Goal: Task Accomplishment & Management: Manage account settings

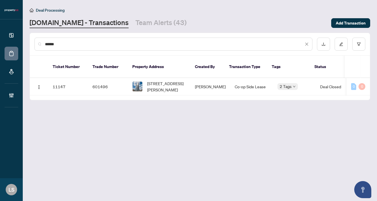
click at [56, 46] on input "******" at bounding box center [174, 44] width 259 height 6
paste input "text"
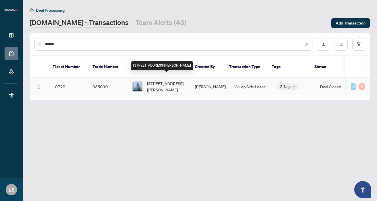
click at [176, 80] on span "[STREET_ADDRESS][PERSON_NAME]" at bounding box center [166, 86] width 39 height 13
click at [73, 48] on div "******" at bounding box center [173, 44] width 278 height 13
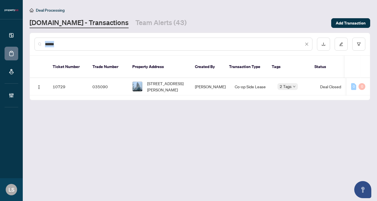
click at [73, 48] on div "******" at bounding box center [173, 44] width 278 height 13
click at [64, 42] on input "******" at bounding box center [174, 44] width 259 height 6
paste input "text"
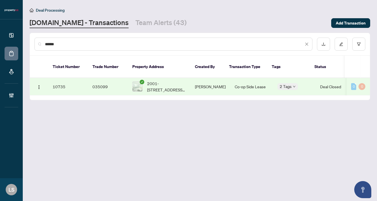
click at [167, 80] on span "2001-[STREET_ADDRESS][PERSON_NAME]" at bounding box center [166, 86] width 39 height 13
click at [62, 45] on input "******" at bounding box center [174, 44] width 259 height 6
paste input "text"
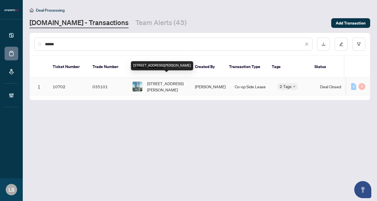
click at [161, 81] on span "[STREET_ADDRESS][PERSON_NAME]" at bounding box center [166, 86] width 39 height 13
click at [95, 42] on input "******" at bounding box center [174, 44] width 259 height 6
paste input "text"
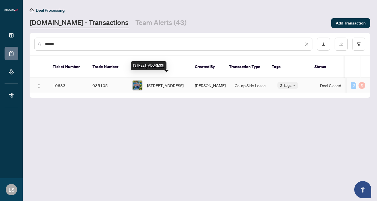
click at [161, 82] on span "[STREET_ADDRESS]" at bounding box center [165, 85] width 36 height 6
click at [59, 46] on input "******" at bounding box center [174, 44] width 259 height 6
paste input "text"
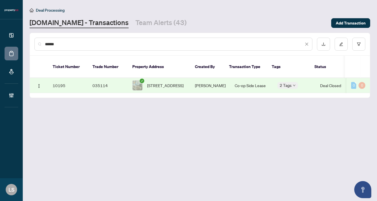
click at [183, 82] on span "508-90 Broadview Ave, Toronto, Ontario M4M 0A7, Canada" at bounding box center [165, 85] width 36 height 6
click at [69, 45] on input "******" at bounding box center [174, 44] width 259 height 6
paste input "text"
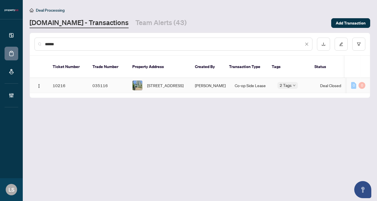
click at [205, 80] on td "[PERSON_NAME]" at bounding box center [210, 85] width 40 height 15
click at [68, 44] on input "******" at bounding box center [174, 44] width 259 height 6
paste input "text"
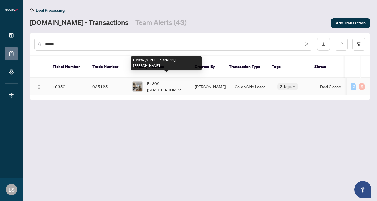
click at [158, 82] on span "E1309-555 Wilson Ave, Toronto, Ontario M3H 0C5, Canada" at bounding box center [166, 86] width 39 height 13
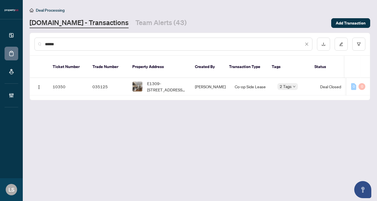
click at [77, 44] on input "******" at bounding box center [174, 44] width 259 height 6
paste input "text"
click at [175, 81] on span "912-15 Richardson St, Toronto, Ontario M5A 0Y5, Canada" at bounding box center [166, 86] width 39 height 13
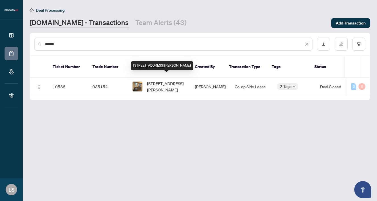
click at [52, 1] on main "Deal Processing Property.ca - Transactions Team Alerts (43) Add Transaction ***…" at bounding box center [200, 100] width 354 height 201
click at [66, 44] on input "******" at bounding box center [174, 44] width 259 height 6
paste input "text"
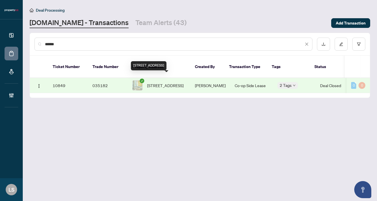
click at [174, 82] on span "3207-10 YORK St, Toronto, Ontario M5J 0E1, Canada" at bounding box center [165, 85] width 36 height 6
click at [90, 47] on div "******" at bounding box center [173, 44] width 278 height 13
click at [90, 47] on input "******" at bounding box center [174, 44] width 259 height 6
paste input "text"
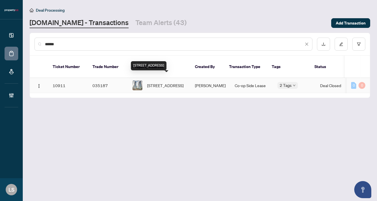
click at [167, 84] on span "2413-8 York St, Toronto, Ontario M5J 2Y2, Canada" at bounding box center [165, 85] width 36 height 6
click at [181, 82] on span "2413-8 York St, Toronto, Ontario M5J 2Y2, Canada" at bounding box center [165, 85] width 36 height 6
click at [88, 42] on input "******" at bounding box center [174, 44] width 259 height 6
paste input "text"
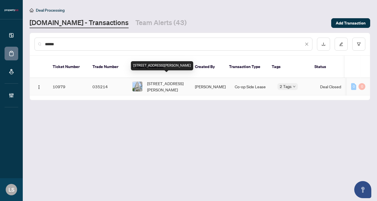
click at [161, 84] on span "1202-42 Charles St, Toronto, Ontario M4Y 0B8, Canada" at bounding box center [166, 86] width 39 height 13
click at [82, 43] on input "******" at bounding box center [174, 44] width 259 height 6
paste input "text"
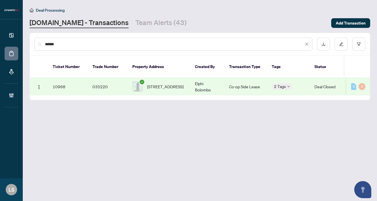
click at [183, 83] on span "108-5105 Hurontario St, Mississauga, Ontario L4Z 0C9, Canada" at bounding box center [165, 86] width 36 height 6
click at [71, 42] on input "******" at bounding box center [174, 44] width 259 height 6
paste input "text"
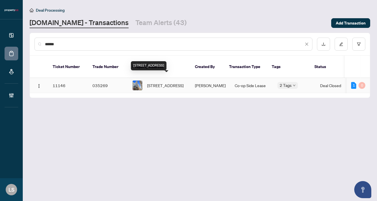
click at [160, 82] on span "1403-395 Bloor St, Toronto, Ontario M4W 1H7, Canada" at bounding box center [165, 85] width 36 height 6
click at [74, 42] on input "******" at bounding box center [174, 44] width 259 height 6
paste input "text"
click at [181, 82] on span "2710-286 Main St, Toronto, Ontario M4C 4X4, Canada" at bounding box center [165, 85] width 36 height 6
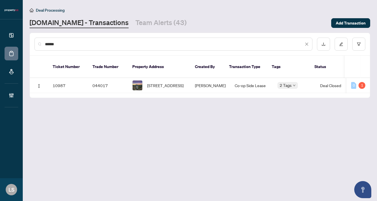
click at [67, 44] on input "******" at bounding box center [174, 44] width 259 height 6
paste input "text"
click at [160, 82] on span "1211-2 Fieldway Rd, Toronto, Ontario M8Z 0B9, Canada" at bounding box center [165, 85] width 36 height 6
click at [75, 44] on input "******" at bounding box center [174, 44] width 259 height 6
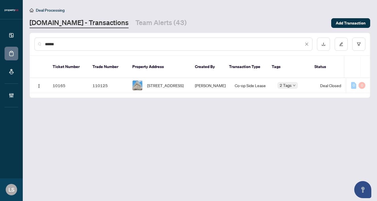
click at [75, 44] on input "******" at bounding box center [174, 44] width 259 height 6
paste input "text"
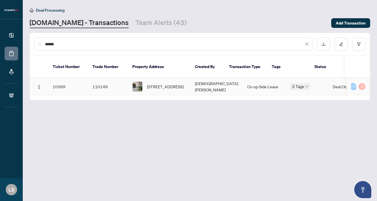
click at [182, 83] on span "303-38 Avenue Rd, Toronto, Ontario M5R 2G2, Canada" at bounding box center [165, 86] width 36 height 6
click at [76, 45] on input "******" at bounding box center [174, 44] width 259 height 6
paste input "text"
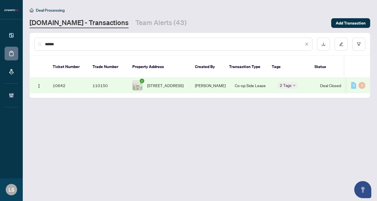
click at [205, 83] on span "Rachel Litvinenko" at bounding box center [210, 85] width 31 height 5
click at [67, 42] on input "******" at bounding box center [174, 44] width 259 height 6
paste input "text"
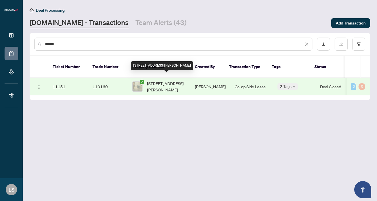
click at [173, 81] on span "311-20 Tubman Ave, Toronto, Ontario M5A 0M8, Canada" at bounding box center [166, 86] width 39 height 13
click at [107, 45] on input "******" at bounding box center [174, 44] width 259 height 6
paste input "text"
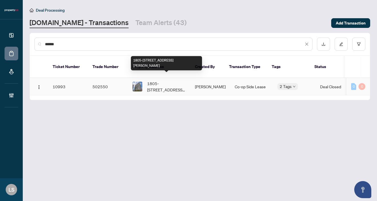
click at [156, 80] on span "1805-339 Rathburn Rd, Mississauga, Ontario L5B 0C8, Canada" at bounding box center [166, 86] width 39 height 13
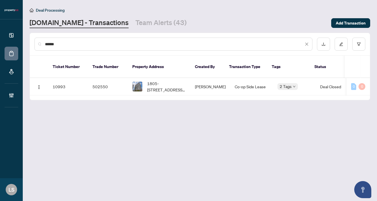
click at [75, 42] on input "******" at bounding box center [174, 44] width 259 height 6
paste input "text"
click at [158, 83] on span "3503-60 Frederick St, Kitchener, Ontario N2H 0C7, Canada" at bounding box center [166, 86] width 39 height 13
click at [55, 44] on input "******" at bounding box center [174, 44] width 259 height 6
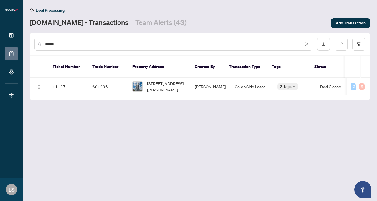
click at [55, 44] on input "******" at bounding box center [174, 44] width 259 height 6
paste input "text"
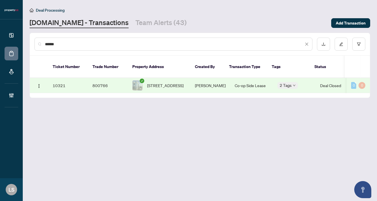
click at [213, 83] on span "Alex Filipczuk" at bounding box center [210, 85] width 31 height 5
click at [67, 49] on div "******" at bounding box center [173, 44] width 278 height 13
click at [61, 43] on input "******" at bounding box center [174, 44] width 259 height 6
paste input "text"
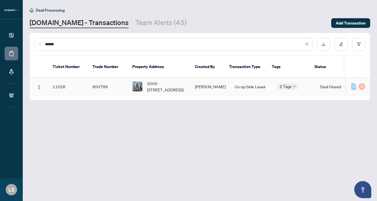
click at [159, 81] on span "2005-55 Bloor St, Toronto, Ontario M4W 3W6, Canada" at bounding box center [166, 86] width 39 height 13
click at [126, 44] on input "******" at bounding box center [174, 44] width 259 height 6
paste input "text"
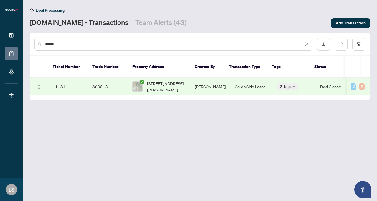
click at [168, 80] on span "19-19 Patrice Cres, Vaughan, Ontario L4J 4Y8, Canada" at bounding box center [166, 86] width 39 height 13
click at [82, 46] on input "******" at bounding box center [174, 44] width 259 height 6
paste input "text"
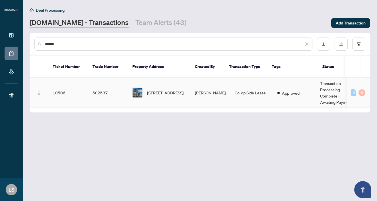
click at [169, 90] on span "1016-86 Dundas St, Mississauga, Ontario L5A 1W4, Canada" at bounding box center [165, 93] width 36 height 6
click at [57, 44] on input "******" at bounding box center [174, 44] width 259 height 6
paste input "text"
click at [177, 90] on span "2403-15 Queens Quay, Toronto, Ontario M5E 0A4, Canada" at bounding box center [165, 93] width 36 height 6
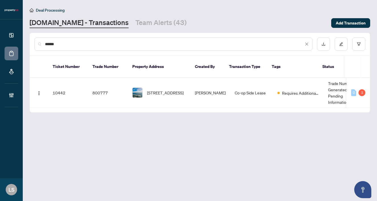
click at [55, 43] on input "******" at bounding box center [174, 44] width 259 height 6
paste input "text"
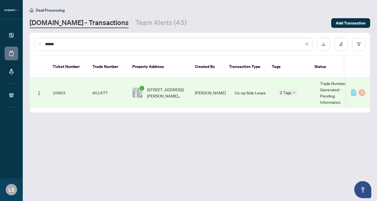
click at [158, 86] on span "1001-4091 Sheppard Ave. East Ave, Toronto, Ontario M1S 3H2, Canada" at bounding box center [166, 92] width 39 height 13
click at [69, 45] on input "******" at bounding box center [174, 44] width 259 height 6
paste input "text"
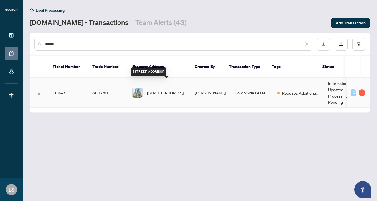
click at [167, 90] on span "1718 W-36 Lisgar St, Toronto, Ontario M6J 3G2, Canada" at bounding box center [165, 93] width 36 height 6
click at [63, 46] on input "******" at bounding box center [174, 44] width 259 height 6
paste input "text"
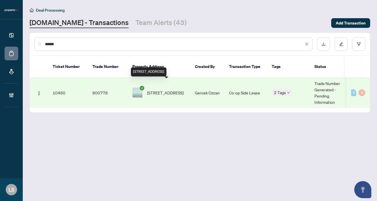
click at [171, 90] on span "1315-285 Dufferin St, Toronto, Ontario M6K 1Z7, Canada" at bounding box center [165, 93] width 36 height 6
click at [65, 46] on input "******" at bounding box center [174, 44] width 259 height 6
paste input "text"
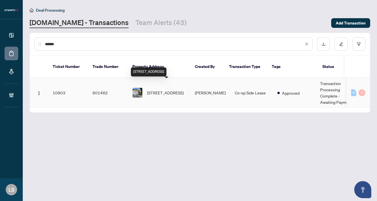
click at [167, 90] on span "69 Longbow Sq, Toronto, Ontario M1W 2W6, Canada" at bounding box center [165, 93] width 36 height 6
click at [63, 47] on div "******" at bounding box center [173, 44] width 278 height 13
click at [55, 42] on input "******" at bounding box center [174, 44] width 259 height 6
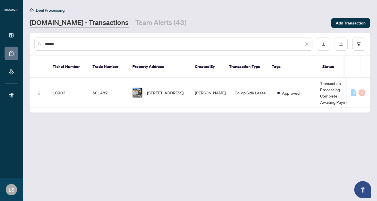
paste input "text"
click at [156, 90] on span "405-30 Hayden St, Toronto, Ontario M4Y 3B8, Canada" at bounding box center [165, 93] width 36 height 6
click at [60, 43] on input "******" at bounding box center [174, 44] width 259 height 6
paste input "text"
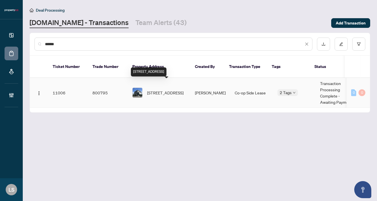
click at [176, 90] on span "614-160 Flemington Rd, Toronto, Ontario M6A 1N6, Canada" at bounding box center [165, 93] width 36 height 6
click at [122, 41] on input "******" at bounding box center [174, 44] width 259 height 6
paste input "text"
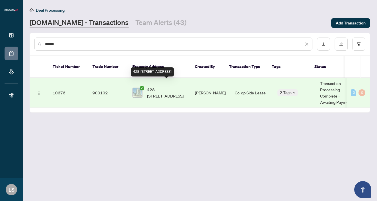
click at [171, 86] on span "428-52 Forest Manor Rd, Toronto, Ontario M2J 1M6, Canada" at bounding box center [166, 92] width 39 height 13
click at [70, 45] on input "******" at bounding box center [174, 44] width 259 height 6
paste input "text"
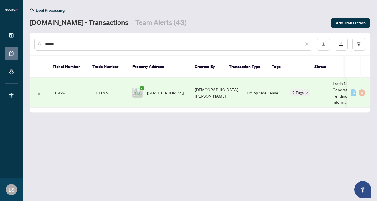
click at [176, 90] on span "1106-58 Marine Parade Dr, Toronto, Ontario M8V 4G1, Canada" at bounding box center [165, 93] width 36 height 6
click at [52, 47] on input "******" at bounding box center [174, 44] width 259 height 6
paste input "text"
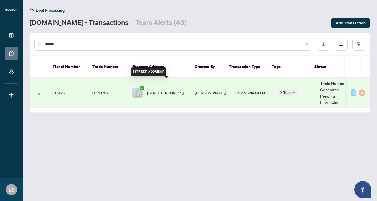
click at [151, 90] on span "1014-21 grand magazine St, Toronto, Ontario M5V 1B5, Canada" at bounding box center [165, 93] width 36 height 6
click at [55, 44] on input "******" at bounding box center [174, 44] width 259 height 6
paste input "text"
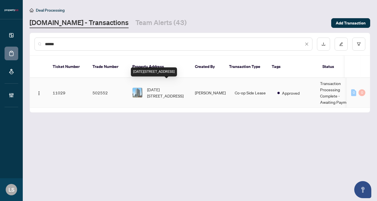
click at [170, 86] on span "1301-3079 Trafalgar Rd, Oakville, Ontario L6H 8C5, Canada" at bounding box center [166, 92] width 39 height 13
click at [65, 46] on input "******" at bounding box center [174, 44] width 259 height 6
paste input "text"
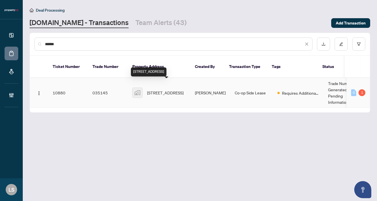
click at [171, 90] on span "2701-11 Charlotte Street, Toronto, ON, Canada" at bounding box center [165, 93] width 36 height 6
click at [93, 46] on input "******" at bounding box center [174, 44] width 259 height 6
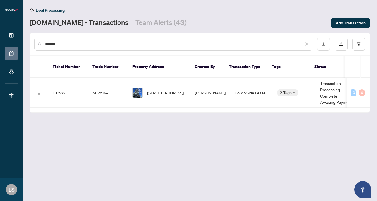
click at [65, 42] on input "*******" at bounding box center [174, 44] width 259 height 6
paste input "text"
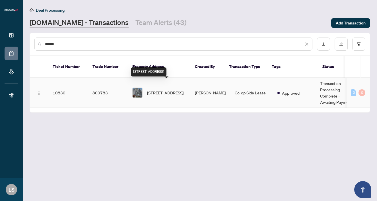
click at [167, 90] on span "4308-39 Roehampton Ave, Toronto, Ontario M4P 0G1, Canada" at bounding box center [165, 93] width 36 height 6
click at [61, 43] on input "******" at bounding box center [174, 44] width 259 height 6
paste input "text"
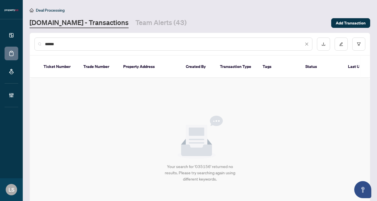
drag, startPoint x: 82, startPoint y: 45, endPoint x: 10, endPoint y: 45, distance: 71.7
click at [10, 45] on div "Dashboard Deal Processing Mortgage Referrals Brokerage Management LS Laura Spil…" at bounding box center [188, 100] width 377 height 201
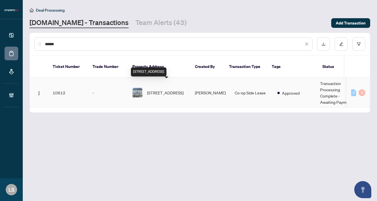
click at [165, 90] on span "1004-32 Camden St, Toronto, Ontario M5V 2M9, Canada" at bounding box center [165, 93] width 36 height 6
click at [73, 44] on input "******" at bounding box center [174, 44] width 259 height 6
paste input "text"
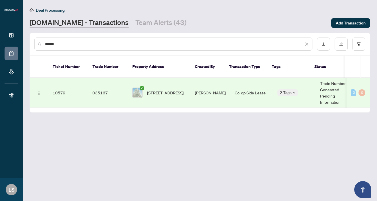
click at [162, 90] on span "801-2 Augusta Ave, Toronto, Ontario M5V 0T3, Canada" at bounding box center [165, 93] width 36 height 6
click at [99, 40] on div "******" at bounding box center [173, 44] width 278 height 13
click at [81, 42] on input "******" at bounding box center [174, 44] width 259 height 6
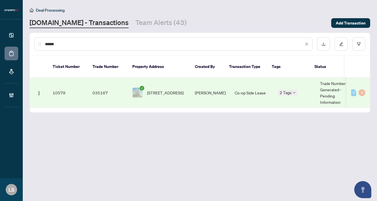
paste input "text"
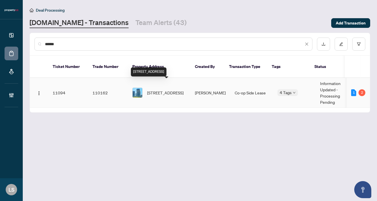
click at [157, 90] on span "1403-30 Ordnance St, Toronto, Ontario M6K 1A2, Canada" at bounding box center [165, 93] width 36 height 6
click at [163, 90] on span "1403-30 Ordnance St, Toronto, Ontario M6K 1A2, Canada" at bounding box center [165, 93] width 36 height 6
click at [67, 44] on input "******" at bounding box center [174, 44] width 259 height 6
paste input "text"
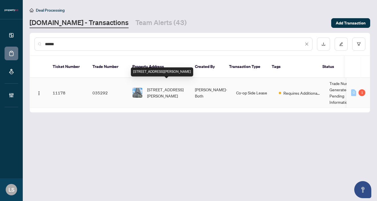
click at [163, 86] on span "901-E-34 Tubman Ave, Toronto, Ontario M5A 0M5, Canada" at bounding box center [166, 92] width 39 height 13
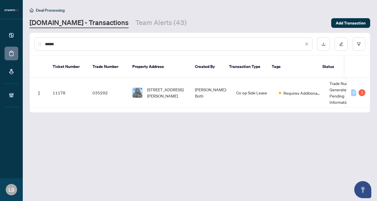
click at [53, 46] on input "******" at bounding box center [174, 44] width 259 height 6
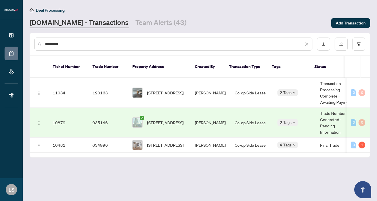
click at [55, 46] on input "*********" at bounding box center [174, 44] width 259 height 6
paste input "text"
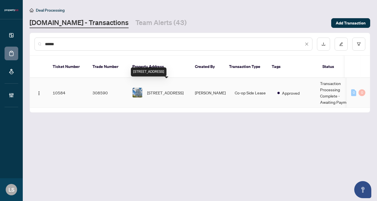
click at [171, 90] on span "1522-19 Western Battery Rd, Toronto, Ontario M6K 3S4, Canada" at bounding box center [165, 93] width 36 height 6
click at [57, 44] on input "******" at bounding box center [174, 44] width 259 height 6
paste input "text"
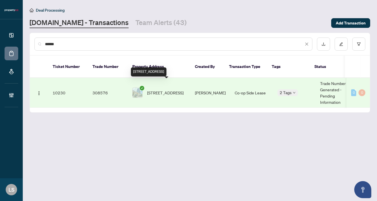
click at [172, 90] on span "2207-1 Rean Dr, Toronto, Ontario M2K 3C1, Canada" at bounding box center [165, 93] width 36 height 6
click at [64, 45] on input "******" at bounding box center [174, 44] width 259 height 6
paste input "text"
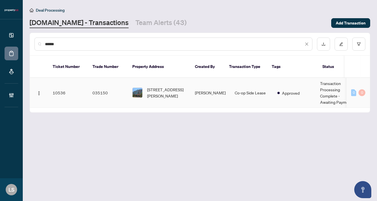
click at [181, 86] on span "S805-112 George St, Toronto, Ontario M5A 2M5, Canada" at bounding box center [166, 92] width 39 height 13
click at [67, 45] on input "******" at bounding box center [174, 44] width 259 height 6
paste input "text"
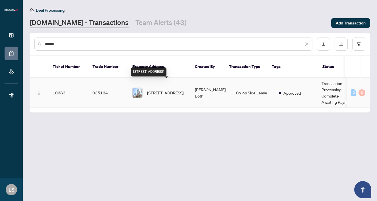
click at [169, 90] on span "2709-126 Simcoe St, Toronto, Ontario M5H 4E6, Canada" at bounding box center [165, 93] width 36 height 6
click at [70, 44] on input "******" at bounding box center [174, 44] width 259 height 6
paste input "text"
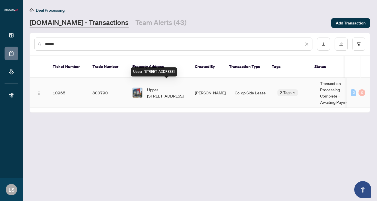
click at [170, 86] on span "Upper-211 Chatham Ave, Toronto, Ontario M4J 1K8, Canada" at bounding box center [166, 92] width 39 height 13
click at [73, 39] on div "******" at bounding box center [173, 44] width 278 height 13
click at [63, 44] on input "******" at bounding box center [174, 44] width 259 height 6
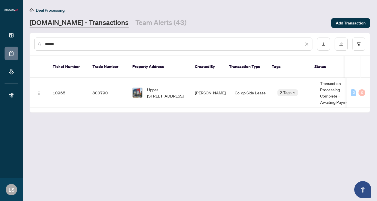
paste input "text"
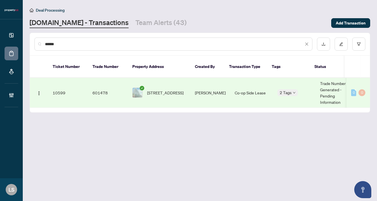
click at [164, 90] on span "1325-629 King St, Toronto, Ontario M5V 0G9, Canada" at bounding box center [165, 93] width 36 height 6
click at [76, 44] on input "******" at bounding box center [174, 44] width 259 height 6
paste input "text"
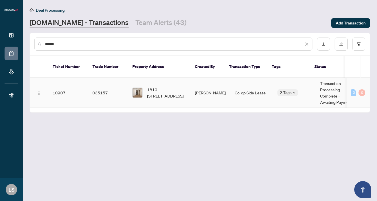
click at [160, 86] on span "1810-4015 The Exchange, Mississauga, Ontario L5B 0N9, Canada" at bounding box center [166, 92] width 39 height 13
click at [114, 47] on input "******" at bounding box center [174, 44] width 259 height 6
paste input "text"
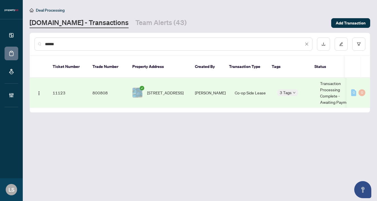
click at [161, 90] on span "3-1594 Dupont St, Toronto, Ontario M6P 3S7, Canada" at bounding box center [165, 93] width 36 height 6
click at [59, 44] on input "******" at bounding box center [174, 44] width 259 height 6
paste input "text"
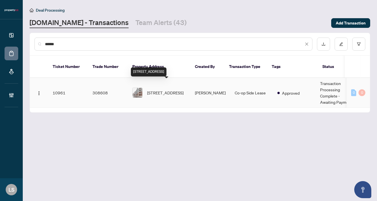
click at [164, 90] on span "310-3265 Carding Mill Tr, Oakville, Ontario L6M 0W6, Canada" at bounding box center [165, 93] width 36 height 6
click at [93, 40] on div "******" at bounding box center [173, 44] width 278 height 13
click at [58, 43] on input "******" at bounding box center [174, 44] width 259 height 6
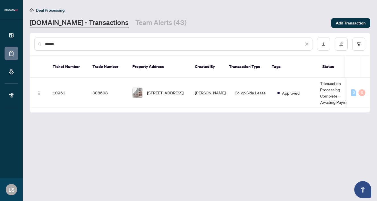
click at [58, 43] on input "******" at bounding box center [174, 44] width 259 height 6
paste input "text"
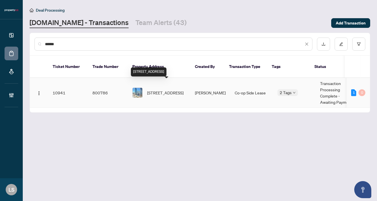
click at [164, 90] on span "902-19 Bathurst St, Toronto, Ontario M5V 0P8, Canada" at bounding box center [165, 93] width 36 height 6
click at [59, 44] on input "******" at bounding box center [174, 44] width 259 height 6
paste input "text"
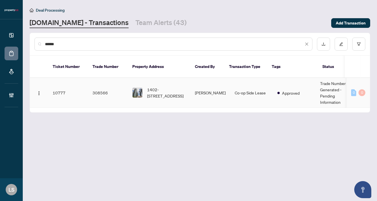
click at [158, 86] on span "1402-70 Absolute Ave, Mississauga, Ontario L4Z 0A4, Canada" at bounding box center [166, 92] width 39 height 13
click at [66, 44] on input "******" at bounding box center [174, 44] width 259 height 6
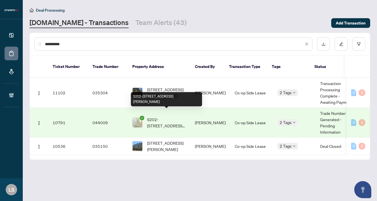
click at [162, 116] on span "S202-112 George St, Toronto, Ontario M5A 2M5, Canada" at bounding box center [166, 122] width 39 height 13
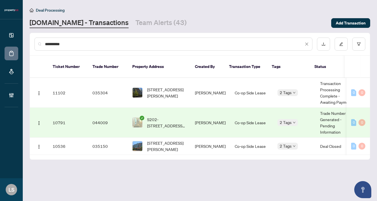
click at [64, 41] on input "**********" at bounding box center [174, 44] width 259 height 6
paste input "text"
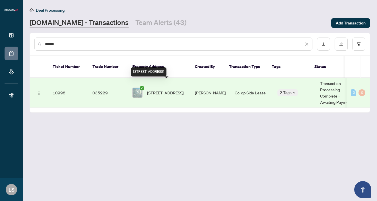
click at [174, 90] on span "5902-8 Wellesley St, Toronto, Ontario M4Y 0J5, Canada" at bounding box center [165, 93] width 36 height 6
click at [69, 46] on input "******" at bounding box center [174, 44] width 259 height 6
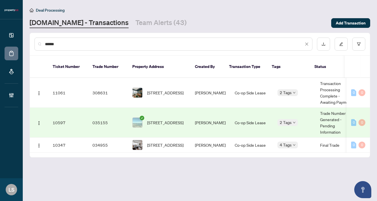
drag, startPoint x: 59, startPoint y: 48, endPoint x: 27, endPoint y: 46, distance: 31.9
click at [27, 46] on main "Deal Processing Property.ca - Transactions Team Alerts (43) Add Transaction ***…" at bounding box center [200, 100] width 354 height 201
click at [63, 45] on input "*****" at bounding box center [174, 44] width 259 height 6
drag, startPoint x: 63, startPoint y: 45, endPoint x: 44, endPoint y: 43, distance: 19.2
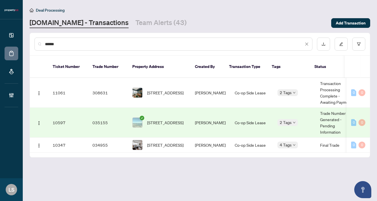
click at [44, 43] on div "*****" at bounding box center [173, 44] width 278 height 13
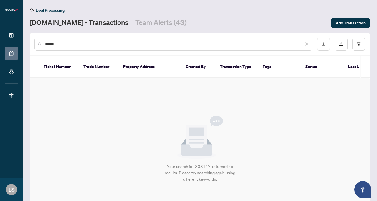
click at [74, 43] on input "******" at bounding box center [174, 44] width 259 height 6
paste input "text"
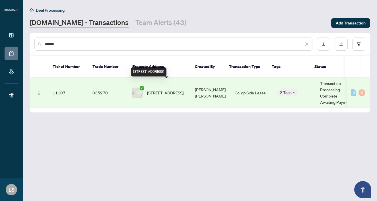
click at [163, 90] on span "451-139 Merton St, Toronto, Ontario M4S 3G7, Canada" at bounding box center [165, 93] width 36 height 6
click at [58, 45] on input "******" at bounding box center [174, 44] width 259 height 6
paste input "text"
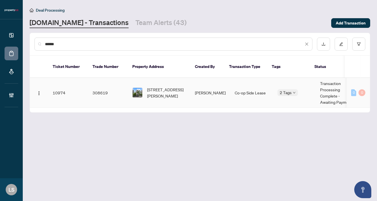
click at [158, 86] on span "825-100 Harrison Garden Blvd, Toronto, Ontario M2N 0C2, Canada" at bounding box center [166, 92] width 39 height 13
click at [87, 46] on input "******" at bounding box center [174, 44] width 259 height 6
type input "*"
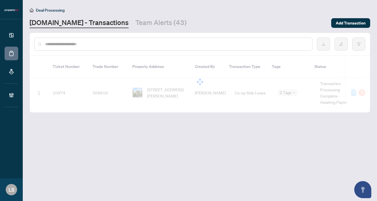
paste input "******"
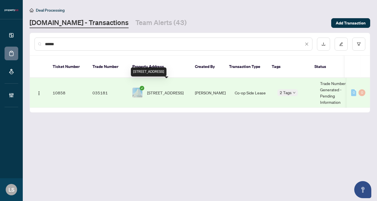
click at [158, 90] on span "618-118 Merchants Wharf Way, Toronto, Ontario M5A 0L3, Canada" at bounding box center [165, 93] width 36 height 6
click at [87, 46] on input "******" at bounding box center [174, 44] width 259 height 6
paste input "text"
click at [159, 87] on span "527-1190 Dundas St, Toronto, Ontario M4M 0C5, Canada" at bounding box center [166, 92] width 39 height 13
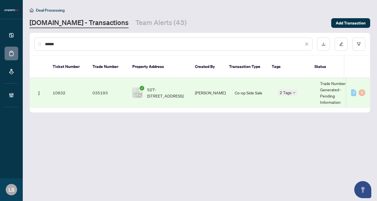
click at [87, 46] on input "******" at bounding box center [174, 44] width 259 height 6
paste input "text"
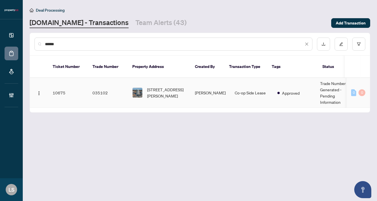
click at [165, 87] on span "2702-60 Frederick St, Kitchener, Ontario N2H 0C7, Canada" at bounding box center [166, 92] width 39 height 13
click at [67, 45] on input "******" at bounding box center [174, 44] width 259 height 6
paste input "text"
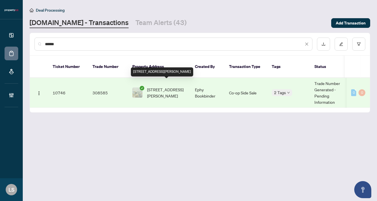
click at [170, 86] on span "210-88 Scott St, Toronto, Ontario M5E 0A9, Canada" at bounding box center [166, 92] width 39 height 13
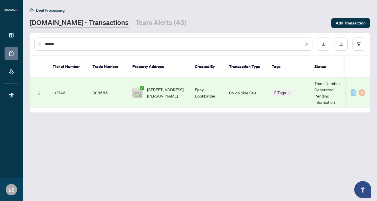
click at [55, 46] on input "******" at bounding box center [174, 44] width 259 height 6
paste input "text"
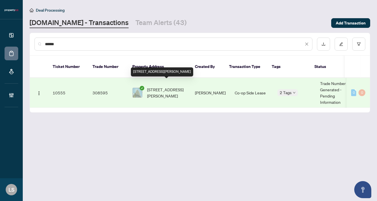
click at [172, 89] on span "2402-125 Peter St, Toronto, Ontario M5V 0M2, Canada" at bounding box center [166, 92] width 39 height 13
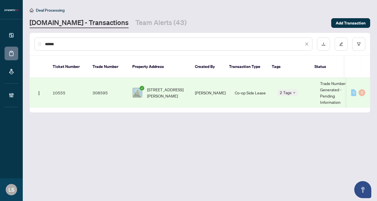
click at [57, 45] on input "******" at bounding box center [174, 44] width 259 height 6
paste input "text"
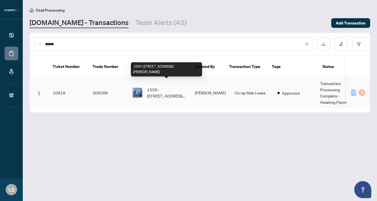
click at [164, 88] on span "1559-60 Ann O'reilly Rd, Toronto, Ontario M2J 0C9, Canada" at bounding box center [166, 92] width 39 height 13
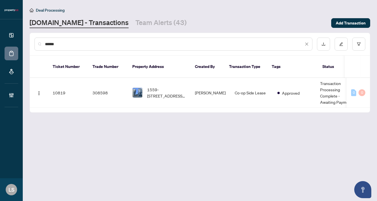
click at [60, 45] on input "******" at bounding box center [174, 44] width 259 height 6
paste input "text"
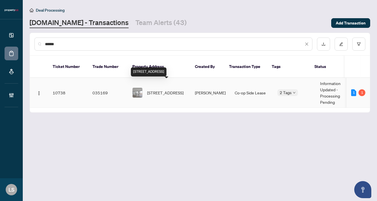
click at [168, 90] on span "3307-8 Cumberland St, Toronto, Ontario M4W 0B6, Canada" at bounding box center [165, 93] width 36 height 6
click at [77, 44] on input "******" at bounding box center [174, 44] width 259 height 6
paste input "text"
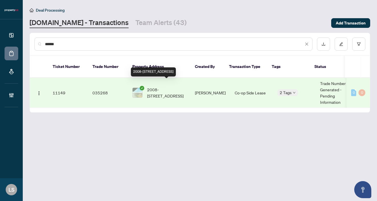
click at [160, 90] on span "2008-251 Manitoba St, Toronto, Ontario M8Y 0C7, Canada" at bounding box center [166, 92] width 39 height 13
click at [55, 37] on div "******" at bounding box center [200, 44] width 340 height 22
click at [55, 45] on input "******" at bounding box center [174, 44] width 259 height 6
paste input "text"
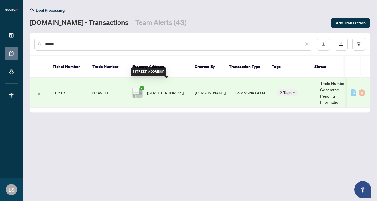
click at [178, 90] on span "915-19 Grand Trunk Cres, Toronto, Ontario M5J 3A3, Canada" at bounding box center [165, 93] width 36 height 6
click at [81, 45] on input "******" at bounding box center [174, 44] width 259 height 6
paste input "text"
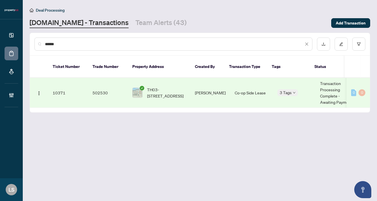
click at [155, 88] on span "TH03-1072 Wheat Boom Dr, Oakville, Ontario L6H 7H5, Canada" at bounding box center [166, 92] width 39 height 13
click at [85, 42] on input "******" at bounding box center [174, 44] width 259 height 6
paste input "text"
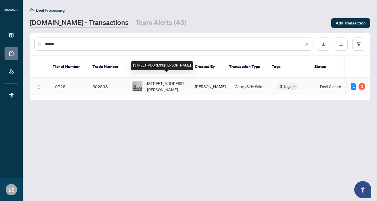
click at [164, 83] on span "1502-71 Charles St, Toronto, Ontario M4Y 2T3, Canada" at bounding box center [166, 86] width 39 height 13
click at [79, 44] on input "******" at bounding box center [174, 44] width 259 height 6
paste input "text"
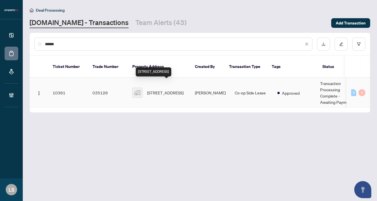
click at [159, 90] on span "30 Tretti Way, North York, ON, Canada" at bounding box center [165, 93] width 36 height 6
click at [110, 42] on input "******" at bounding box center [174, 44] width 259 height 6
paste input "text"
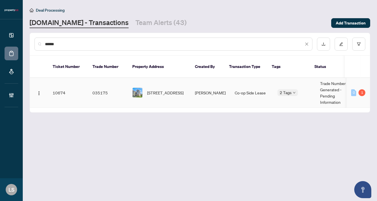
click at [178, 90] on span "9A-15 Carere Cres, Guelph, Ontario N1E 0K4, Canada" at bounding box center [165, 93] width 36 height 6
click at [57, 45] on input "******" at bounding box center [174, 44] width 259 height 6
paste input "text"
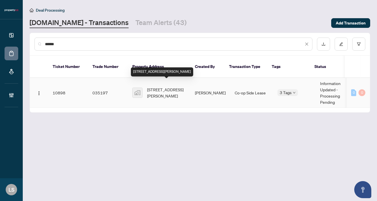
click at [161, 87] on span "35 Bales Ave #1805, North York, Toronto, ON, Canada" at bounding box center [166, 92] width 39 height 13
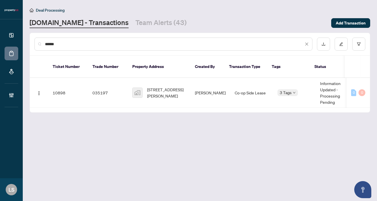
click at [75, 42] on input "******" at bounding box center [174, 44] width 259 height 6
paste input "text"
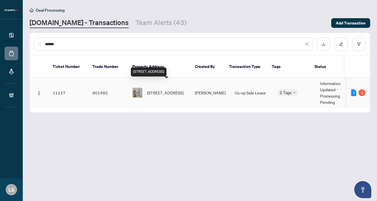
click at [166, 90] on span "127-11 Maryport Ave, Toronto, Ontario M3M 0E2, Canada" at bounding box center [165, 93] width 36 height 6
click at [65, 47] on div "******" at bounding box center [173, 44] width 278 height 13
click at [58, 44] on input "******" at bounding box center [174, 44] width 259 height 6
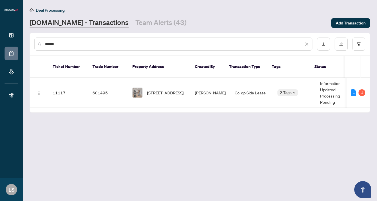
paste input "text"
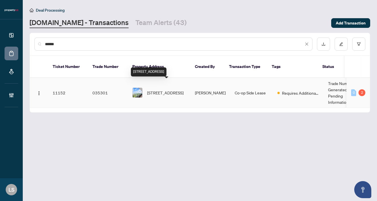
click at [171, 90] on span "3217-30 Shore Breeze Dr, Toronto, Ontario M8V 0J1, Canada" at bounding box center [165, 93] width 36 height 6
click at [62, 46] on input "******" at bounding box center [174, 44] width 259 height 6
paste input "text"
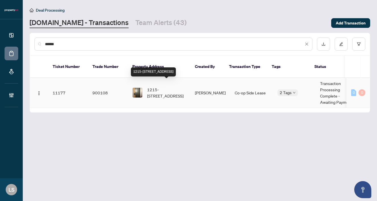
click at [172, 86] on span "1215-1030 King St, Toronto, Ontario M6K 0B4, Canada" at bounding box center [166, 92] width 39 height 13
click at [109, 44] on input "******" at bounding box center [174, 44] width 259 height 6
paste input "text"
click at [152, 86] on span "3202-101 Charles St, Toronto, Ontario M4Y 0A9, Canada" at bounding box center [166, 92] width 39 height 13
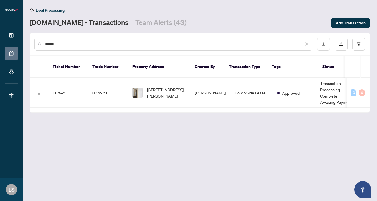
click at [85, 46] on input "******" at bounding box center [174, 44] width 259 height 6
paste input "text"
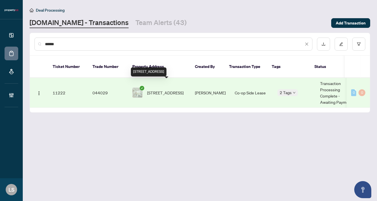
click at [178, 90] on span "708-111 Bathurst St, Toronto, Ontario M5V 2R1, Canada" at bounding box center [165, 93] width 36 height 6
click at [84, 42] on input "******" at bounding box center [174, 44] width 259 height 6
paste input "text"
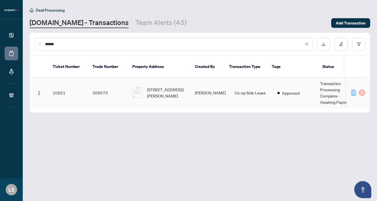
click at [201, 90] on span "Siamak Derakhshan Ghaleie" at bounding box center [210, 92] width 31 height 5
click at [69, 46] on input "******" at bounding box center [174, 44] width 259 height 6
paste input "text"
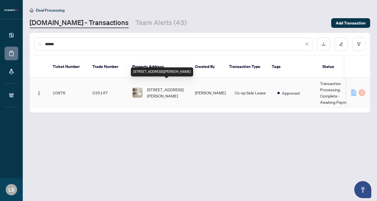
click at [162, 89] on span "1027-15 Richardson St, Toronto, Ontario M5A 0Y5, Canada" at bounding box center [166, 92] width 39 height 13
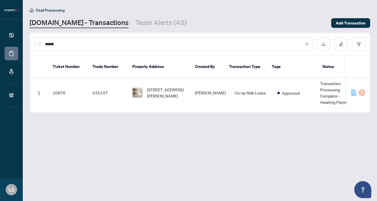
click at [85, 43] on input "******" at bounding box center [174, 44] width 259 height 6
paste input "text"
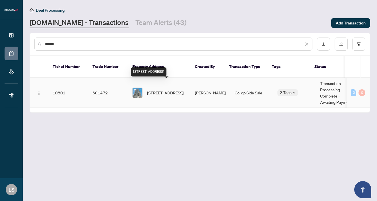
type input "******"
click at [160, 90] on span "603-180 Fairview Mall Dr, Toronto, Ontario M2J 0G4, Canada" at bounding box center [165, 93] width 36 height 6
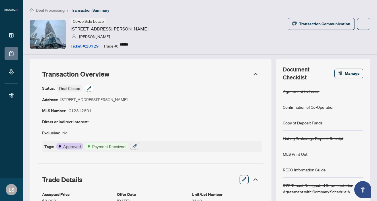
click at [92, 89] on button "button" at bounding box center [89, 88] width 9 height 7
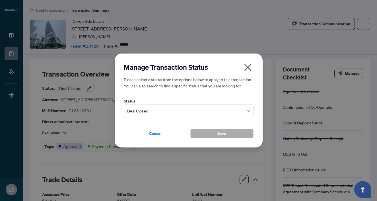
click at [159, 109] on span "Deal Closed" at bounding box center [188, 110] width 123 height 11
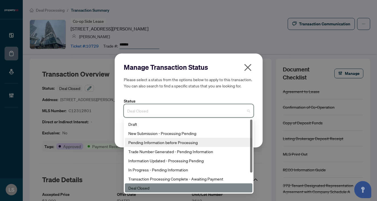
scroll to position [27, 0]
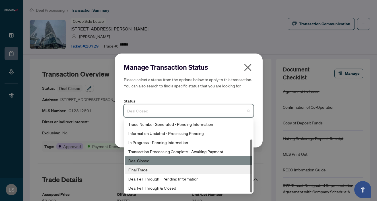
click at [144, 174] on div "Final Trade" at bounding box center [188, 169] width 127 height 9
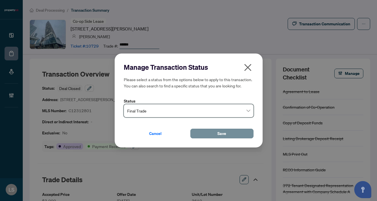
click at [218, 131] on span "Save" at bounding box center [221, 133] width 9 height 9
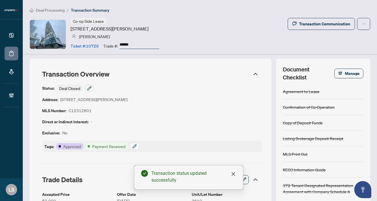
click at [136, 147] on icon "button" at bounding box center [134, 146] width 5 height 5
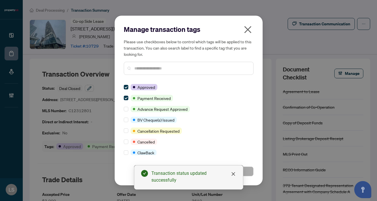
click at [147, 68] on input "text" at bounding box center [191, 68] width 114 height 6
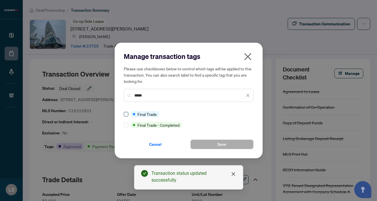
type input "*****"
click at [227, 146] on button "Save" at bounding box center [221, 144] width 63 height 10
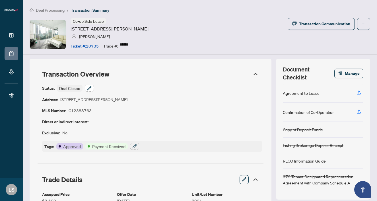
click at [87, 88] on button "button" at bounding box center [89, 88] width 9 height 7
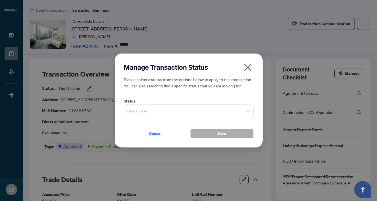
click at [145, 110] on span "Deal Closed" at bounding box center [188, 110] width 123 height 11
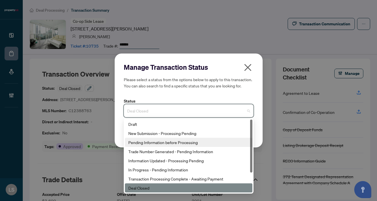
scroll to position [27, 0]
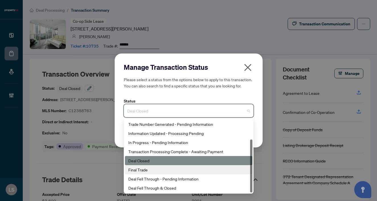
click at [146, 171] on div "Final Trade" at bounding box center [188, 169] width 121 height 6
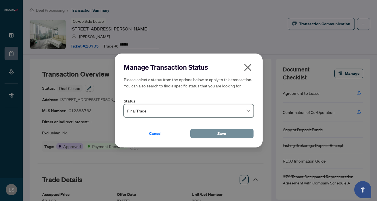
click at [211, 132] on button "Save" at bounding box center [221, 134] width 63 height 10
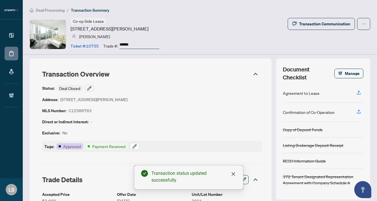
click at [138, 145] on button "button" at bounding box center [134, 146] width 9 height 7
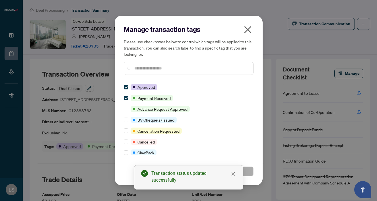
click at [148, 69] on input "text" at bounding box center [191, 68] width 114 height 6
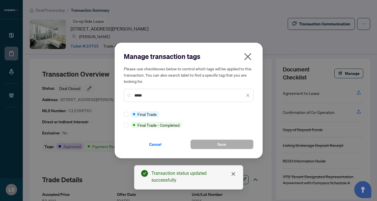
type input "*****"
click at [229, 142] on button "Save" at bounding box center [221, 144] width 63 height 10
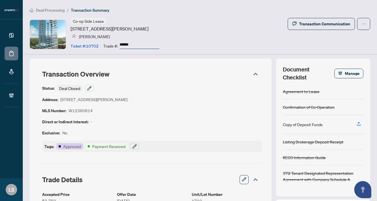
click at [84, 88] on div "Status: Deal Closed" at bounding box center [68, 88] width 52 height 7
click at [88, 88] on icon "button" at bounding box center [89, 88] width 4 height 4
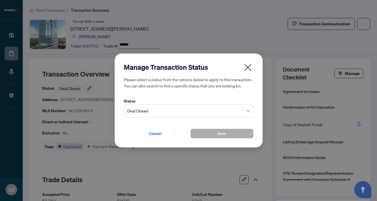
click at [162, 105] on span "Deal Closed" at bounding box center [188, 110] width 123 height 11
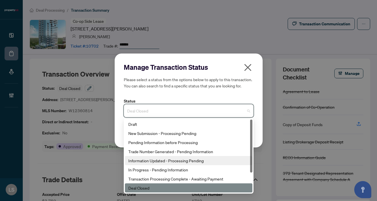
scroll to position [27, 0]
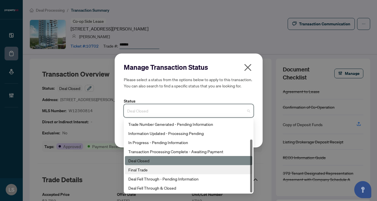
click at [146, 171] on div "Final Trade" at bounding box center [188, 169] width 121 height 6
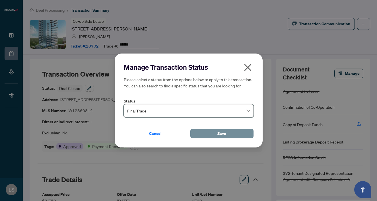
click at [221, 133] on span "Save" at bounding box center [221, 133] width 9 height 9
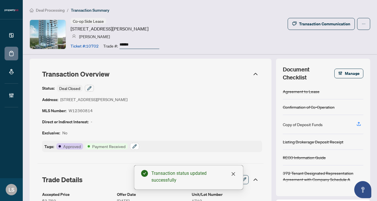
click at [131, 146] on button "button" at bounding box center [134, 146] width 9 height 7
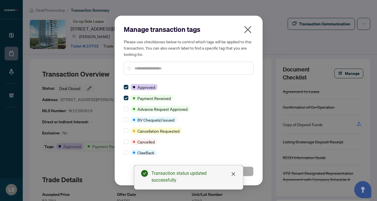
click at [159, 65] on input "text" at bounding box center [191, 68] width 114 height 6
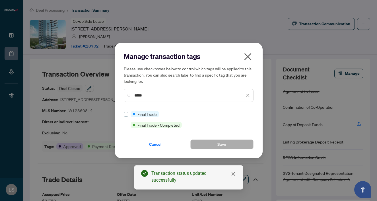
type input "*****"
click at [212, 142] on button "Save" at bounding box center [221, 144] width 63 height 10
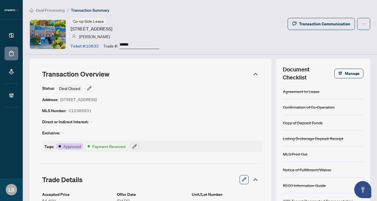
click at [93, 85] on button "button" at bounding box center [89, 88] width 9 height 7
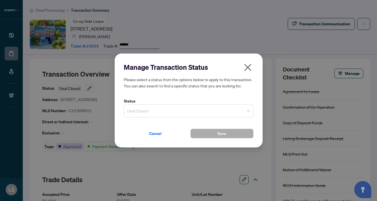
click at [140, 108] on span "Deal Closed" at bounding box center [188, 110] width 123 height 11
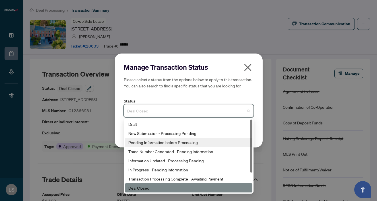
scroll to position [27, 0]
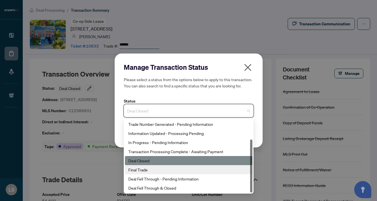
click at [148, 169] on div "Final Trade" at bounding box center [188, 169] width 121 height 6
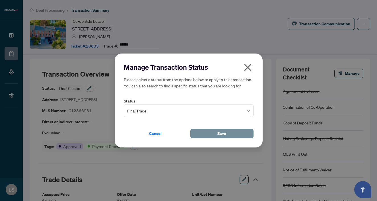
click at [204, 137] on button "Save" at bounding box center [221, 134] width 63 height 10
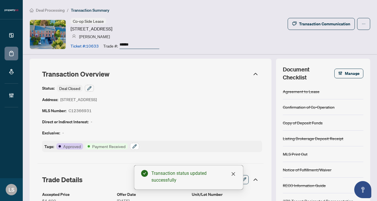
click at [134, 145] on icon "button" at bounding box center [135, 146] width 4 height 4
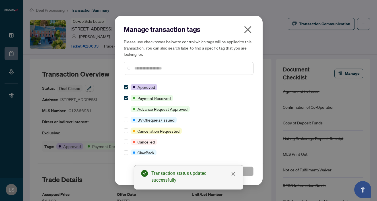
click at [137, 67] on input "text" at bounding box center [191, 68] width 114 height 6
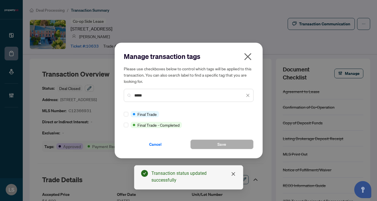
type input "*****"
click at [128, 111] on div at bounding box center [127, 114] width 7 height 6
click at [235, 140] on button "Save" at bounding box center [221, 144] width 63 height 10
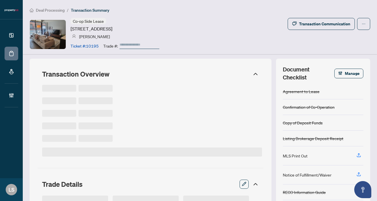
type input "******"
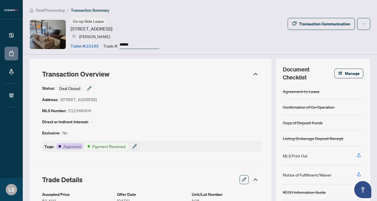
click at [92, 86] on button "button" at bounding box center [89, 88] width 9 height 7
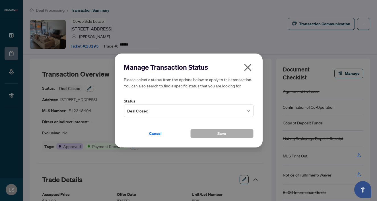
click at [139, 110] on span "Deal Closed" at bounding box center [188, 110] width 123 height 11
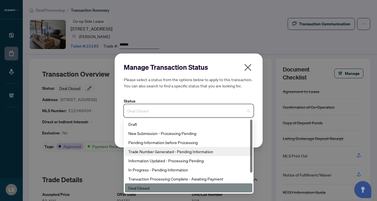
scroll to position [27, 0]
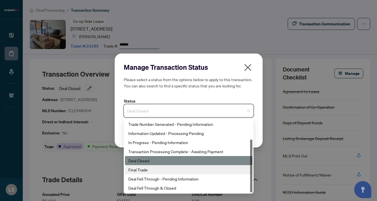
click at [146, 169] on div "Final Trade" at bounding box center [188, 169] width 121 height 6
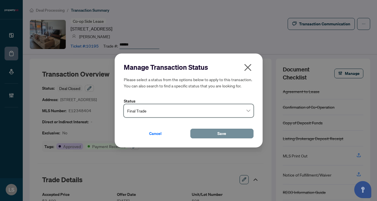
click at [217, 133] on button "Save" at bounding box center [221, 134] width 63 height 10
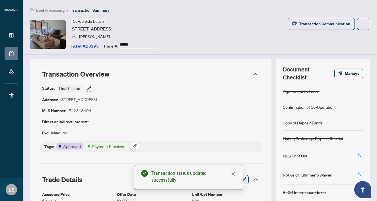
click at [132, 144] on icon "button" at bounding box center [134, 146] width 5 height 5
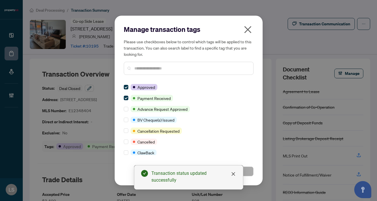
click at [142, 69] on input "text" at bounding box center [191, 68] width 114 height 6
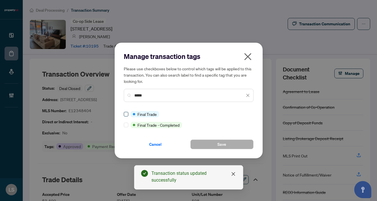
type input "*****"
click at [126, 116] on label at bounding box center [126, 114] width 5 height 6
click at [214, 145] on button "Save" at bounding box center [221, 144] width 63 height 10
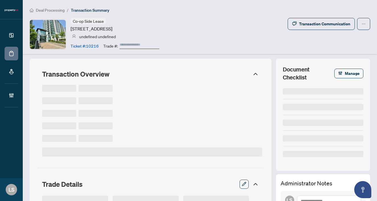
type input "******"
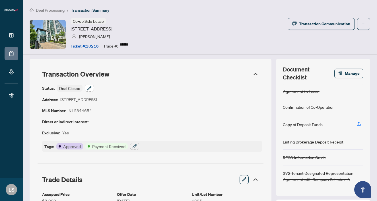
click at [86, 87] on button "button" at bounding box center [89, 88] width 9 height 7
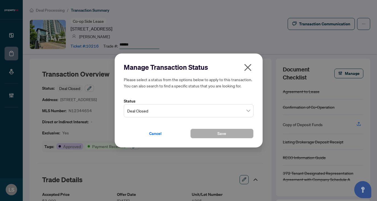
click at [153, 110] on span "Deal Closed" at bounding box center [188, 110] width 123 height 11
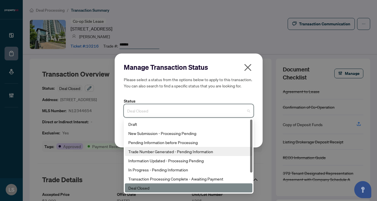
scroll to position [27, 0]
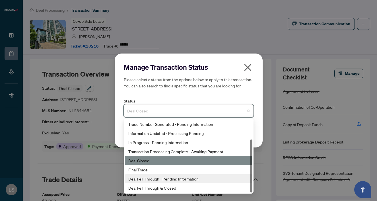
click at [142, 172] on div "Final Trade" at bounding box center [188, 169] width 121 height 6
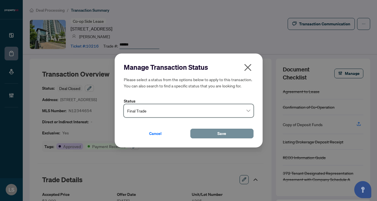
click at [215, 129] on button "Save" at bounding box center [221, 134] width 63 height 10
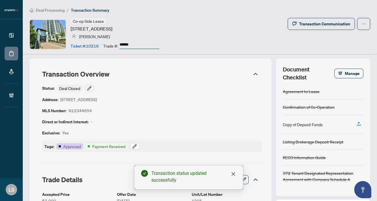
click at [132, 145] on button "button" at bounding box center [134, 146] width 9 height 7
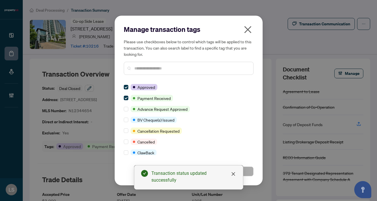
click at [139, 70] on input "text" at bounding box center [191, 68] width 114 height 6
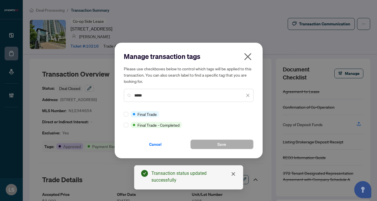
type input "*****"
click at [245, 145] on button "Save" at bounding box center [221, 144] width 63 height 10
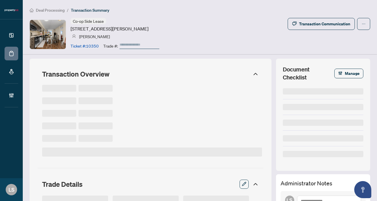
type input "******"
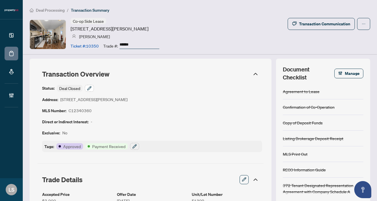
click at [91, 88] on icon "button" at bounding box center [89, 88] width 5 height 5
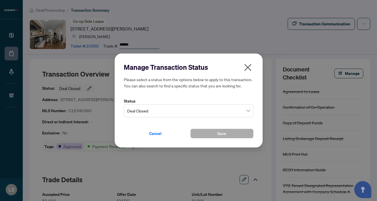
click at [149, 107] on span "Deal Closed" at bounding box center [188, 110] width 123 height 11
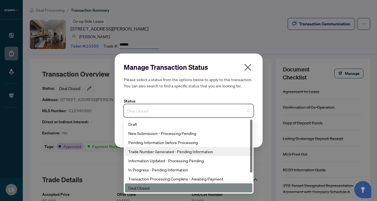
scroll to position [27, 0]
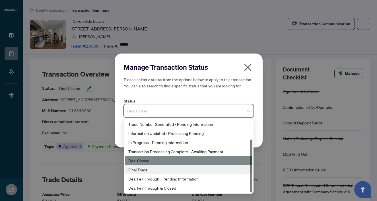
click at [142, 170] on div "Final Trade" at bounding box center [188, 169] width 121 height 6
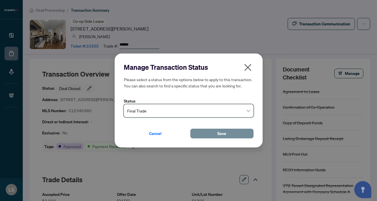
click at [204, 135] on button "Save" at bounding box center [221, 134] width 63 height 10
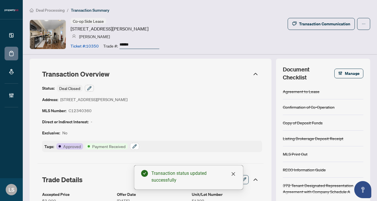
click at [136, 144] on icon "button" at bounding box center [135, 146] width 4 height 4
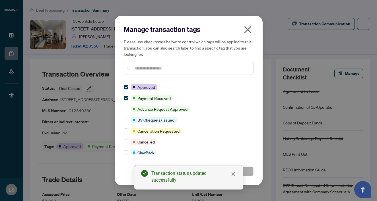
click at [146, 76] on div "Manage transaction tags Please use checkboxes below to control which tags will …" at bounding box center [189, 52] width 130 height 55
click at [145, 71] on input "text" at bounding box center [191, 68] width 114 height 6
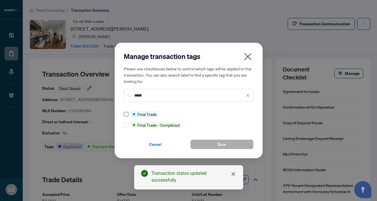
type input "*****"
click at [242, 147] on button "Save" at bounding box center [221, 144] width 63 height 10
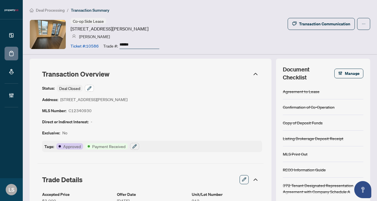
click at [88, 88] on icon "button" at bounding box center [89, 88] width 5 height 5
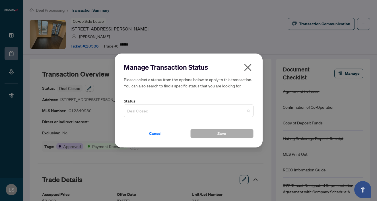
click at [144, 105] on span "Deal Closed" at bounding box center [188, 110] width 123 height 11
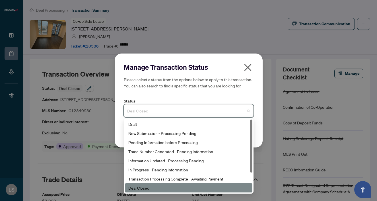
scroll to position [27, 0]
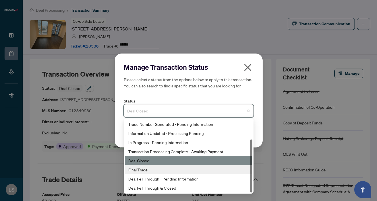
click at [146, 171] on div "Final Trade" at bounding box center [188, 169] width 121 height 6
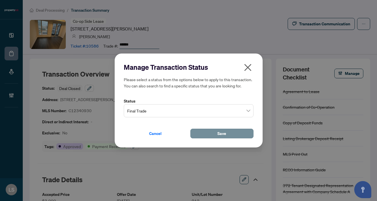
click at [208, 136] on button "Save" at bounding box center [221, 134] width 63 height 10
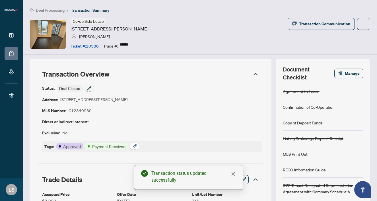
click at [133, 144] on icon "button" at bounding box center [134, 146] width 5 height 5
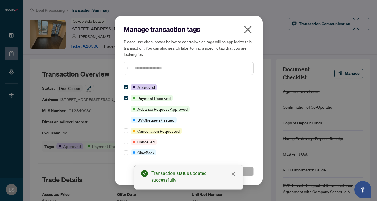
click at [139, 69] on input "text" at bounding box center [191, 68] width 114 height 6
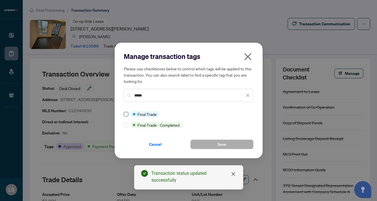
type input "*****"
click at [224, 145] on span "Save" at bounding box center [221, 144] width 9 height 9
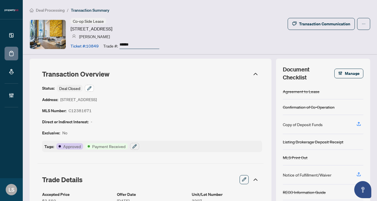
click at [88, 87] on icon "button" at bounding box center [89, 88] width 5 height 5
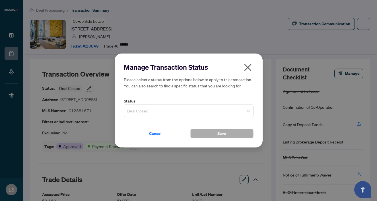
click at [145, 110] on span "Deal Closed" at bounding box center [188, 110] width 123 height 11
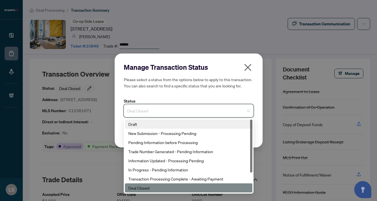
scroll to position [27, 0]
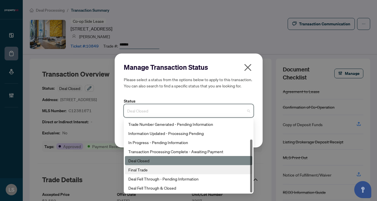
click at [143, 170] on div "Final Trade" at bounding box center [188, 169] width 121 height 6
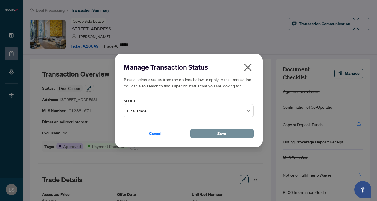
click at [208, 135] on button "Save" at bounding box center [221, 134] width 63 height 10
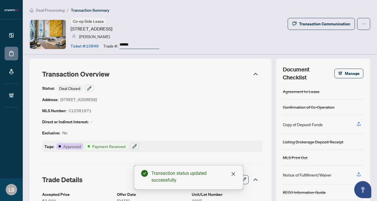
click at [129, 146] on div "Tags: Approved Payment Received" at bounding box center [152, 145] width 220 height 11
click at [134, 146] on icon "button" at bounding box center [134, 146] width 5 height 5
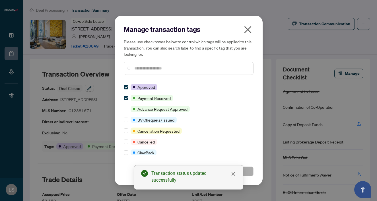
click at [137, 71] on input "text" at bounding box center [191, 68] width 114 height 6
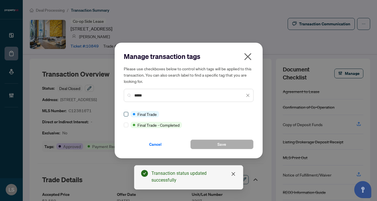
type input "*****"
click at [124, 115] on span at bounding box center [126, 114] width 5 height 5
click at [236, 146] on button "Save" at bounding box center [221, 144] width 63 height 10
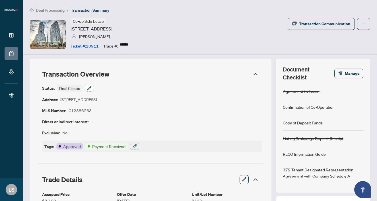
click at [88, 87] on icon "button" at bounding box center [89, 88] width 5 height 5
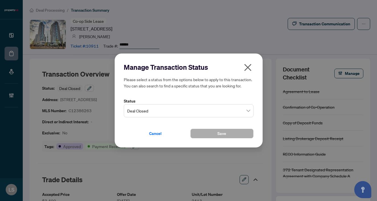
click at [143, 108] on span "Deal Closed" at bounding box center [188, 110] width 123 height 11
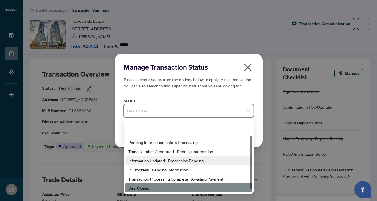
scroll to position [27, 0]
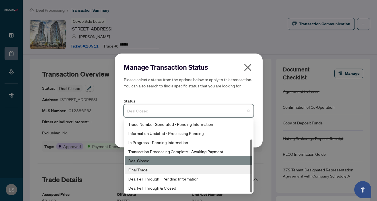
click at [148, 168] on div "Final Trade" at bounding box center [188, 169] width 121 height 6
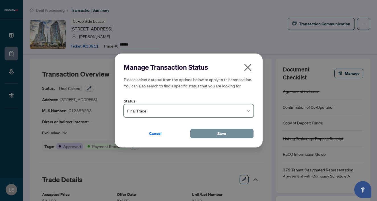
click at [210, 134] on button "Save" at bounding box center [221, 134] width 63 height 10
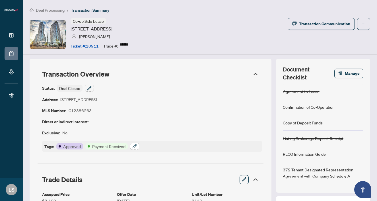
click at [134, 144] on icon "button" at bounding box center [134, 146] width 5 height 5
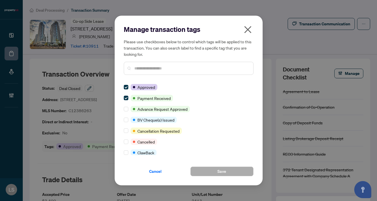
click at [137, 66] on input "text" at bounding box center [191, 68] width 114 height 6
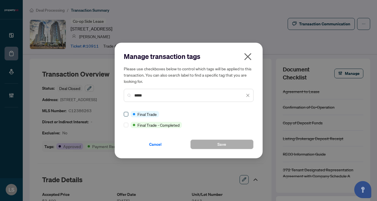
type input "*****"
click at [127, 113] on span at bounding box center [126, 114] width 5 height 5
click at [229, 145] on button "Save" at bounding box center [221, 144] width 63 height 10
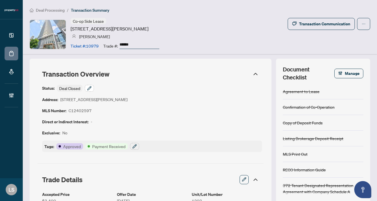
click at [87, 86] on button "button" at bounding box center [89, 88] width 9 height 7
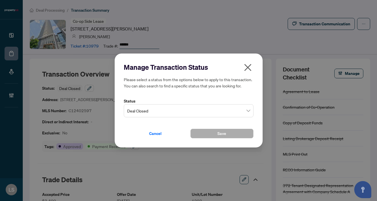
click at [152, 114] on span "Deal Closed" at bounding box center [188, 110] width 123 height 11
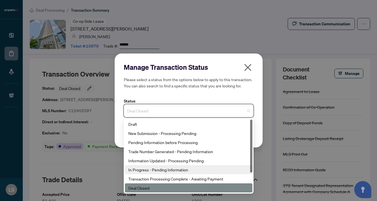
scroll to position [27, 0]
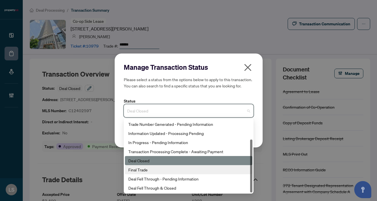
click at [136, 171] on div "Final Trade" at bounding box center [188, 169] width 121 height 6
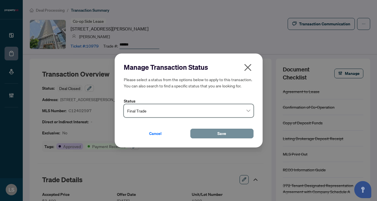
click at [202, 134] on button "Save" at bounding box center [221, 134] width 63 height 10
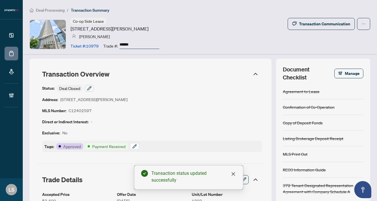
click at [137, 146] on button "button" at bounding box center [134, 146] width 9 height 7
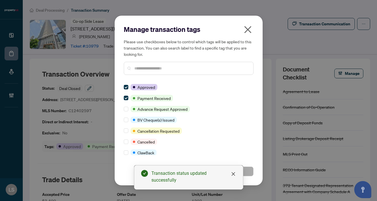
click at [155, 79] on div "Manage transaction tags Please use checkboxes below to control which tags will …" at bounding box center [189, 52] width 130 height 55
click at [146, 67] on input "text" at bounding box center [191, 68] width 114 height 6
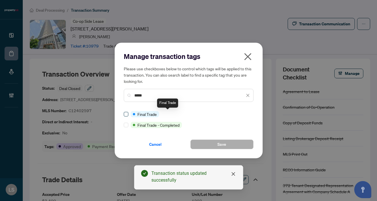
type input "*****"
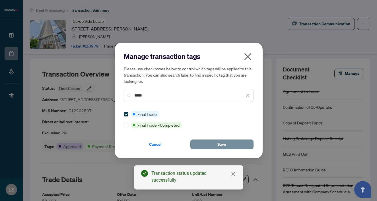
click at [216, 144] on button "Save" at bounding box center [221, 144] width 63 height 10
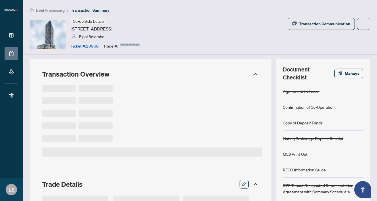
type input "******"
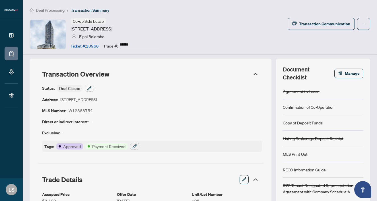
click at [98, 84] on div "Status: Deal Closed Address: [STREET_ADDRESS] MLS Number: W12388754 Direct or I…" at bounding box center [151, 118] width 226 height 74
click at [92, 87] on icon "button" at bounding box center [89, 88] width 5 height 5
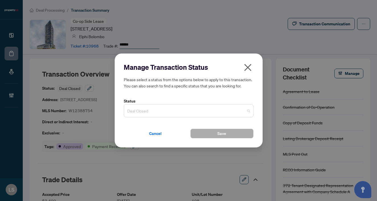
click at [133, 109] on span "Deal Closed" at bounding box center [188, 110] width 123 height 11
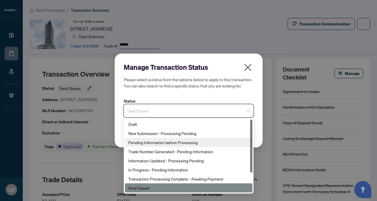
scroll to position [27, 0]
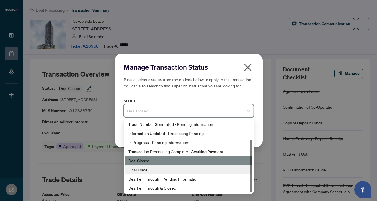
click at [150, 167] on div "Final Trade" at bounding box center [188, 169] width 121 height 6
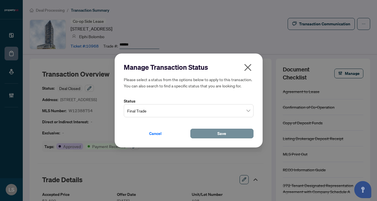
click at [214, 131] on button "Save" at bounding box center [221, 134] width 63 height 10
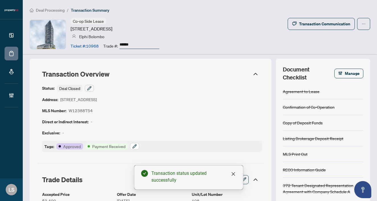
click at [135, 146] on icon "button" at bounding box center [135, 146] width 4 height 4
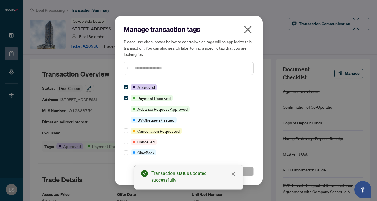
click at [148, 74] on div at bounding box center [189, 68] width 130 height 13
click at [145, 67] on input "text" at bounding box center [191, 68] width 114 height 6
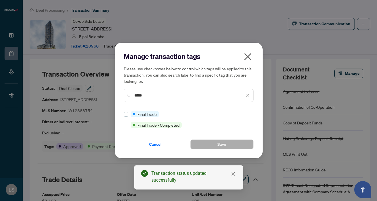
type input "*****"
click at [226, 144] on span "Save" at bounding box center [221, 144] width 9 height 9
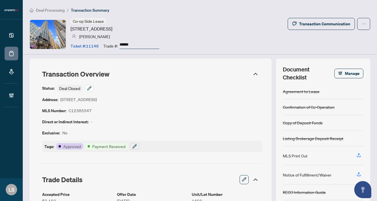
click at [86, 90] on button "button" at bounding box center [89, 88] width 9 height 7
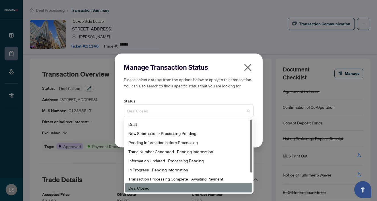
click at [147, 113] on span "Deal Closed" at bounding box center [188, 110] width 123 height 11
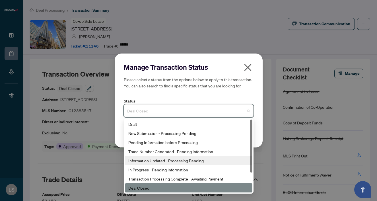
scroll to position [27, 0]
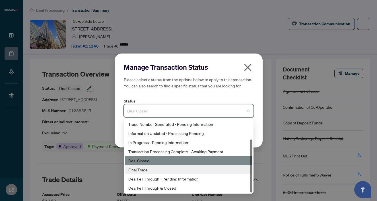
click at [148, 172] on div "Final Trade" at bounding box center [188, 169] width 121 height 6
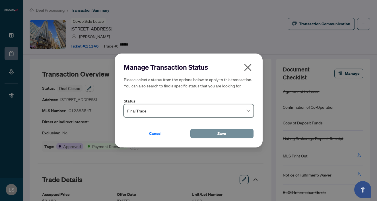
click at [207, 132] on button "Save" at bounding box center [221, 134] width 63 height 10
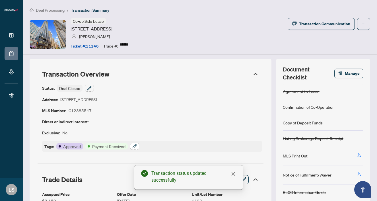
click at [135, 144] on icon "button" at bounding box center [134, 146] width 5 height 5
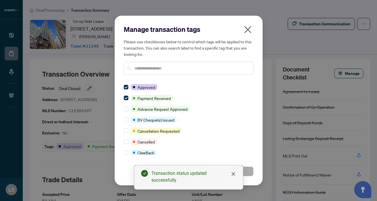
click at [138, 68] on input "text" at bounding box center [191, 68] width 114 height 6
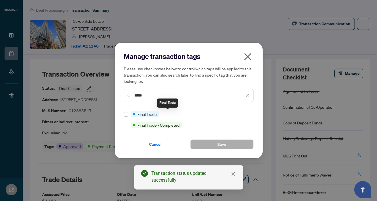
type input "*****"
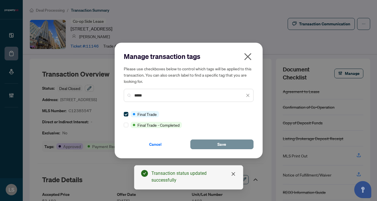
click at [208, 142] on button "Save" at bounding box center [221, 144] width 63 height 10
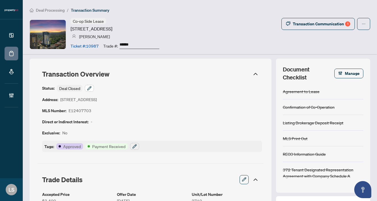
click at [86, 89] on button "button" at bounding box center [89, 88] width 9 height 7
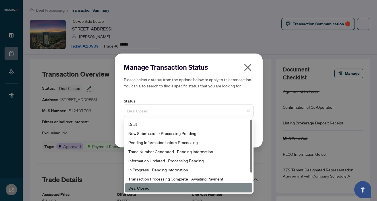
click at [154, 108] on span "Deal Closed" at bounding box center [188, 110] width 123 height 11
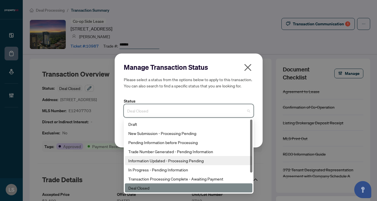
scroll to position [27, 0]
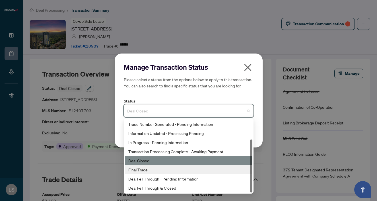
click at [138, 171] on div "Final Trade" at bounding box center [188, 169] width 121 height 6
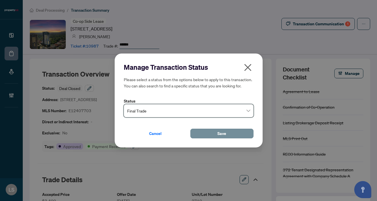
click at [206, 129] on button "Save" at bounding box center [221, 134] width 63 height 10
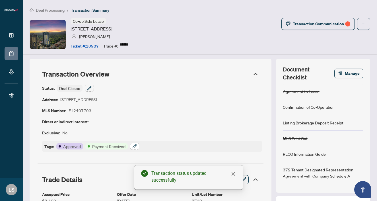
click at [137, 144] on button "button" at bounding box center [134, 146] width 9 height 7
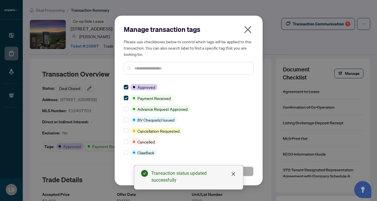
click at [140, 71] on input "text" at bounding box center [191, 68] width 114 height 6
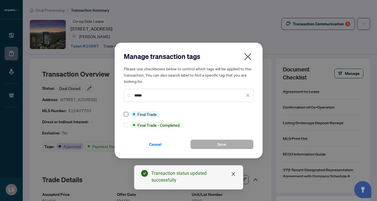
type input "*****"
click at [126, 115] on span at bounding box center [126, 114] width 5 height 5
click at [243, 143] on button "Save" at bounding box center [221, 144] width 63 height 10
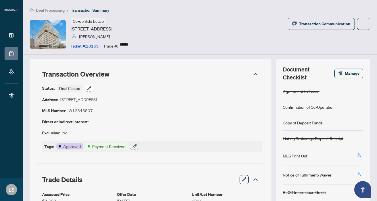
click at [92, 86] on button "button" at bounding box center [89, 88] width 9 height 7
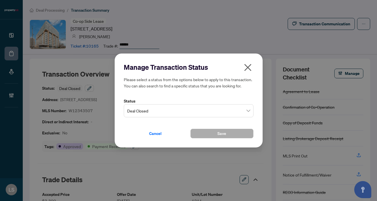
click at [152, 117] on input "search" at bounding box center [186, 111] width 118 height 13
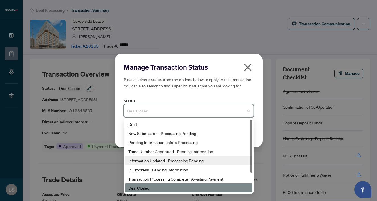
scroll to position [27, 0]
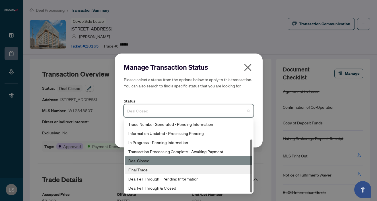
click at [149, 167] on div "Final Trade" at bounding box center [188, 169] width 121 height 6
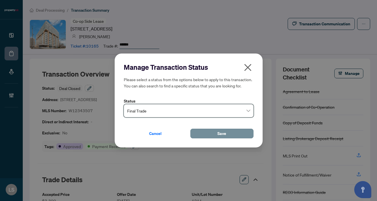
click at [197, 134] on button "Save" at bounding box center [221, 134] width 63 height 10
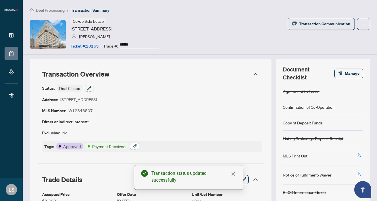
click at [132, 144] on icon "button" at bounding box center [134, 146] width 5 height 5
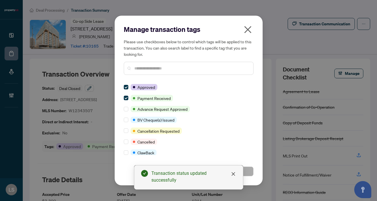
click at [143, 71] on input "text" at bounding box center [191, 68] width 114 height 6
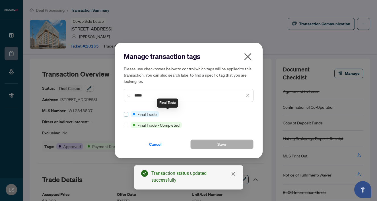
type input "*****"
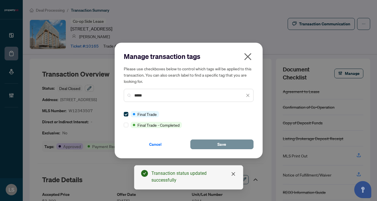
click at [203, 146] on button "Save" at bounding box center [221, 144] width 63 height 10
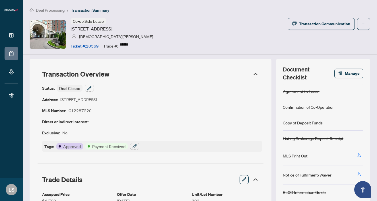
click at [94, 84] on div "Status: Deal Closed Address: [STREET_ADDRESS] MLS Number: C12287220 Direct or I…" at bounding box center [151, 118] width 226 height 74
click at [89, 88] on icon "button" at bounding box center [89, 88] width 5 height 5
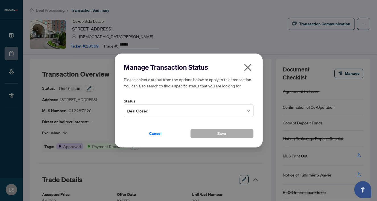
click at [148, 114] on span "Deal Closed" at bounding box center [188, 110] width 123 height 11
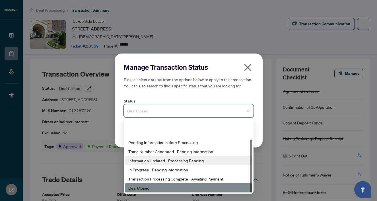
scroll to position [27, 0]
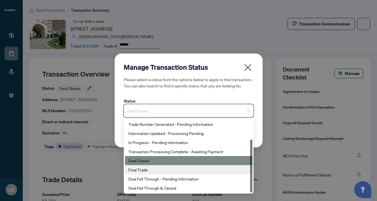
click at [138, 170] on div "Final Trade" at bounding box center [188, 169] width 121 height 6
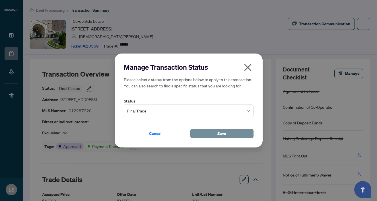
click at [202, 133] on button "Save" at bounding box center [221, 134] width 63 height 10
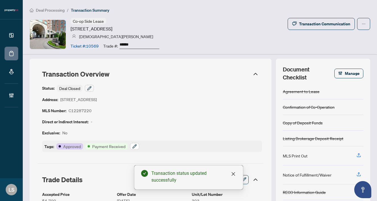
click at [135, 146] on icon "button" at bounding box center [135, 146] width 4 height 4
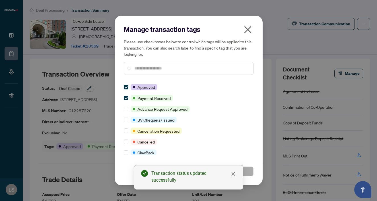
click at [140, 69] on input "text" at bounding box center [191, 68] width 114 height 6
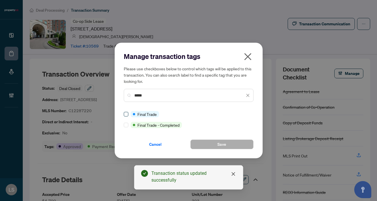
type input "*****"
click at [127, 115] on span at bounding box center [126, 114] width 5 height 5
click at [238, 146] on button "Save" at bounding box center [221, 144] width 63 height 10
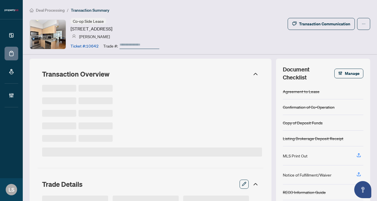
type input "******"
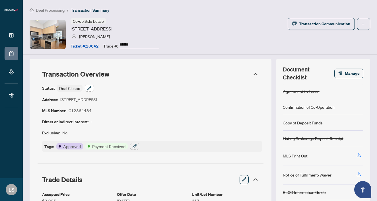
click at [86, 88] on button "button" at bounding box center [89, 88] width 9 height 7
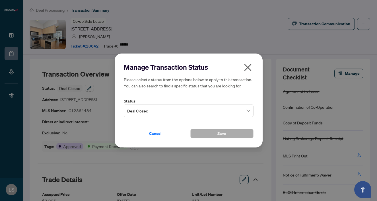
click at [155, 110] on span "Deal Closed" at bounding box center [188, 110] width 123 height 11
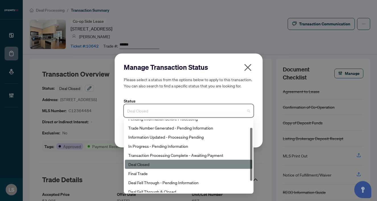
scroll to position [24, 0]
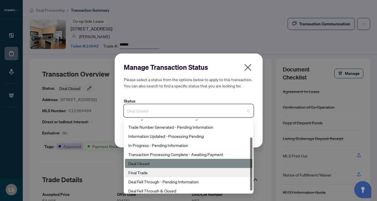
click at [146, 174] on div "Final Trade" at bounding box center [188, 172] width 121 height 6
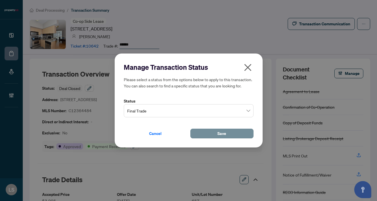
click at [239, 131] on button "Save" at bounding box center [221, 134] width 63 height 10
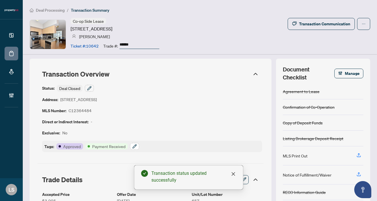
click at [137, 144] on button "button" at bounding box center [134, 146] width 9 height 7
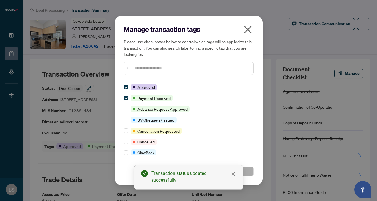
click at [142, 71] on input "text" at bounding box center [191, 68] width 114 height 6
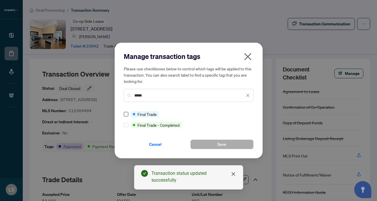
type input "*****"
click at [213, 138] on div "Cancel Save" at bounding box center [189, 141] width 130 height 16
click at [213, 142] on button "Save" at bounding box center [221, 144] width 63 height 10
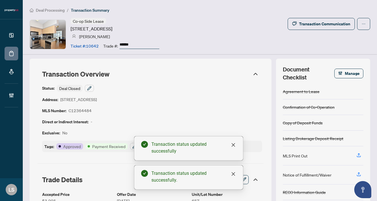
click at [207, 91] on div "Status: Deal Closed Address: 38 Stadium Rd, Toronto, Ontario M5V 3P4, Canada ML…" at bounding box center [152, 118] width 220 height 67
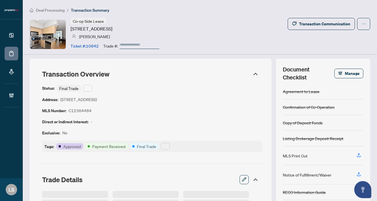
type input "******"
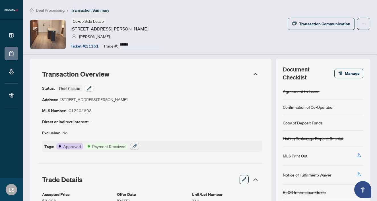
click at [87, 85] on button "button" at bounding box center [89, 88] width 9 height 7
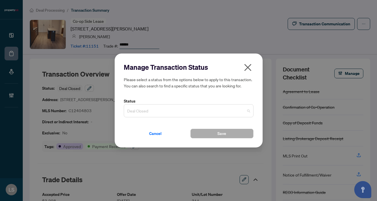
click at [138, 111] on span "Deal Closed" at bounding box center [188, 110] width 123 height 11
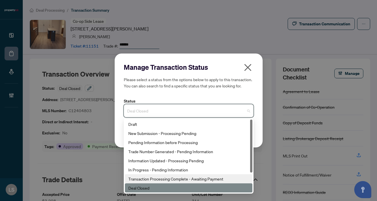
scroll to position [27, 0]
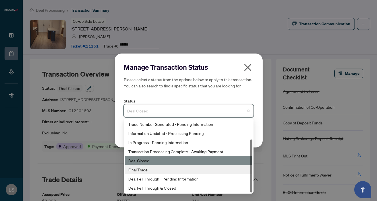
click at [149, 169] on div "Final Trade" at bounding box center [188, 169] width 121 height 6
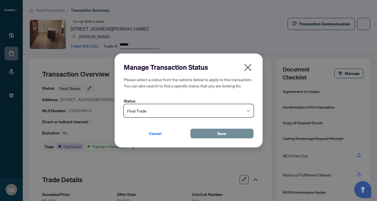
click at [228, 131] on button "Save" at bounding box center [221, 134] width 63 height 10
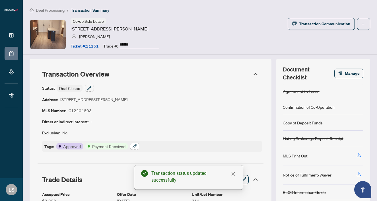
click at [135, 148] on icon "button" at bounding box center [134, 146] width 5 height 5
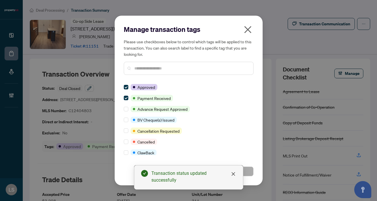
click at [165, 69] on input "text" at bounding box center [191, 68] width 114 height 6
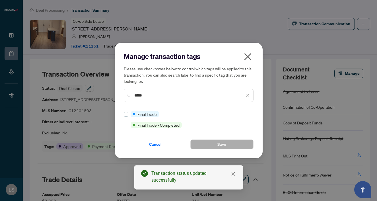
type input "*****"
click at [125, 116] on span at bounding box center [126, 114] width 5 height 5
click at [236, 144] on button "Save" at bounding box center [221, 144] width 63 height 10
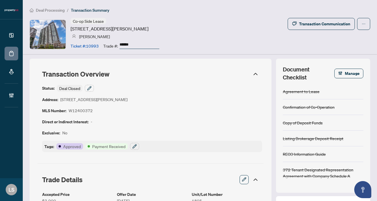
click at [89, 84] on div "Status: Deal Closed Address: 339 Rathburn Rd, Mississauga, Ontario L5B 0C8, Can…" at bounding box center [151, 118] width 226 height 74
click at [90, 88] on icon "button" at bounding box center [89, 88] width 5 height 5
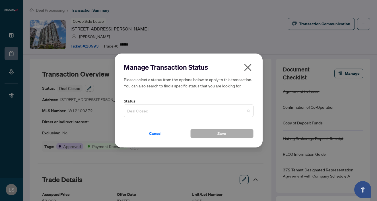
click at [154, 113] on span "Deal Closed" at bounding box center [188, 110] width 123 height 11
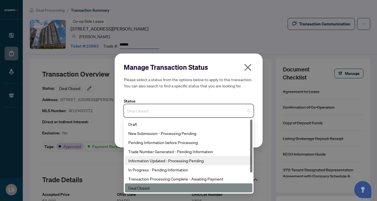
scroll to position [27, 0]
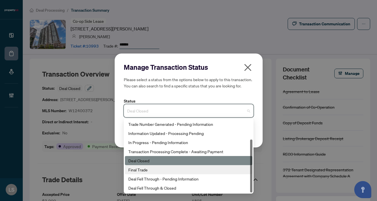
click at [135, 170] on div "Final Trade" at bounding box center [188, 169] width 121 height 6
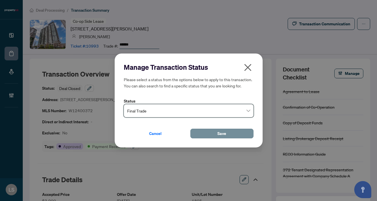
click at [200, 134] on button "Save" at bounding box center [221, 134] width 63 height 10
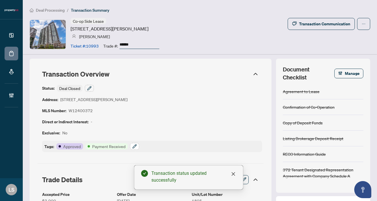
click at [131, 145] on button "button" at bounding box center [134, 146] width 9 height 7
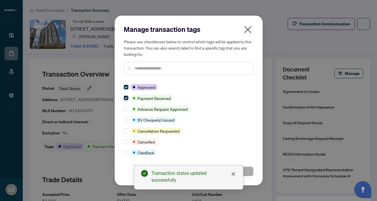
click at [141, 68] on input "text" at bounding box center [191, 68] width 114 height 6
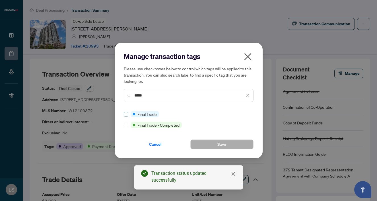
type input "*****"
click at [127, 113] on span at bounding box center [126, 114] width 5 height 5
click at [220, 146] on span "Save" at bounding box center [221, 144] width 9 height 9
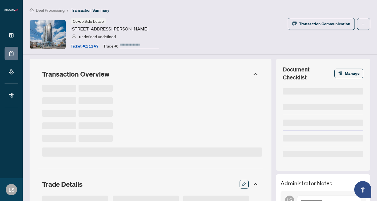
type input "******"
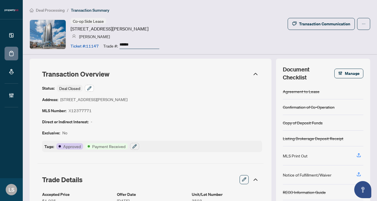
click at [89, 86] on icon "button" at bounding box center [89, 88] width 5 height 5
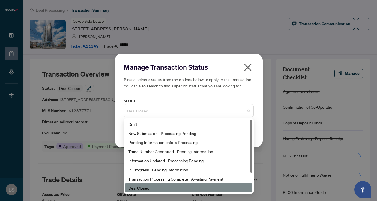
click at [152, 110] on span "Deal Closed" at bounding box center [188, 110] width 123 height 11
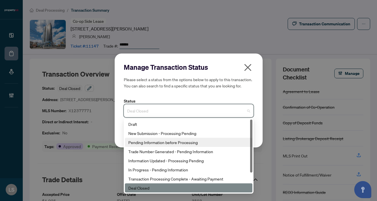
scroll to position [27, 0]
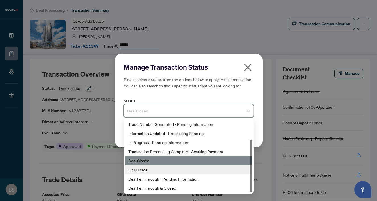
click at [149, 170] on div "Final Trade" at bounding box center [188, 169] width 121 height 6
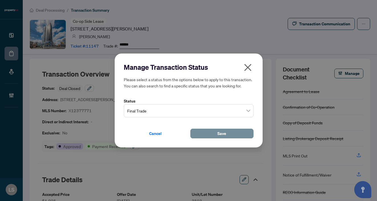
click at [216, 134] on button "Save" at bounding box center [221, 134] width 63 height 10
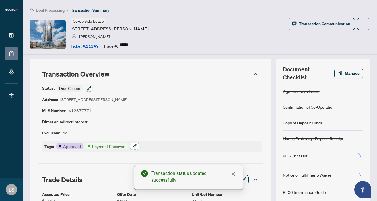
click at [135, 143] on button "button" at bounding box center [134, 146] width 9 height 7
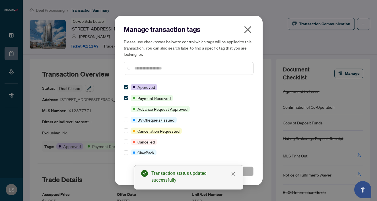
click at [138, 69] on input "text" at bounding box center [191, 68] width 114 height 6
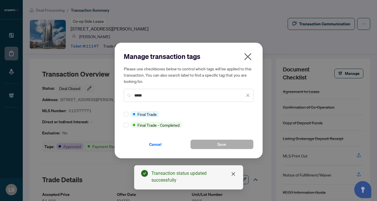
type input "*****"
click at [207, 138] on div "Cancel Save" at bounding box center [189, 141] width 130 height 16
click at [208, 143] on button "Save" at bounding box center [221, 144] width 63 height 10
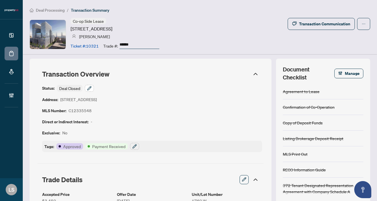
click at [88, 90] on icon "button" at bounding box center [89, 88] width 4 height 4
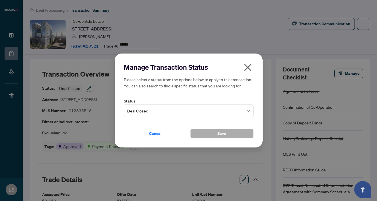
click at [149, 112] on span "Deal Closed" at bounding box center [188, 110] width 123 height 11
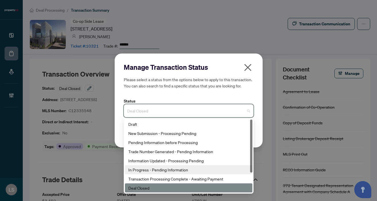
scroll to position [27, 0]
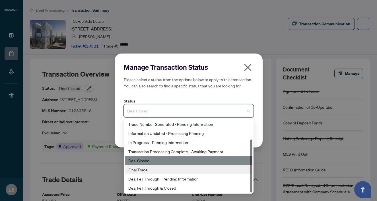
click at [149, 168] on div "Final Trade" at bounding box center [188, 169] width 121 height 6
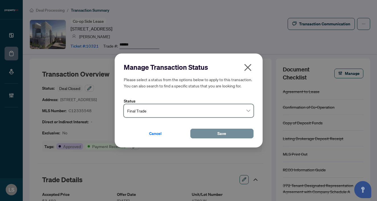
click at [214, 134] on button "Save" at bounding box center [221, 134] width 63 height 10
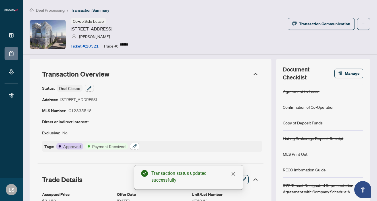
click at [133, 145] on icon "button" at bounding box center [134, 146] width 5 height 5
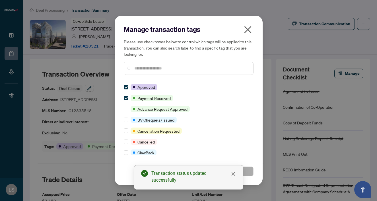
click at [152, 72] on div at bounding box center [189, 68] width 130 height 13
click at [149, 68] on input "text" at bounding box center [191, 68] width 114 height 6
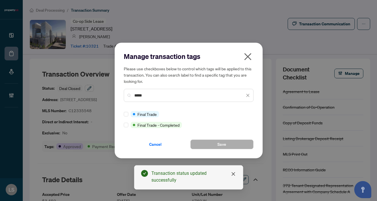
type input "*****"
click at [217, 141] on button "Save" at bounding box center [221, 144] width 63 height 10
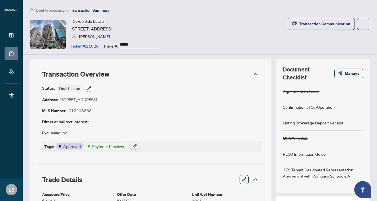
click at [88, 89] on icon "button" at bounding box center [89, 88] width 4 height 4
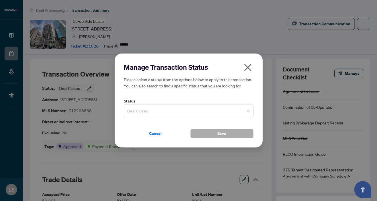
click at [145, 115] on span "Deal Closed" at bounding box center [188, 110] width 123 height 11
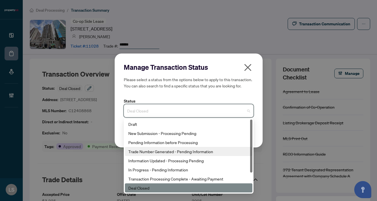
scroll to position [27, 0]
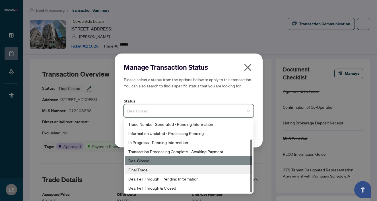
click at [150, 167] on div "Final Trade" at bounding box center [188, 169] width 121 height 6
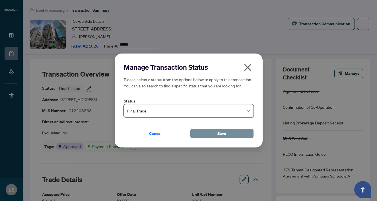
click at [209, 136] on button "Save" at bounding box center [221, 134] width 63 height 10
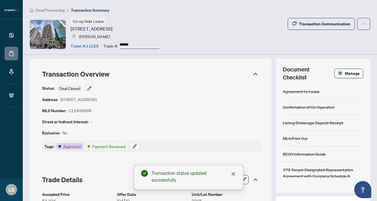
click at [137, 145] on button "button" at bounding box center [134, 146] width 9 height 7
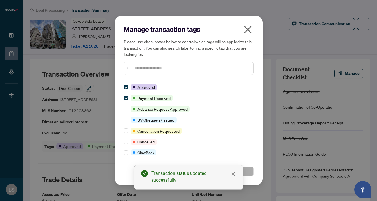
click at [139, 70] on input "text" at bounding box center [191, 68] width 114 height 6
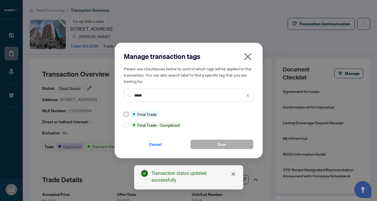
type input "*****"
click at [225, 142] on span "Save" at bounding box center [221, 144] width 9 height 9
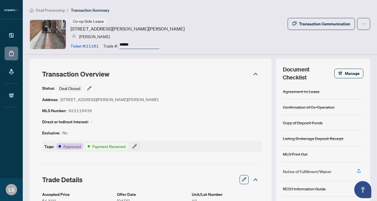
click at [92, 85] on button "button" at bounding box center [89, 88] width 9 height 7
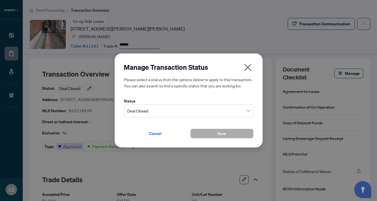
click at [142, 110] on span "Deal Closed" at bounding box center [188, 110] width 123 height 11
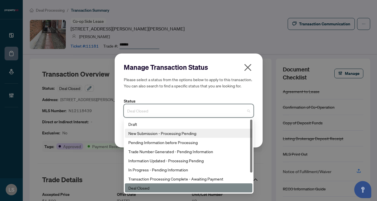
scroll to position [27, 0]
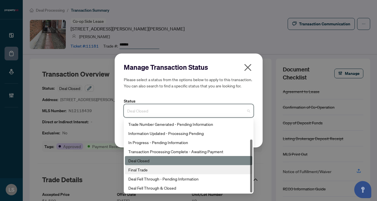
click at [148, 168] on div "Final Trade" at bounding box center [188, 169] width 121 height 6
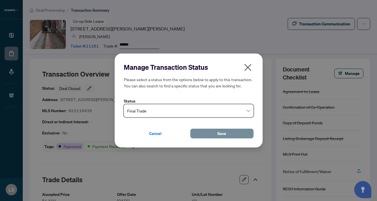
click at [208, 133] on button "Save" at bounding box center [221, 134] width 63 height 10
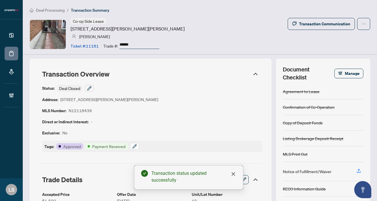
click at [131, 146] on button "button" at bounding box center [134, 146] width 9 height 7
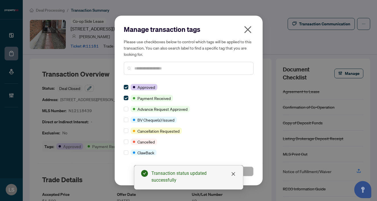
click at [134, 71] on input "text" at bounding box center [191, 68] width 114 height 6
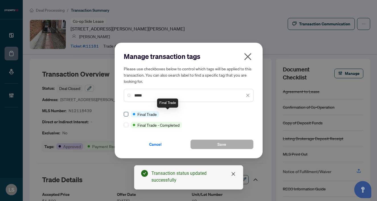
type input "*****"
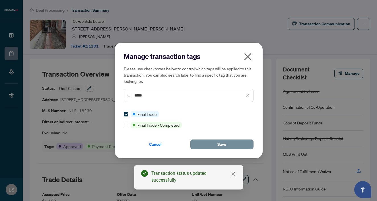
click at [212, 140] on button "Save" at bounding box center [221, 144] width 63 height 10
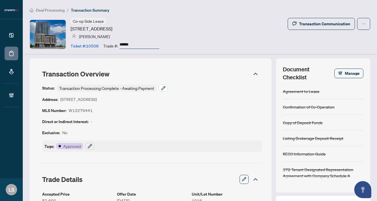
click at [165, 88] on icon "button" at bounding box center [163, 88] width 5 height 5
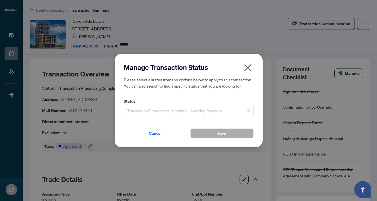
click at [150, 111] on span "Transaction Processing Complete - Awaiting Payment" at bounding box center [188, 110] width 123 height 11
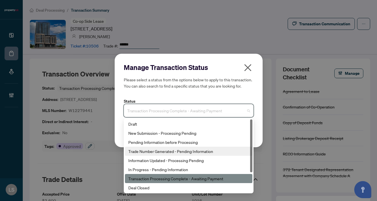
scroll to position [27, 0]
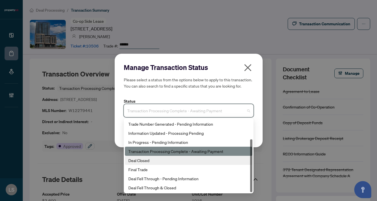
click at [148, 161] on div "Deal Closed" at bounding box center [188, 160] width 121 height 6
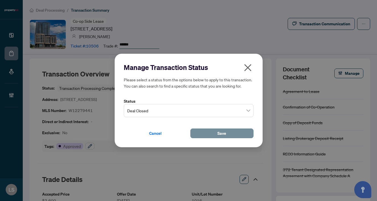
click at [214, 131] on button "Save" at bounding box center [221, 134] width 63 height 10
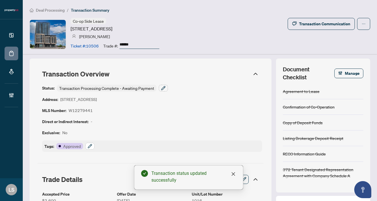
click at [88, 146] on icon "button" at bounding box center [90, 146] width 5 height 5
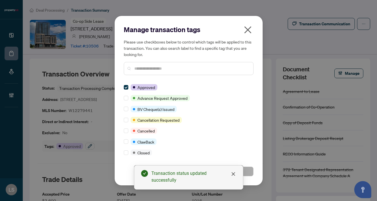
click at [139, 68] on input "text" at bounding box center [191, 68] width 114 height 6
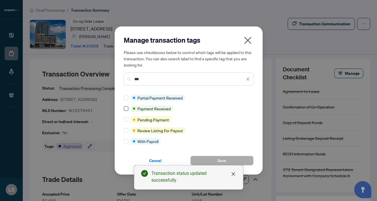
type input "***"
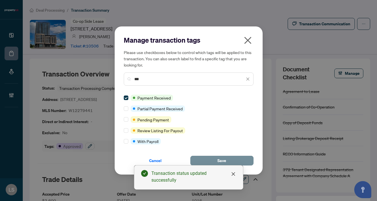
click at [228, 156] on button "Save" at bounding box center [221, 161] width 63 height 10
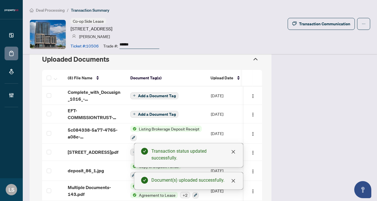
scroll to position [522, 0]
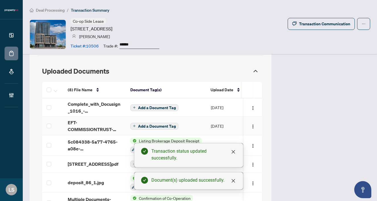
click at [75, 126] on span "EFT-COMMISSIONTRUST-PROPERTYCA-REALTY-INC---EFT 34.PDF" at bounding box center [94, 126] width 53 height 14
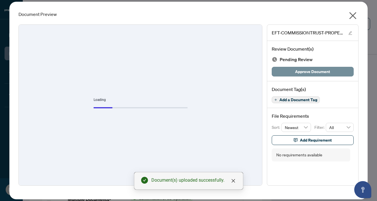
click at [313, 72] on span "Approve Document" at bounding box center [312, 71] width 35 height 9
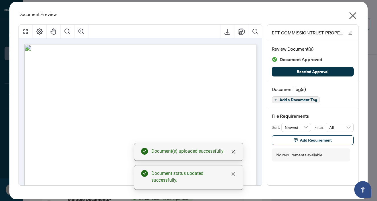
click at [355, 17] on icon "close" at bounding box center [352, 15] width 9 height 9
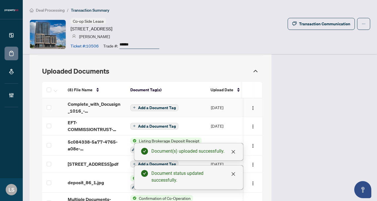
click at [143, 106] on span "Add a Document Tag" at bounding box center [157, 108] width 38 height 4
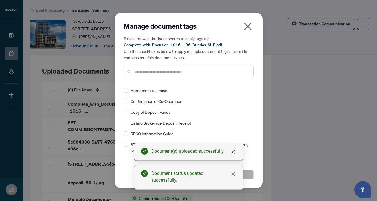
click at [161, 81] on div "Manage document tags Please browse the list or search to apply tags to: Complet…" at bounding box center [189, 52] width 130 height 61
click at [154, 73] on input "text" at bounding box center [191, 72] width 114 height 6
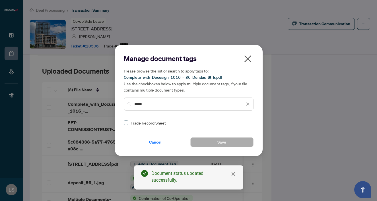
type input "*****"
click at [127, 123] on span at bounding box center [126, 123] width 5 height 5
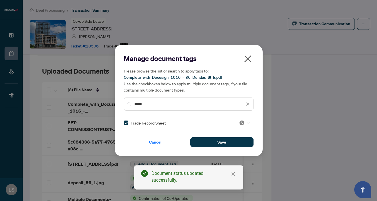
click at [243, 123] on img at bounding box center [242, 123] width 6 height 6
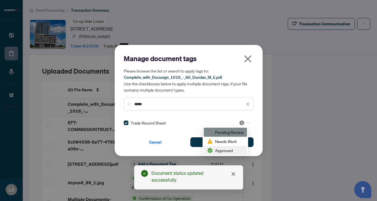
click at [229, 152] on div "Approved" at bounding box center [225, 150] width 36 height 6
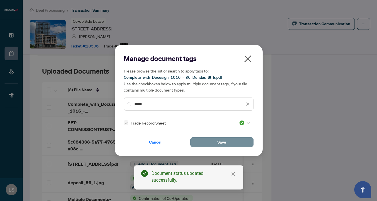
click at [214, 144] on button "Save" at bounding box center [221, 142] width 63 height 10
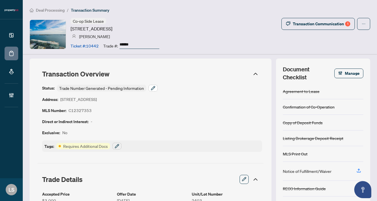
click at [156, 86] on button "button" at bounding box center [152, 88] width 9 height 7
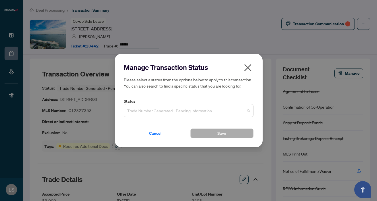
click at [173, 107] on span "Trade Number Generated - Pending Information" at bounding box center [188, 110] width 123 height 11
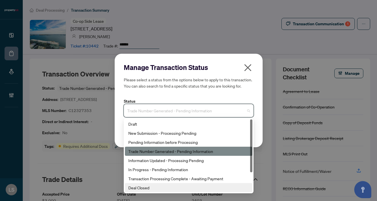
click at [179, 184] on div "Deal Closed" at bounding box center [188, 187] width 127 height 9
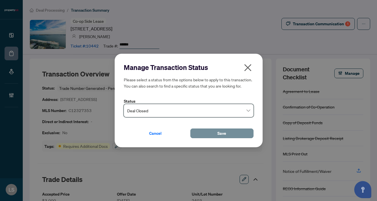
click at [208, 133] on button "Save" at bounding box center [221, 134] width 63 height 10
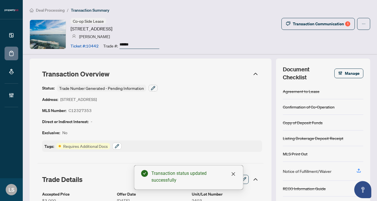
click at [120, 144] on button "button" at bounding box center [116, 146] width 9 height 7
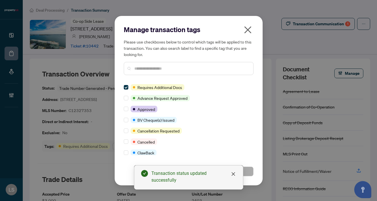
click at [162, 72] on div at bounding box center [189, 68] width 130 height 13
click at [161, 70] on input "text" at bounding box center [191, 68] width 114 height 6
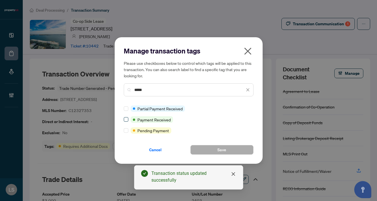
type input "*****"
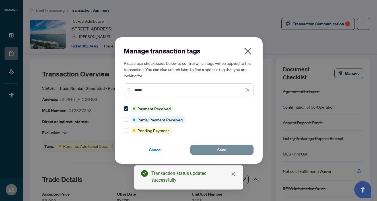
click at [227, 148] on button "Save" at bounding box center [221, 150] width 63 height 10
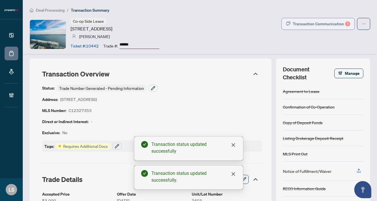
click at [323, 23] on div "Transaction Communication 1" at bounding box center [321, 23] width 57 height 9
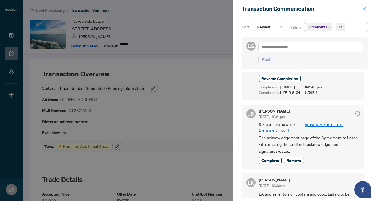
click at [365, 8] on icon "close" at bounding box center [364, 9] width 4 height 4
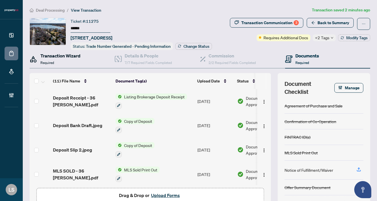
click at [62, 59] on div "Transaction Wizard Required" at bounding box center [60, 58] width 40 height 13
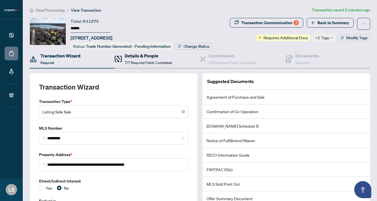
click at [144, 53] on h4 "Details & People" at bounding box center [148, 55] width 47 height 7
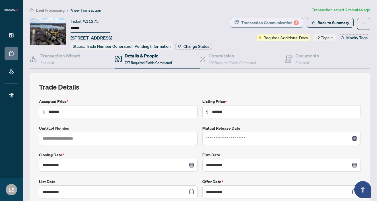
click at [272, 22] on div "Transaction Communication 3" at bounding box center [269, 22] width 57 height 9
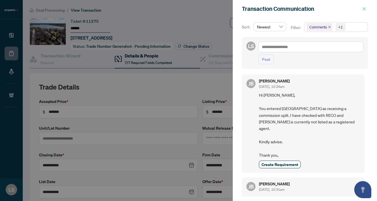
click at [365, 9] on icon "close" at bounding box center [364, 9] width 4 height 4
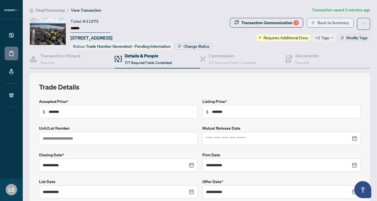
click at [331, 23] on span "Back to Summary" at bounding box center [333, 22] width 32 height 9
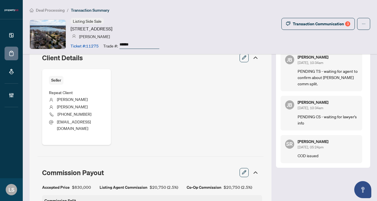
scroll to position [265, 0]
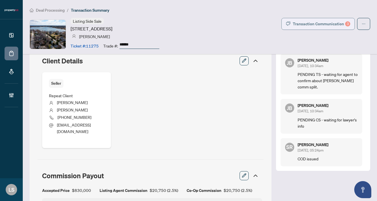
click at [309, 25] on div "Transaction Communication 3" at bounding box center [321, 23] width 57 height 9
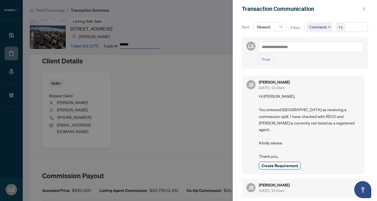
click at [364, 10] on icon "close" at bounding box center [364, 9] width 4 height 4
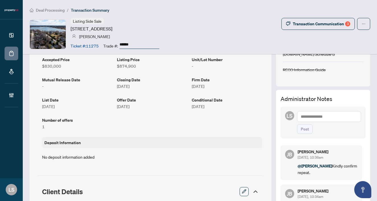
scroll to position [162, 0]
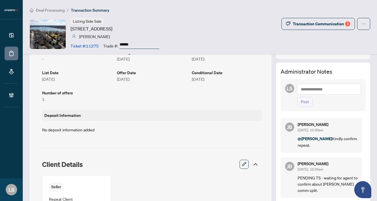
click at [317, 88] on textarea at bounding box center [329, 89] width 64 height 11
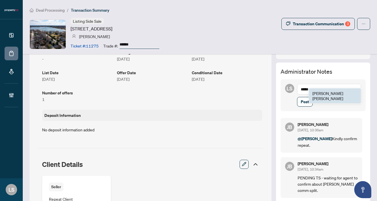
click at [319, 94] on b "Jean" at bounding box center [327, 93] width 31 height 5
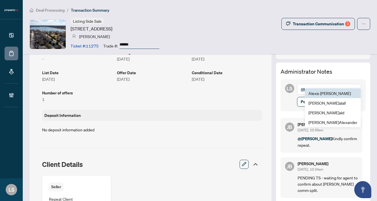
click at [331, 92] on span "Al exis Macilwain" at bounding box center [329, 93] width 42 height 5
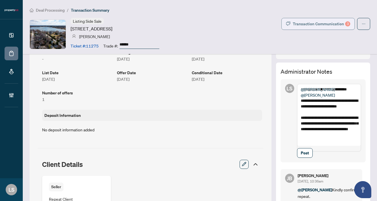
click at [298, 26] on div "Transaction Communication 3" at bounding box center [321, 23] width 57 height 9
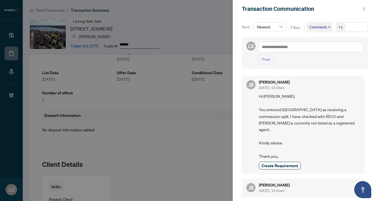
click at [364, 9] on icon "close" at bounding box center [364, 9] width 4 height 4
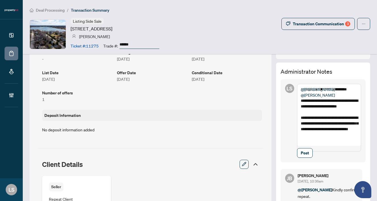
click at [345, 148] on textarea "**********" at bounding box center [329, 118] width 64 height 68
type textarea "**********"
click at [303, 158] on span "Post" at bounding box center [305, 152] width 8 height 9
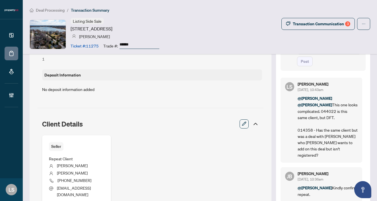
scroll to position [202, 0]
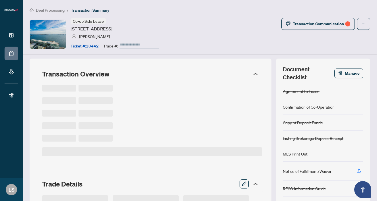
type input "******"
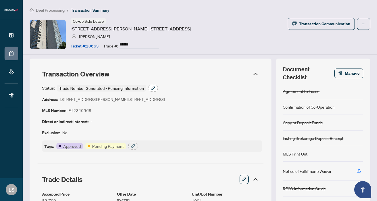
click at [153, 88] on icon "button" at bounding box center [153, 88] width 4 height 4
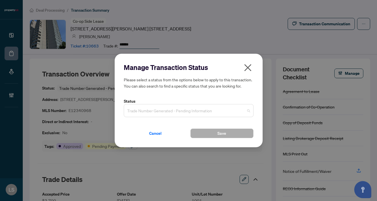
click at [153, 107] on span "Trade Number Generated - Pending Information" at bounding box center [188, 110] width 123 height 11
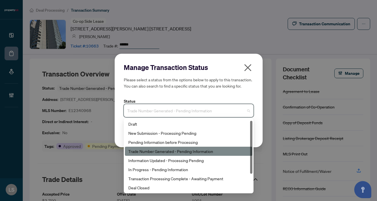
scroll to position [27, 0]
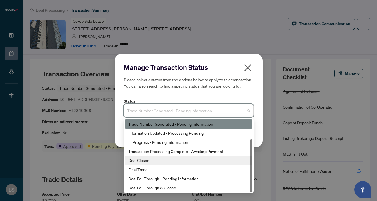
click at [144, 160] on div "Deal Closed" at bounding box center [188, 160] width 121 height 6
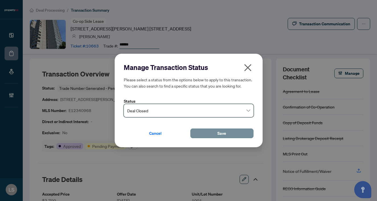
click at [203, 132] on button "Save" at bounding box center [221, 134] width 63 height 10
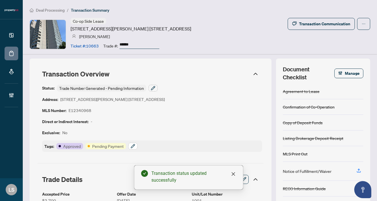
click at [131, 145] on icon "button" at bounding box center [133, 146] width 5 height 5
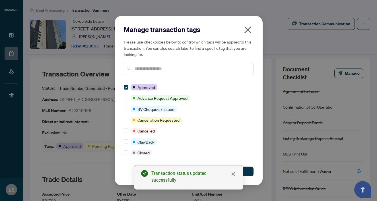
click at [150, 69] on input "text" at bounding box center [191, 68] width 114 height 6
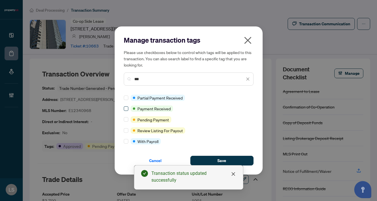
type input "***"
click at [125, 110] on span at bounding box center [126, 108] width 5 height 5
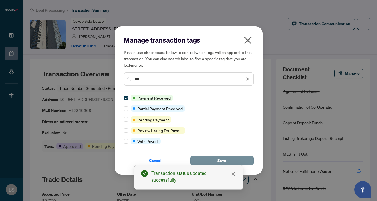
click at [235, 164] on button "Save" at bounding box center [221, 161] width 63 height 10
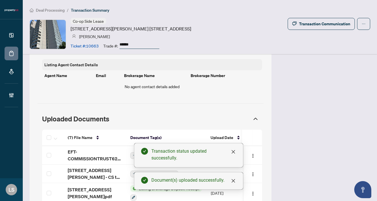
scroll to position [502, 0]
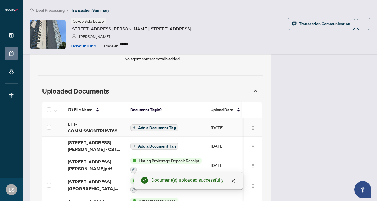
click at [73, 127] on span "EFT-COMMISSIONTRUST62P-2025-10-02T125128415.PDF" at bounding box center [94, 128] width 53 height 14
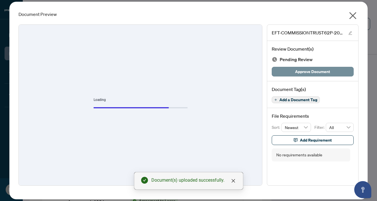
click at [302, 73] on span "Approve Document" at bounding box center [312, 71] width 35 height 9
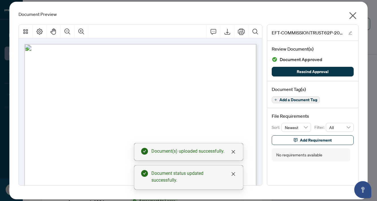
click at [353, 16] on icon "close" at bounding box center [352, 15] width 9 height 9
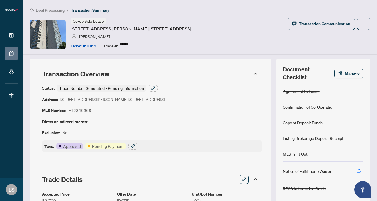
scroll to position [0, 0]
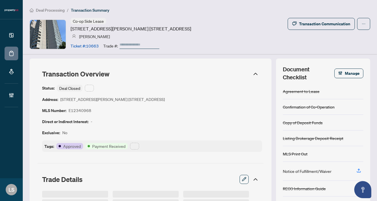
type input "******"
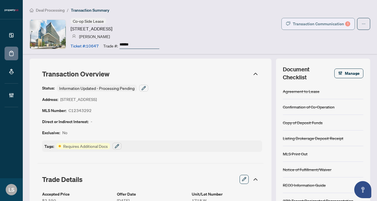
click at [299, 25] on div "Transaction Communication 1" at bounding box center [321, 23] width 57 height 9
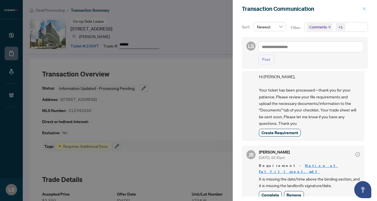
click at [365, 11] on icon "close" at bounding box center [364, 9] width 4 height 4
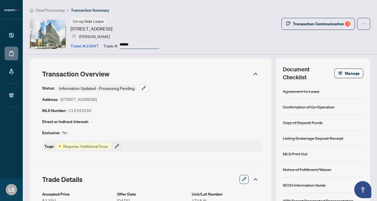
click at [143, 87] on icon "button" at bounding box center [144, 88] width 4 height 4
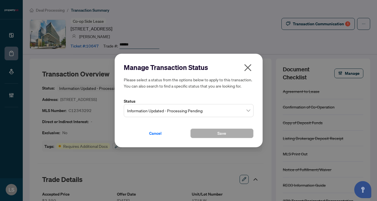
click at [158, 105] on div "Information Updated - Processing Pending" at bounding box center [189, 110] width 130 height 13
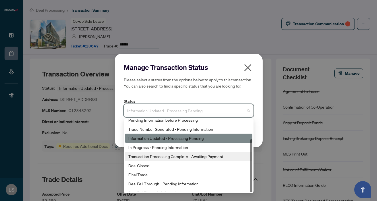
scroll to position [27, 0]
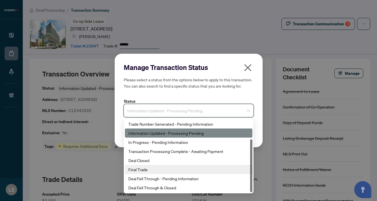
click at [143, 160] on div "Deal Closed" at bounding box center [188, 160] width 121 height 6
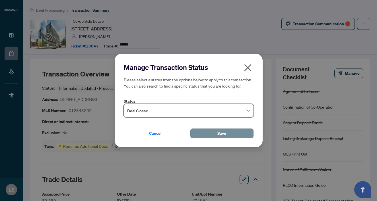
click at [210, 134] on button "Save" at bounding box center [221, 134] width 63 height 10
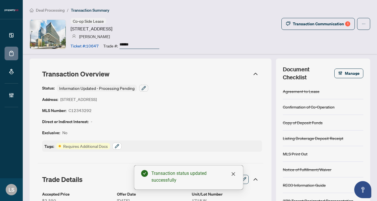
click at [117, 146] on icon "button" at bounding box center [117, 146] width 4 height 4
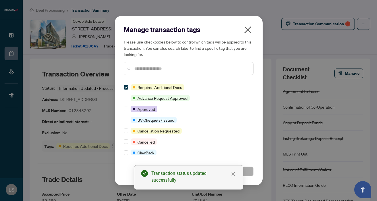
click at [153, 67] on input "text" at bounding box center [191, 68] width 114 height 6
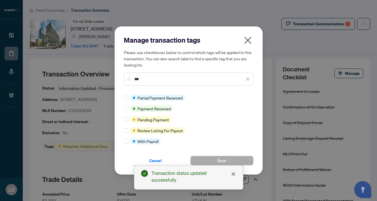
type input "***"
click at [122, 108] on div "Manage transaction tags Please use checkboxes below to control which tags will …" at bounding box center [189, 100] width 148 height 148
click at [123, 108] on div "Manage transaction tags Please use checkboxes below to control which tags will …" at bounding box center [189, 100] width 148 height 148
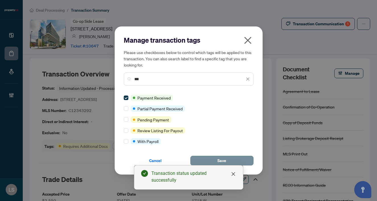
click at [243, 157] on button "Save" at bounding box center [221, 161] width 63 height 10
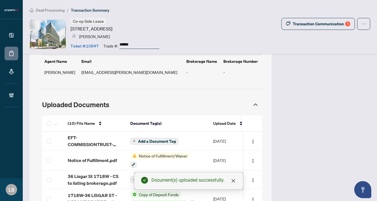
scroll to position [469, 0]
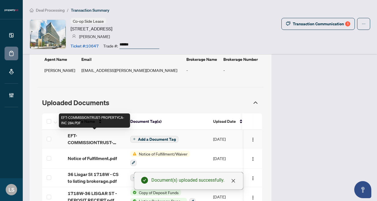
click at [74, 140] on span "EFT-COMMISSIONTRUST-PROPERTYCA-INC 284.PDF" at bounding box center [94, 139] width 53 height 14
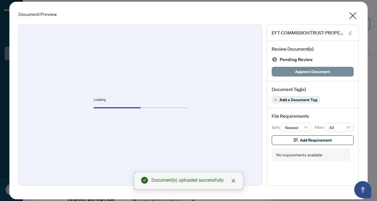
click at [299, 71] on span "Approve Document" at bounding box center [312, 71] width 35 height 9
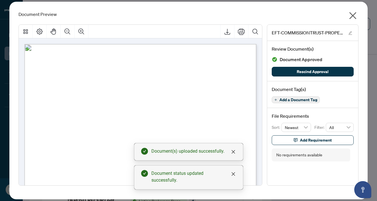
click at [355, 13] on icon "close" at bounding box center [352, 15] width 7 height 7
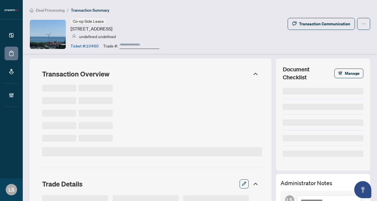
type input "******"
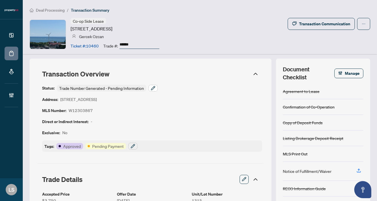
click at [153, 87] on icon "button" at bounding box center [153, 88] width 5 height 5
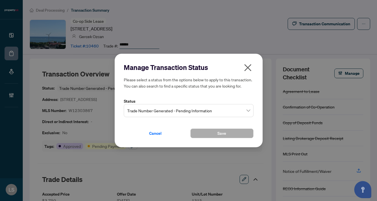
click at [169, 107] on span "Trade Number Generated - Pending Information" at bounding box center [188, 110] width 123 height 11
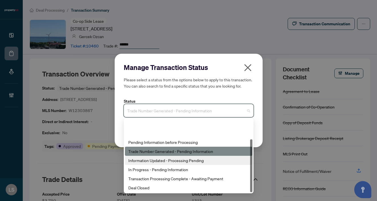
scroll to position [27, 0]
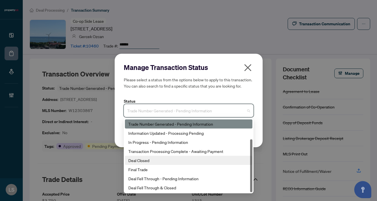
click at [140, 160] on div "Deal Closed" at bounding box center [188, 160] width 121 height 6
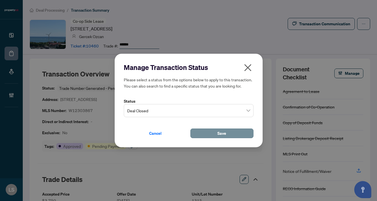
click at [201, 133] on button "Save" at bounding box center [221, 134] width 63 height 10
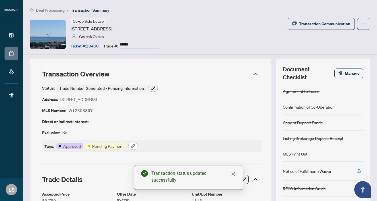
click at [131, 146] on icon "button" at bounding box center [133, 146] width 5 height 5
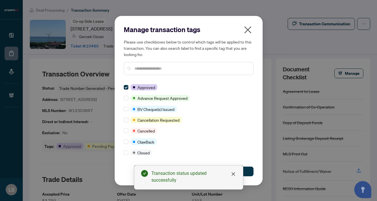
click at [148, 65] on input "text" at bounding box center [191, 68] width 114 height 6
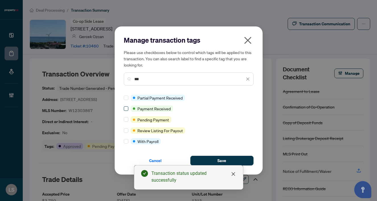
type input "***"
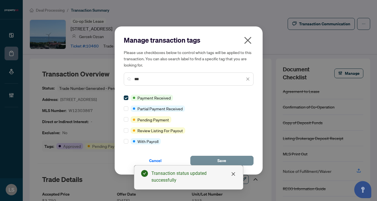
click at [219, 160] on span "Save" at bounding box center [221, 160] width 9 height 9
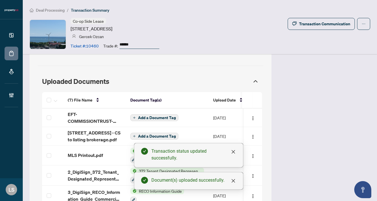
scroll to position [512, 0]
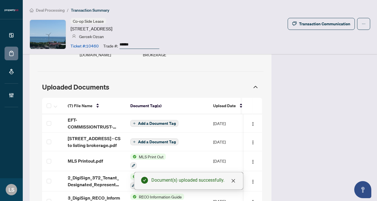
click at [70, 117] on span "EFT-COMMISSIONTRUST-PROPERTYCA-REALTY-INC 187.PDF" at bounding box center [94, 124] width 53 height 14
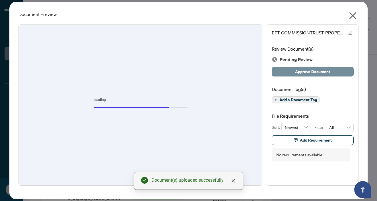
click at [321, 73] on span "Approve Document" at bounding box center [312, 71] width 35 height 9
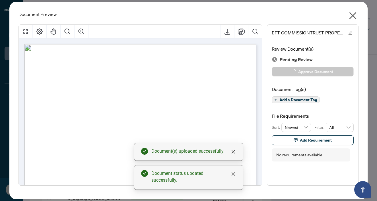
click at [355, 12] on icon "close" at bounding box center [352, 15] width 9 height 9
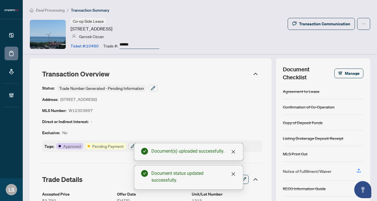
scroll to position [0, 0]
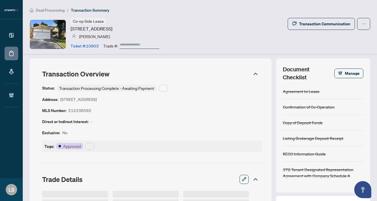
type input "******"
click at [166, 87] on button "button" at bounding box center [163, 88] width 9 height 7
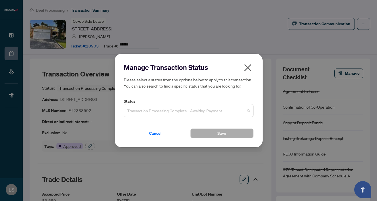
click at [150, 109] on span "Transaction Processing Complete - Awaiting Payment" at bounding box center [188, 110] width 123 height 11
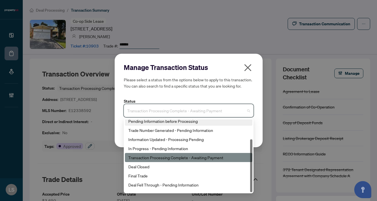
scroll to position [27, 0]
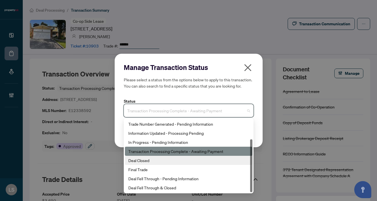
click at [139, 162] on div "Deal Closed" at bounding box center [188, 160] width 121 height 6
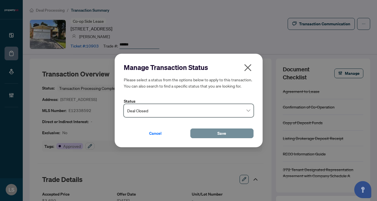
click at [208, 135] on button "Save" at bounding box center [221, 134] width 63 height 10
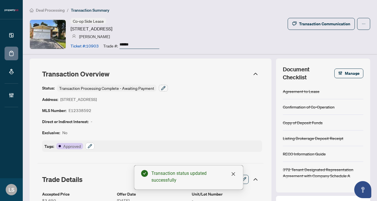
click at [91, 144] on icon "button" at bounding box center [90, 146] width 5 height 5
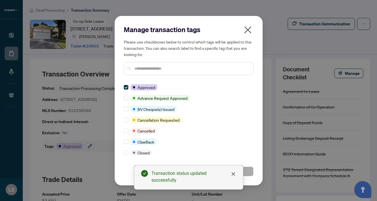
click at [146, 69] on input "text" at bounding box center [191, 68] width 114 height 6
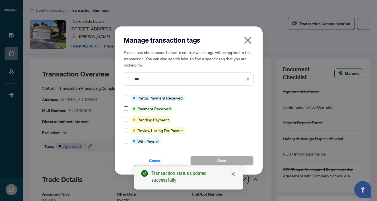
type input "***"
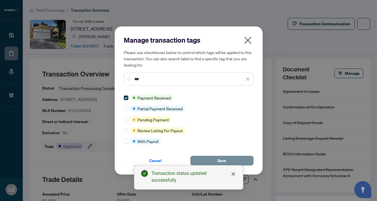
click at [235, 157] on button "Save" at bounding box center [221, 161] width 63 height 10
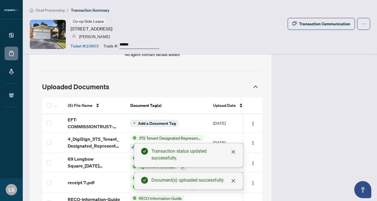
scroll to position [496, 0]
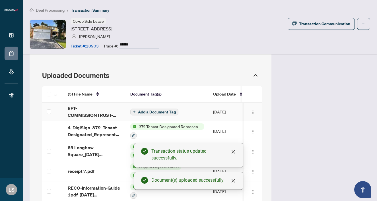
click at [80, 106] on span "EFT-COMMISSIONTRUST-PROPERTYCA-INC_2 29.PDF" at bounding box center [94, 112] width 53 height 14
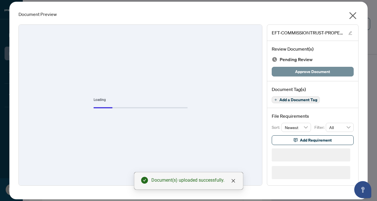
click at [324, 73] on span "Approve Document" at bounding box center [312, 71] width 35 height 9
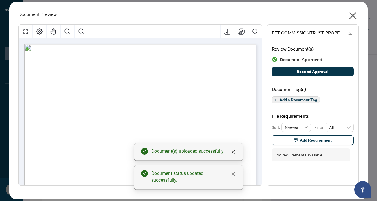
click at [353, 15] on icon "close" at bounding box center [352, 15] width 9 height 9
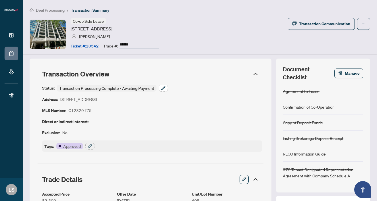
click at [162, 88] on icon "button" at bounding box center [163, 88] width 5 height 5
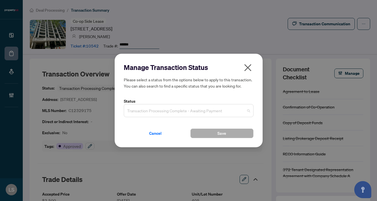
click at [154, 109] on span "Transaction Processing Complete - Awaiting Payment" at bounding box center [188, 110] width 123 height 11
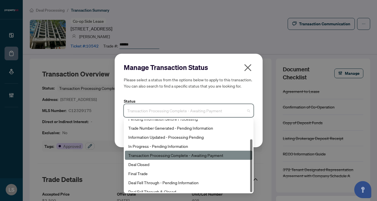
scroll to position [27, 0]
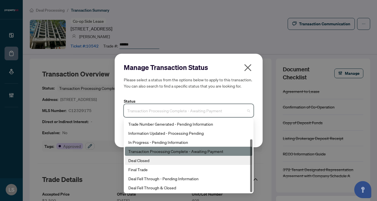
click at [136, 159] on div "Deal Closed" at bounding box center [188, 160] width 121 height 6
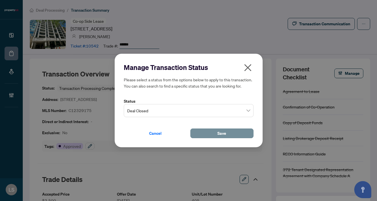
click at [216, 135] on button "Save" at bounding box center [221, 134] width 63 height 10
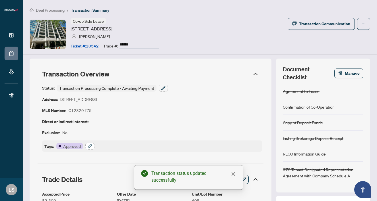
click at [90, 145] on icon "button" at bounding box center [90, 146] width 4 height 4
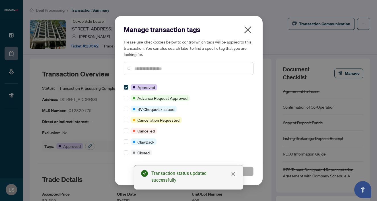
click at [142, 70] on input "text" at bounding box center [191, 68] width 114 height 6
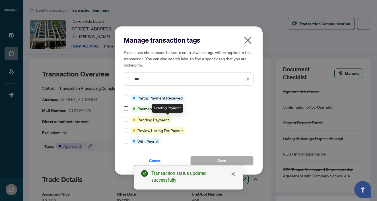
type input "***"
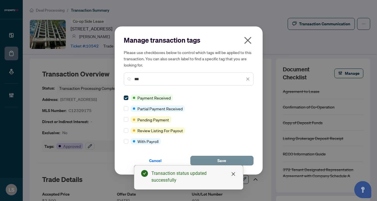
click at [234, 157] on button "Save" at bounding box center [221, 161] width 63 height 10
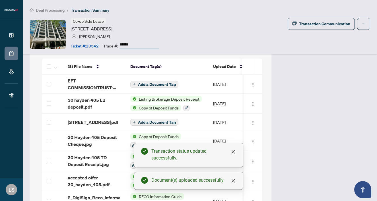
scroll to position [482, 0]
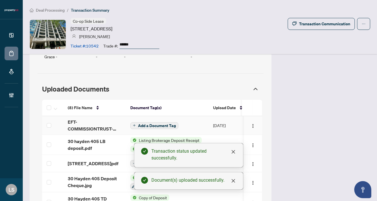
click at [86, 125] on span "EFT-COMMISSIONTRUST-PROPERTYCA-INC_3 20.PDF" at bounding box center [94, 126] width 53 height 14
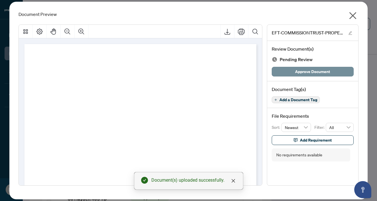
click at [311, 71] on span "Approve Document" at bounding box center [312, 71] width 35 height 9
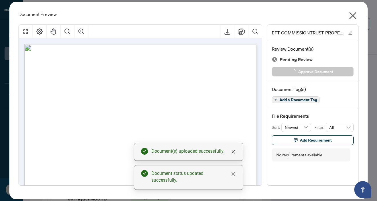
click at [351, 17] on icon "close" at bounding box center [352, 15] width 7 height 7
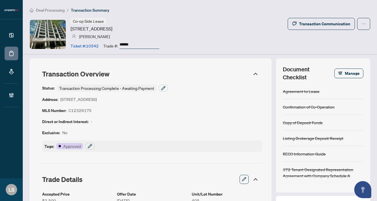
scroll to position [0, 0]
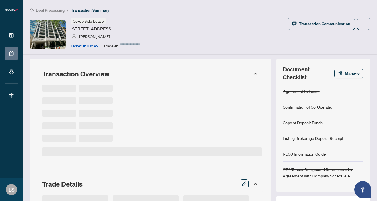
type input "******"
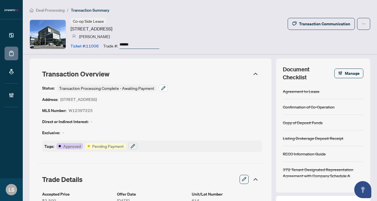
click at [162, 89] on icon "button" at bounding box center [163, 88] width 4 height 4
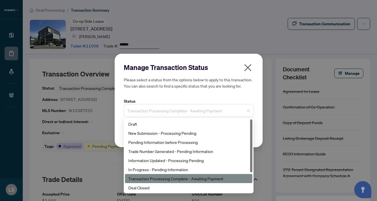
click at [142, 109] on span "Transaction Processing Complete - Awaiting Payment" at bounding box center [188, 110] width 123 height 11
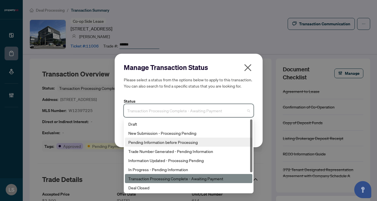
scroll to position [27, 0]
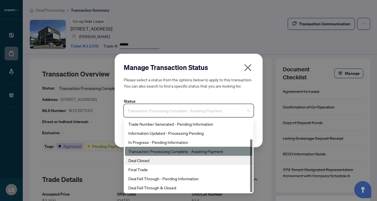
click at [141, 159] on div "Deal Closed" at bounding box center [188, 160] width 121 height 6
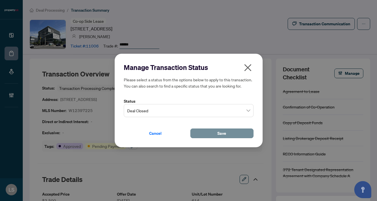
click at [209, 135] on button "Save" at bounding box center [221, 134] width 63 height 10
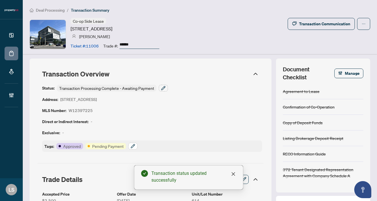
click at [133, 143] on button "button" at bounding box center [132, 146] width 9 height 7
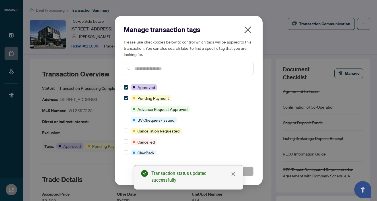
click at [164, 79] on div "Manage transaction tags Please use checkboxes below to control which tags will …" at bounding box center [189, 52] width 130 height 55
click at [158, 71] on input "text" at bounding box center [191, 68] width 114 height 6
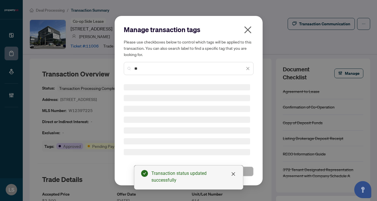
type input "*"
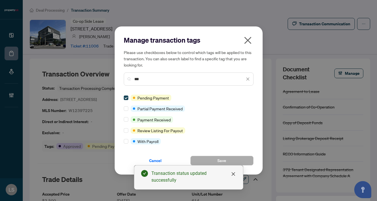
type input "***"
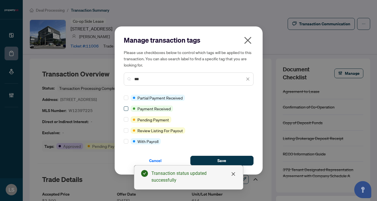
click at [127, 109] on span at bounding box center [126, 108] width 5 height 5
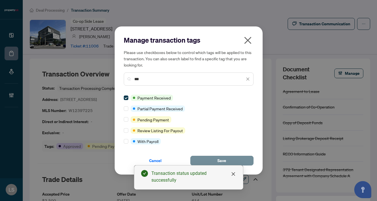
click at [246, 157] on button "Save" at bounding box center [221, 161] width 63 height 10
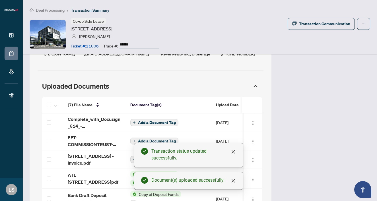
scroll to position [473, 0]
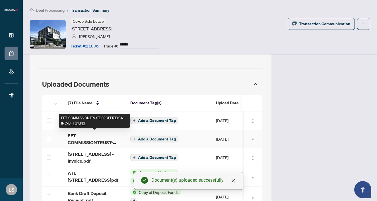
click at [90, 139] on span "EFT-COMMISSIONTRUST-PROPERTYCA-INC-EFT 17.PDF" at bounding box center [94, 139] width 53 height 14
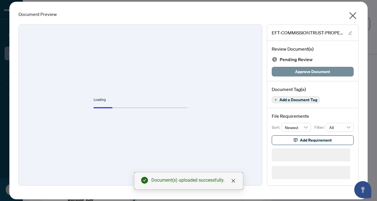
click at [312, 69] on span "Approve Document" at bounding box center [312, 71] width 35 height 9
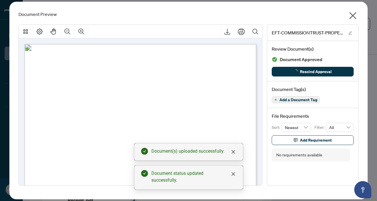
click at [353, 14] on icon "close" at bounding box center [352, 15] width 9 height 9
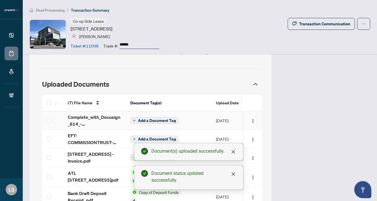
click at [141, 121] on span "Add a Document Tag" at bounding box center [157, 121] width 38 height 4
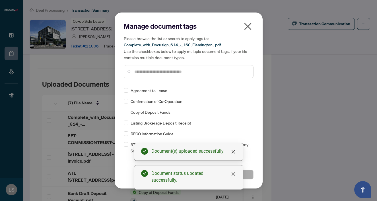
click at [144, 74] on input "text" at bounding box center [191, 72] width 114 height 6
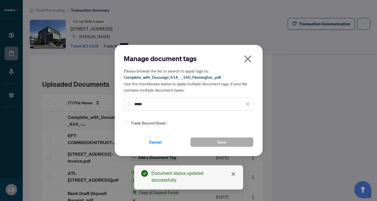
type input "*****"
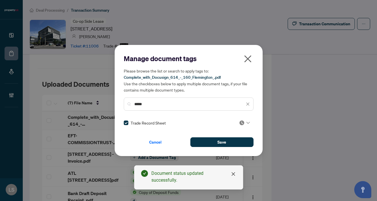
click at [246, 122] on icon at bounding box center [247, 123] width 3 height 2
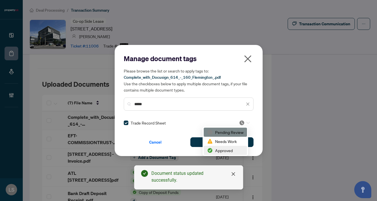
click at [229, 154] on div "Approved" at bounding box center [225, 150] width 43 height 9
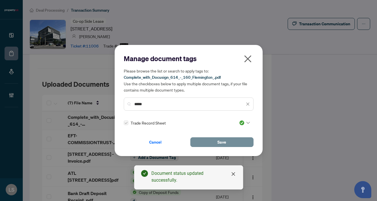
click at [218, 143] on span "Save" at bounding box center [221, 142] width 9 height 9
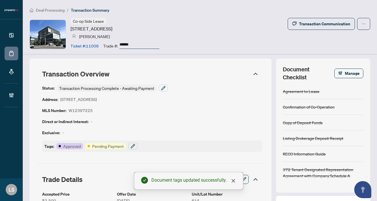
scroll to position [0, 0]
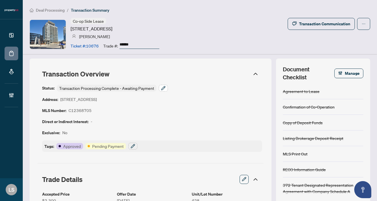
click at [165, 88] on icon "button" at bounding box center [163, 88] width 5 height 5
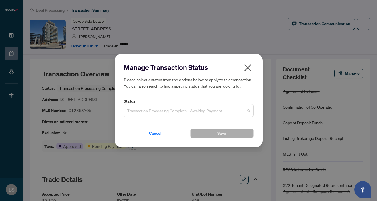
click at [154, 109] on span "Transaction Processing Complete - Awaiting Payment" at bounding box center [188, 110] width 123 height 11
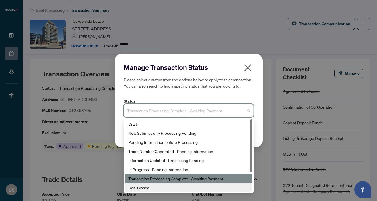
click at [144, 188] on div "Deal Closed" at bounding box center [188, 188] width 121 height 6
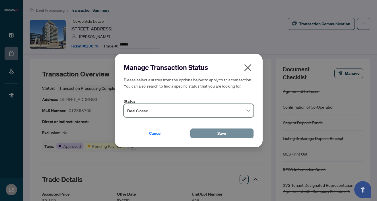
click at [207, 131] on button "Save" at bounding box center [221, 134] width 63 height 10
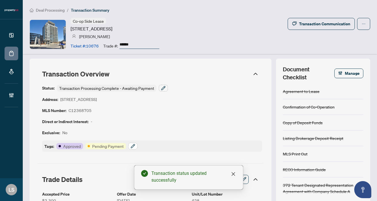
click at [132, 145] on icon "button" at bounding box center [133, 146] width 4 height 4
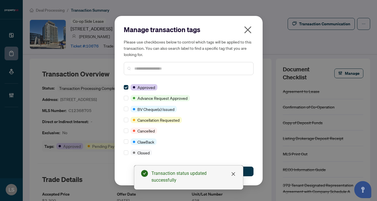
click at [138, 69] on input "text" at bounding box center [191, 68] width 114 height 6
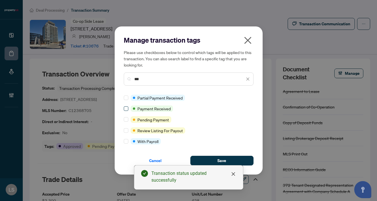
type input "***"
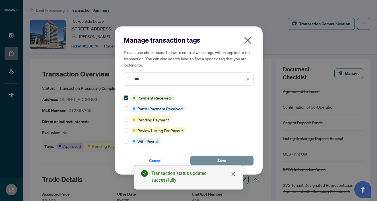
click at [232, 160] on button "Save" at bounding box center [221, 161] width 63 height 10
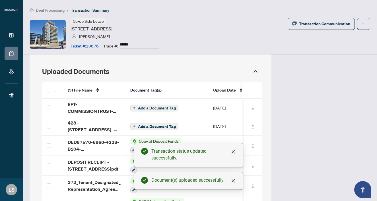
scroll to position [494, 0]
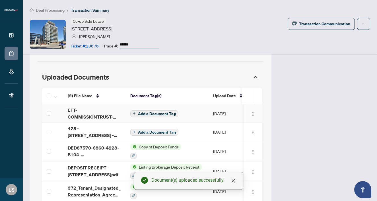
click at [74, 108] on span "EFT-COMMISSIONTRUST-PROPERTYCA-INC-BROKERAGE_1 39.PDF" at bounding box center [94, 114] width 53 height 14
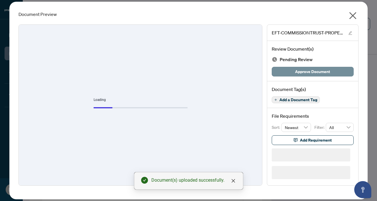
click at [315, 73] on span "Approve Document" at bounding box center [312, 71] width 35 height 9
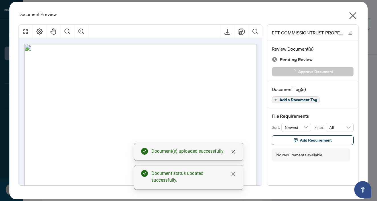
click at [353, 18] on icon "close" at bounding box center [352, 15] width 9 height 9
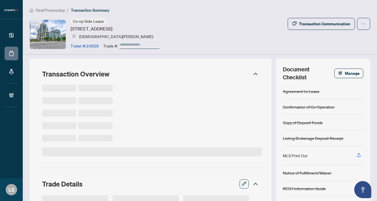
type input "******"
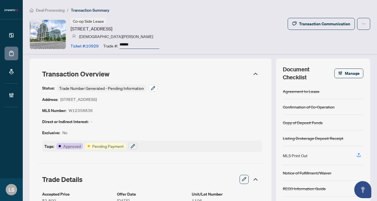
click at [155, 89] on button "button" at bounding box center [152, 88] width 9 height 7
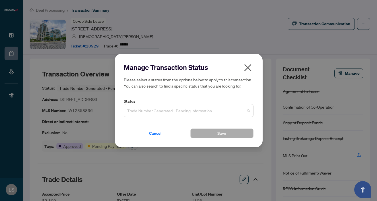
click at [164, 112] on span "Trade Number Generated - Pending Information" at bounding box center [188, 110] width 123 height 11
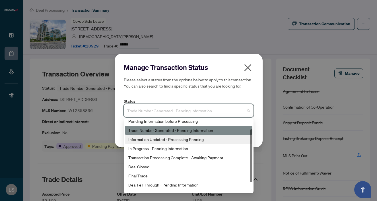
scroll to position [27, 0]
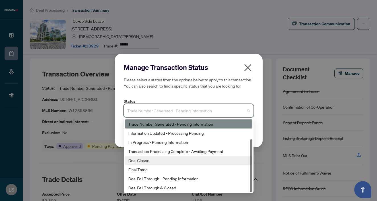
click at [148, 161] on div "Deal Closed" at bounding box center [188, 160] width 121 height 6
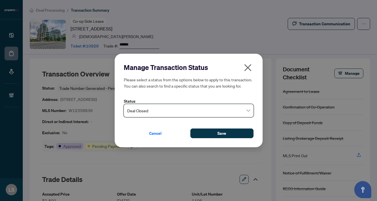
click at [216, 127] on div "Cancel Save" at bounding box center [189, 130] width 130 height 16
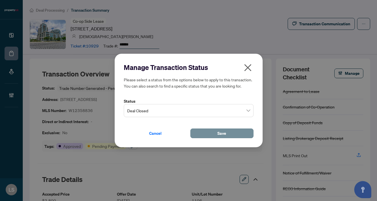
click at [216, 132] on button "Save" at bounding box center [221, 134] width 63 height 10
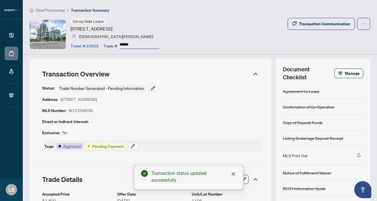
click at [134, 146] on icon "button" at bounding box center [133, 146] width 5 height 5
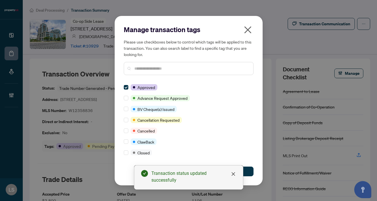
click at [143, 70] on input "text" at bounding box center [191, 68] width 114 height 6
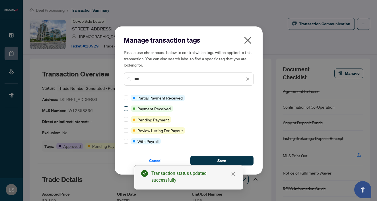
type input "***"
click at [125, 110] on span at bounding box center [126, 108] width 5 height 5
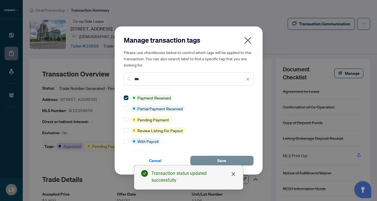
click at [234, 161] on button "Save" at bounding box center [221, 161] width 63 height 10
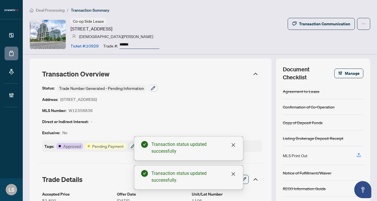
scroll to position [35, 0]
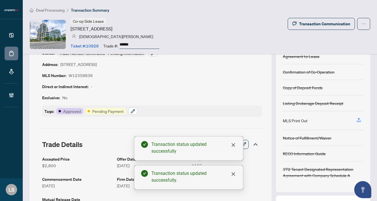
click at [131, 111] on icon "button" at bounding box center [133, 111] width 5 height 5
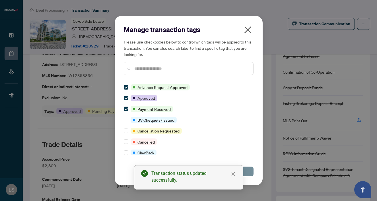
click at [249, 174] on button "Save" at bounding box center [221, 172] width 63 height 10
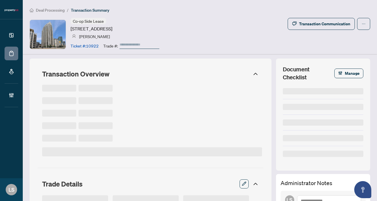
type input "******"
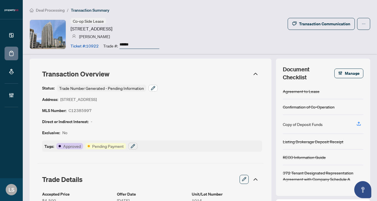
click at [152, 87] on icon "button" at bounding box center [153, 88] width 5 height 5
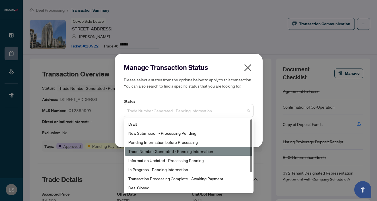
click at [157, 112] on span "Trade Number Generated - Pending Information" at bounding box center [188, 110] width 123 height 11
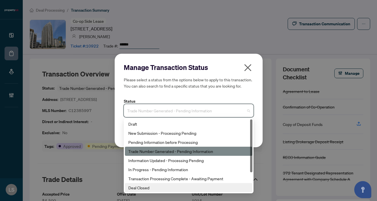
click at [158, 190] on div "Deal Closed" at bounding box center [188, 188] width 121 height 6
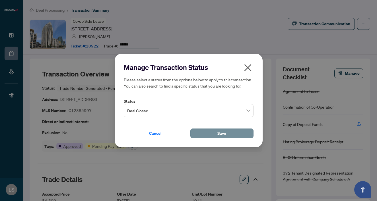
click at [196, 136] on button "Save" at bounding box center [221, 134] width 63 height 10
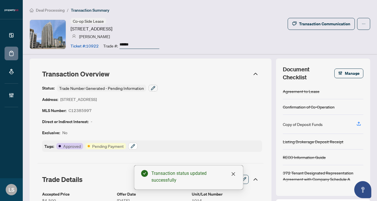
click at [134, 144] on icon "button" at bounding box center [133, 146] width 4 height 4
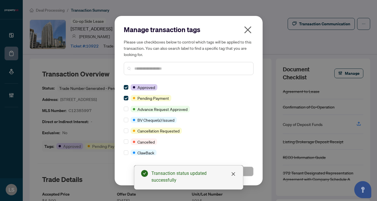
click at [148, 69] on input "text" at bounding box center [191, 68] width 114 height 6
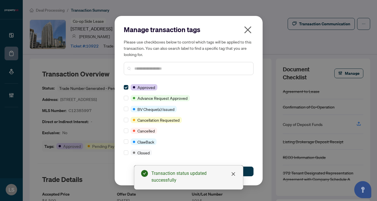
click at [144, 69] on input "text" at bounding box center [191, 68] width 114 height 6
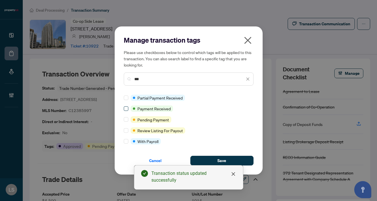
type input "***"
click at [216, 155] on div "Cancel Save" at bounding box center [189, 157] width 130 height 16
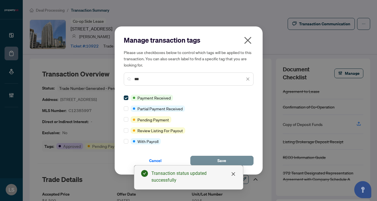
click at [218, 159] on span "Save" at bounding box center [221, 160] width 9 height 9
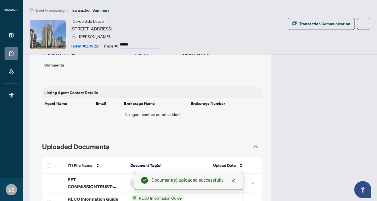
scroll to position [433, 0]
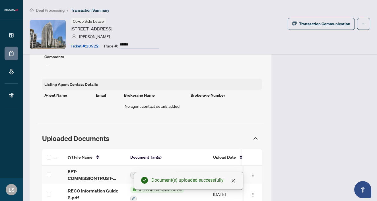
click at [78, 168] on span "EFT-COMMISSIONTRUST-PROPERTYCA-INC_1 109.PDF" at bounding box center [94, 175] width 53 height 14
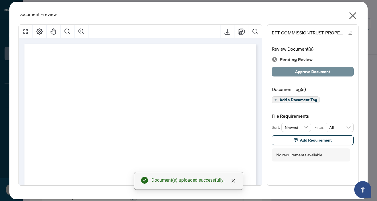
click at [306, 71] on span "Approve Document" at bounding box center [312, 71] width 35 height 9
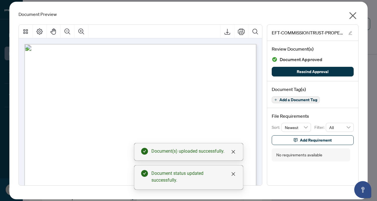
click at [355, 15] on icon "close" at bounding box center [352, 15] width 9 height 9
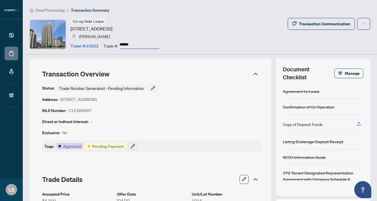
scroll to position [0, 0]
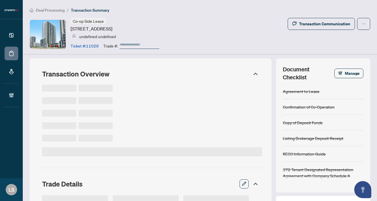
type input "******"
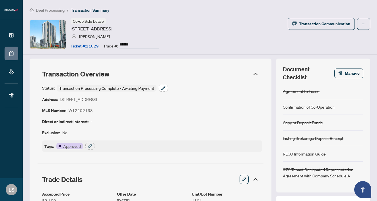
click at [164, 88] on icon "button" at bounding box center [163, 88] width 4 height 4
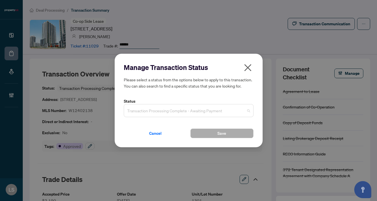
click at [146, 113] on span "Transaction Processing Complete - Awaiting Payment" at bounding box center [188, 110] width 123 height 11
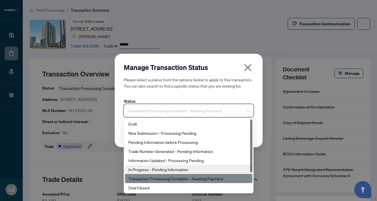
scroll to position [27, 0]
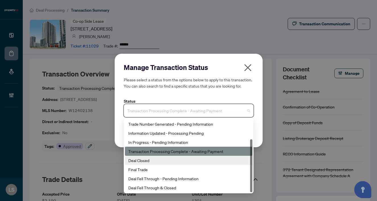
click at [133, 158] on div "Deal Closed" at bounding box center [188, 160] width 121 height 6
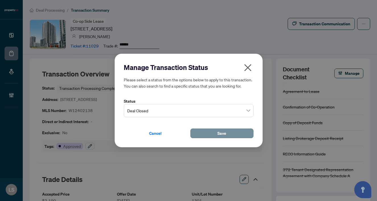
click at [206, 132] on button "Save" at bounding box center [221, 134] width 63 height 10
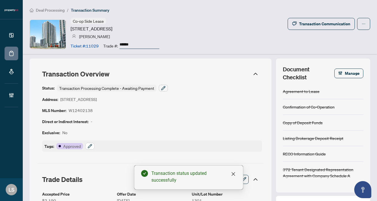
click at [87, 146] on button "button" at bounding box center [89, 146] width 9 height 7
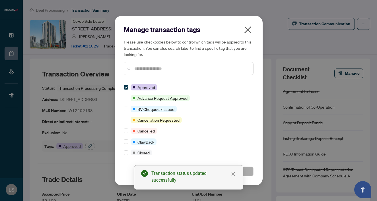
click at [141, 71] on input "text" at bounding box center [191, 68] width 114 height 6
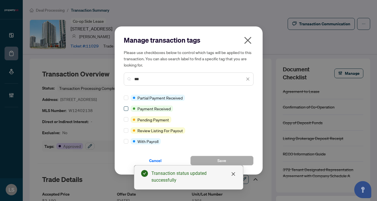
type input "***"
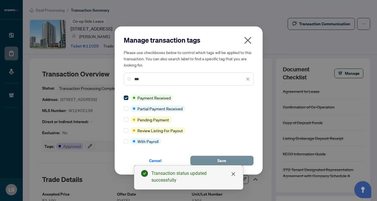
click at [229, 159] on button "Save" at bounding box center [221, 161] width 63 height 10
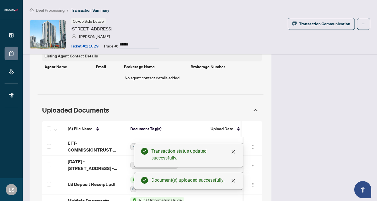
scroll to position [494, 0]
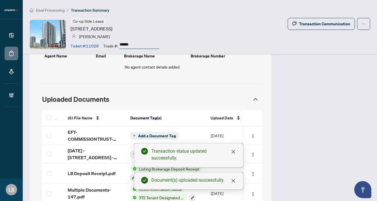
click at [79, 135] on span "EFT-COMMISSIONTRUST-PROPERTYCA-INC_2 60.PDF" at bounding box center [94, 136] width 53 height 14
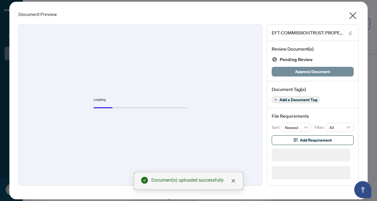
click at [299, 71] on span "Approve Document" at bounding box center [312, 71] width 35 height 9
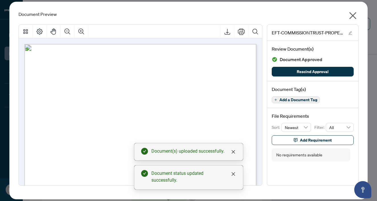
click at [353, 15] on icon "close" at bounding box center [352, 15] width 7 height 7
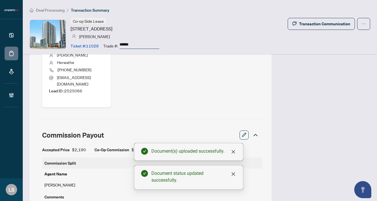
scroll to position [113, 0]
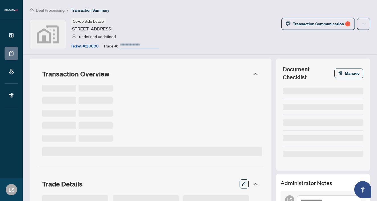
type input "******"
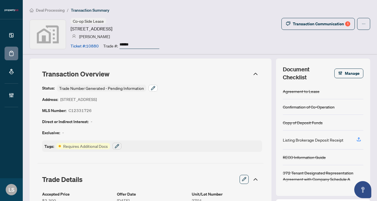
click at [156, 85] on button "button" at bounding box center [152, 88] width 9 height 7
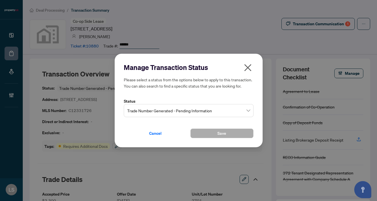
click at [159, 112] on span "Trade Number Generated - Pending Information" at bounding box center [188, 110] width 123 height 11
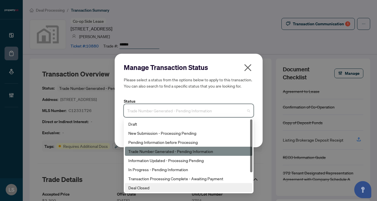
click at [151, 186] on div "Deal Closed" at bounding box center [188, 188] width 121 height 6
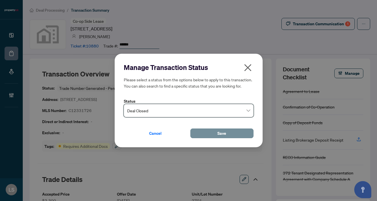
click at [214, 132] on button "Save" at bounding box center [221, 134] width 63 height 10
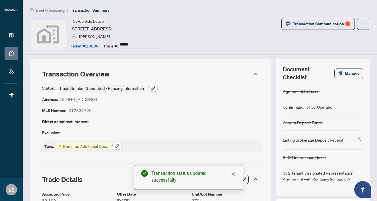
click at [118, 147] on icon "button" at bounding box center [117, 146] width 5 height 5
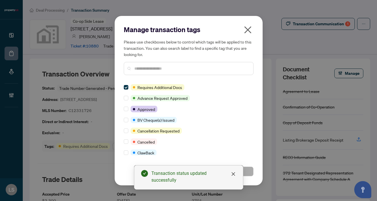
click at [148, 71] on input "text" at bounding box center [191, 68] width 114 height 6
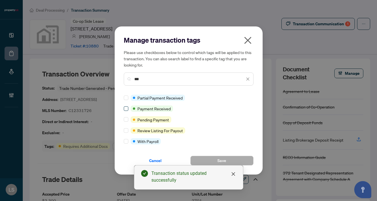
type input "***"
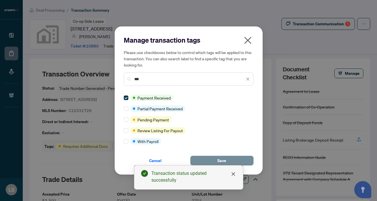
click at [212, 160] on button "Save" at bounding box center [221, 161] width 63 height 10
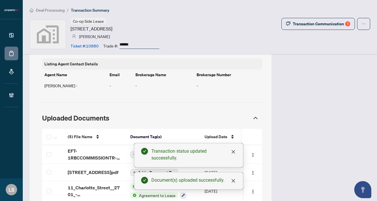
scroll to position [522, 0]
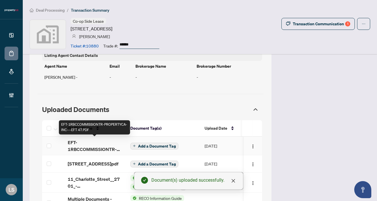
click at [86, 146] on span "EFT-1RBCCOMMISSIONTR-PROPERTYCA-INC---EFT 47.PDF" at bounding box center [94, 146] width 53 height 14
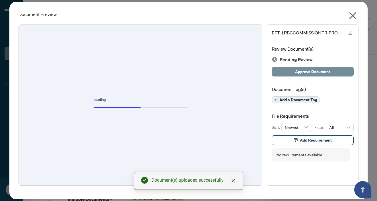
click at [321, 70] on span "Approve Document" at bounding box center [312, 71] width 35 height 9
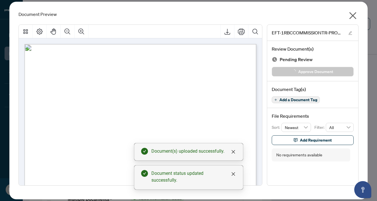
click at [351, 16] on icon "close" at bounding box center [352, 15] width 9 height 9
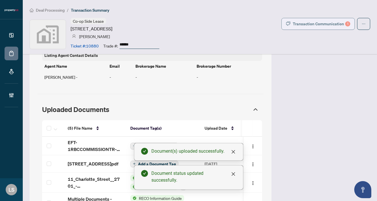
click at [321, 22] on div "Transaction Communication 1" at bounding box center [321, 23] width 57 height 9
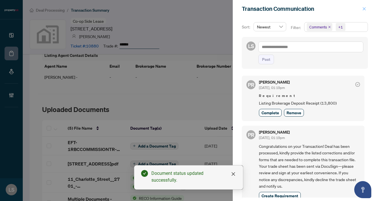
click at [363, 7] on icon "close" at bounding box center [364, 9] width 4 height 4
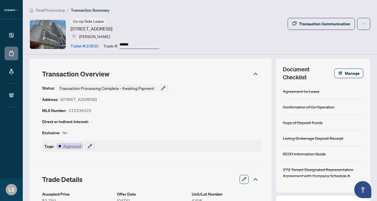
click at [168, 86] on div "Status: Transaction Processing Complete - Awaiting Payment Address: [STREET_ADD…" at bounding box center [152, 118] width 220 height 67
click at [166, 86] on button "button" at bounding box center [163, 88] width 9 height 7
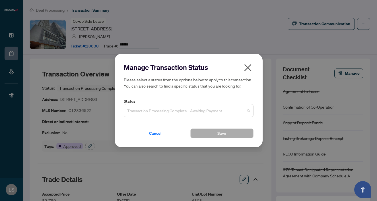
click at [148, 109] on span "Transaction Processing Complete - Awaiting Payment" at bounding box center [188, 110] width 123 height 11
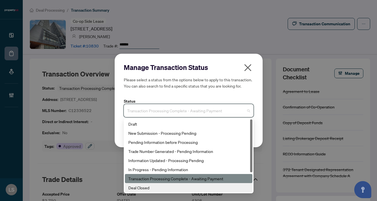
click at [154, 188] on div "Deal Closed" at bounding box center [188, 188] width 121 height 6
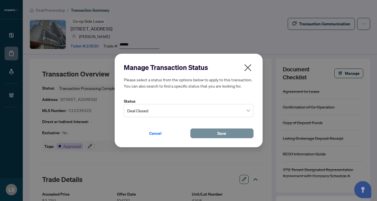
click at [213, 135] on button "Save" at bounding box center [221, 134] width 63 height 10
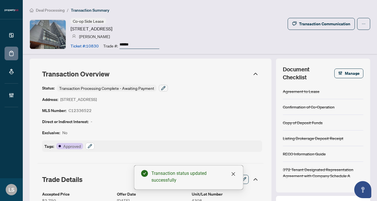
click at [90, 145] on icon "button" at bounding box center [90, 146] width 5 height 5
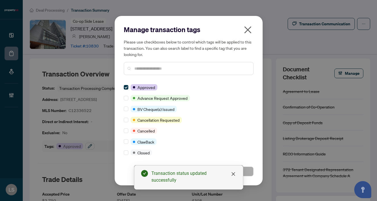
click at [147, 69] on input "text" at bounding box center [191, 68] width 114 height 6
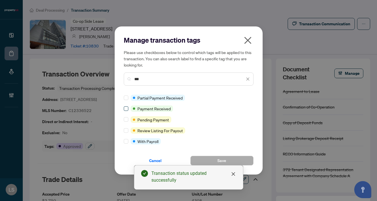
type input "***"
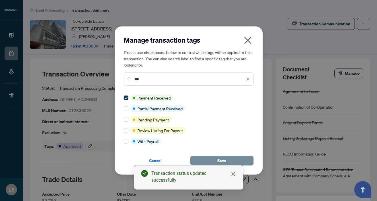
click at [231, 160] on button "Save" at bounding box center [221, 161] width 63 height 10
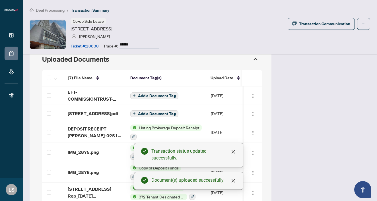
scroll to position [494, 0]
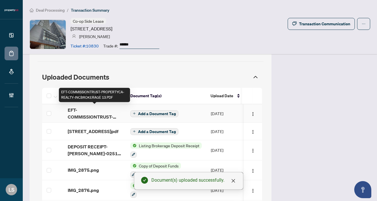
click at [80, 115] on span "EFT-COMMISSIONTRUST-PROPERTYCA-REALTY-INCBROKERAGE 13.PDF" at bounding box center [94, 114] width 53 height 14
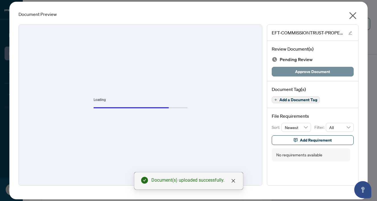
click at [328, 71] on span "Approve Document" at bounding box center [312, 71] width 35 height 9
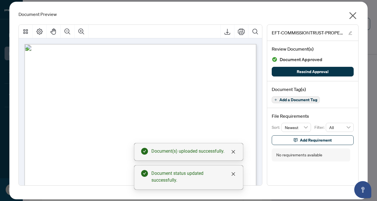
click at [354, 13] on icon "close" at bounding box center [352, 15] width 9 height 9
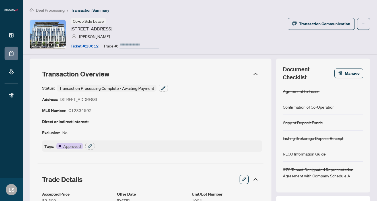
click at [132, 44] on input "text" at bounding box center [139, 45] width 40 height 8
type input "******"
click at [193, 47] on div "Co-op Side Lease [STREET_ADDRESS] [PERSON_NAME] Ticket #: 10612 Trade #: ******…" at bounding box center [200, 34] width 340 height 33
click at [164, 89] on icon "button" at bounding box center [163, 88] width 5 height 5
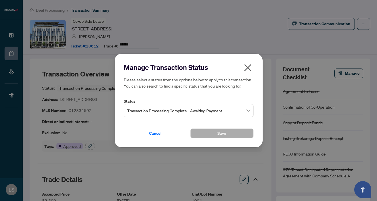
click at [154, 109] on span "Transaction Processing Complete - Awaiting Payment" at bounding box center [188, 110] width 123 height 11
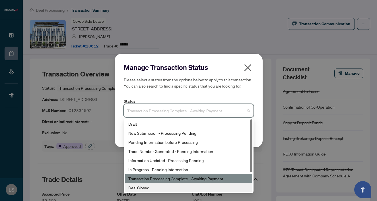
click at [150, 186] on div "Deal Closed" at bounding box center [188, 188] width 121 height 6
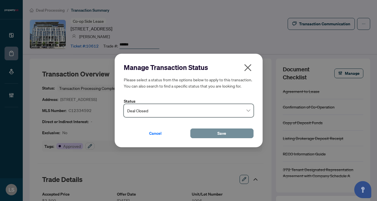
click at [218, 133] on span "Save" at bounding box center [221, 133] width 9 height 9
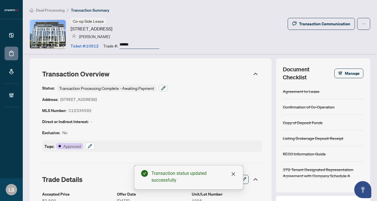
click at [90, 145] on icon "button" at bounding box center [90, 146] width 5 height 5
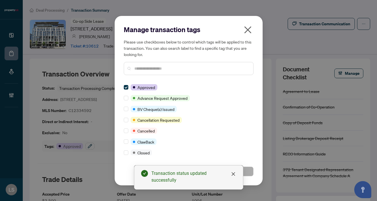
click at [137, 70] on input "text" at bounding box center [191, 68] width 114 height 6
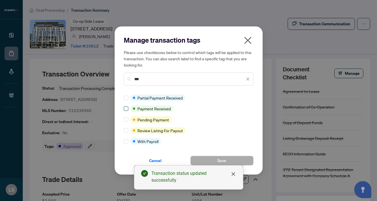
type input "***"
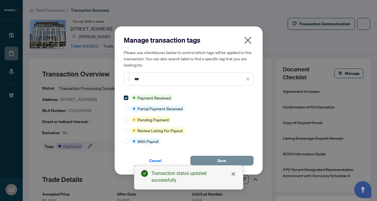
click at [221, 159] on span "Save" at bounding box center [221, 160] width 9 height 9
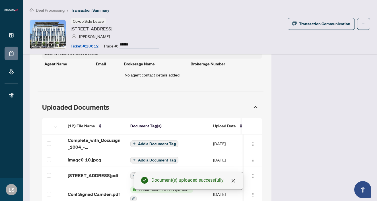
scroll to position [494, 0]
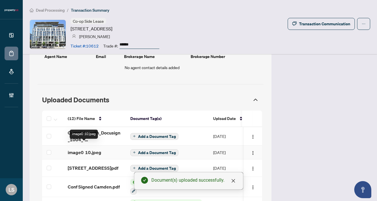
click at [93, 149] on span "image0 10.jpeg" at bounding box center [85, 152] width 34 height 7
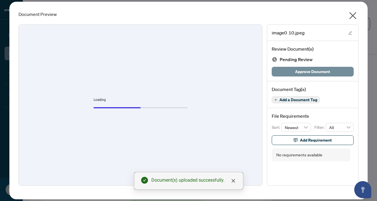
click at [309, 71] on span "Approve Document" at bounding box center [312, 71] width 35 height 9
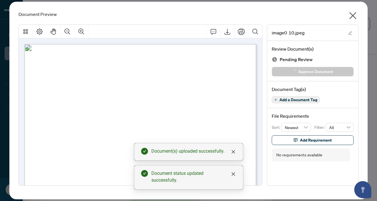
click at [353, 15] on icon "close" at bounding box center [352, 15] width 7 height 7
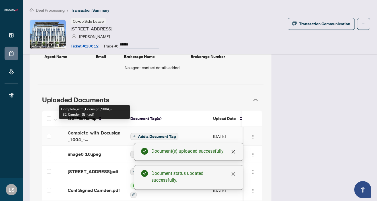
click at [90, 129] on span "Complete_with_Docusign_1004_-_32_Camden_St_-.pdf" at bounding box center [94, 136] width 53 height 14
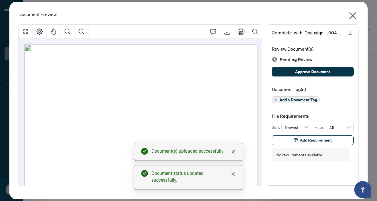
click at [291, 102] on span "Add a Document Tag" at bounding box center [298, 100] width 38 height 4
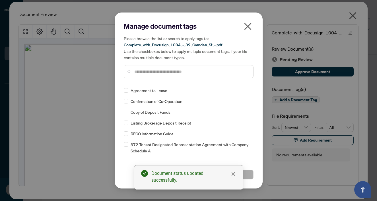
click at [145, 74] on input "text" at bounding box center [191, 72] width 114 height 6
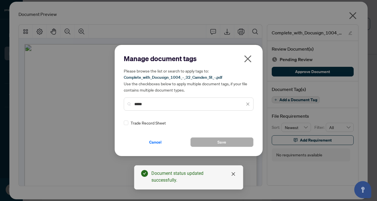
type input "*****"
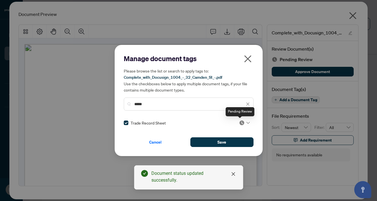
click at [246, 122] on icon at bounding box center [247, 123] width 3 height 2
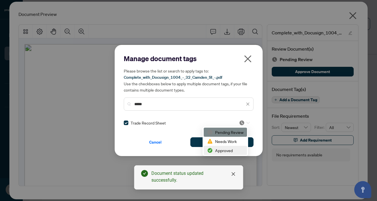
click at [224, 150] on div "Approved" at bounding box center [225, 150] width 36 height 6
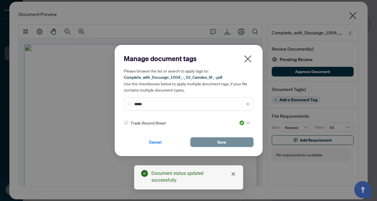
click at [210, 142] on button "Save" at bounding box center [221, 142] width 63 height 10
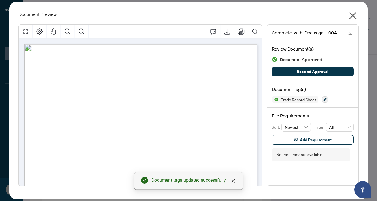
click at [353, 18] on icon "close" at bounding box center [352, 15] width 9 height 9
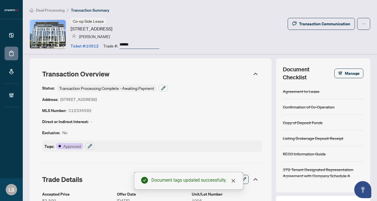
scroll to position [0, 0]
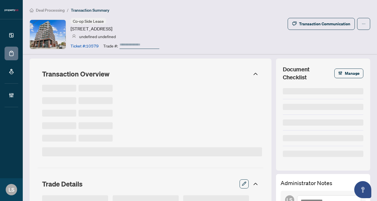
type input "******"
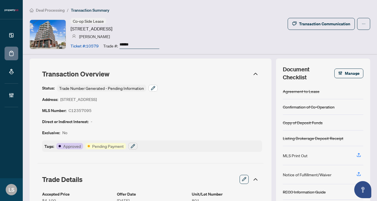
click at [153, 89] on icon "button" at bounding box center [153, 88] width 5 height 5
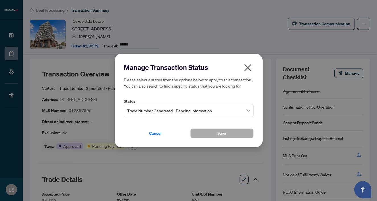
click at [137, 110] on span "Trade Number Generated - Pending Information" at bounding box center [188, 110] width 123 height 11
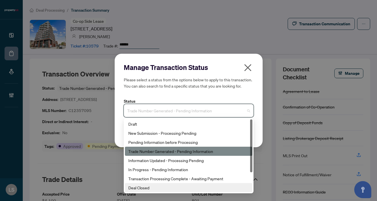
click at [145, 186] on div "Deal Closed" at bounding box center [188, 188] width 121 height 6
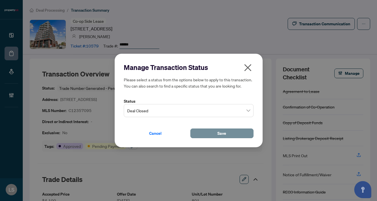
click at [209, 133] on button "Save" at bounding box center [221, 134] width 63 height 10
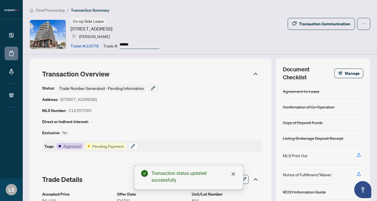
click at [135, 145] on button "button" at bounding box center [132, 146] width 9 height 7
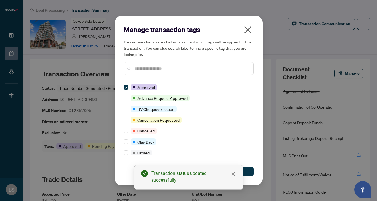
click at [147, 69] on input "text" at bounding box center [191, 68] width 114 height 6
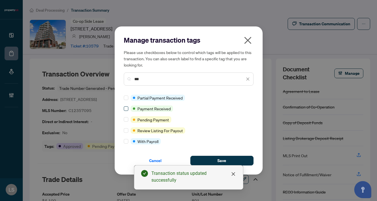
type input "***"
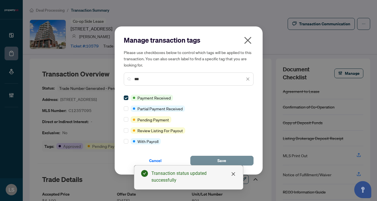
click at [217, 160] on span "Save" at bounding box center [221, 160] width 9 height 9
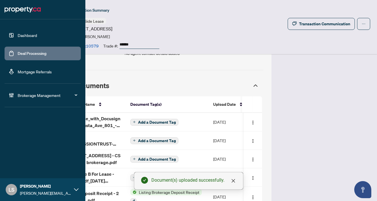
scroll to position [511, 0]
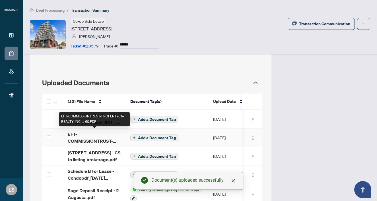
click at [75, 140] on span "EFT-COMMISSIONTRUST-PROPERTYCA-REALTY-INC_1 60.PDF" at bounding box center [94, 138] width 53 height 14
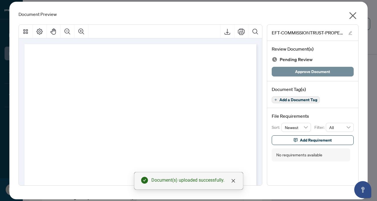
click at [310, 71] on span "Approve Document" at bounding box center [312, 71] width 35 height 9
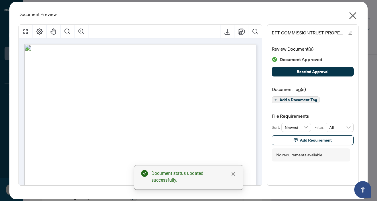
click at [355, 11] on icon "close" at bounding box center [352, 15] width 9 height 9
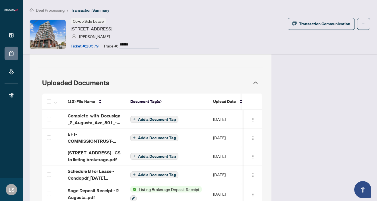
click at [153, 117] on span "Add a Document Tag" at bounding box center [157, 119] width 38 height 4
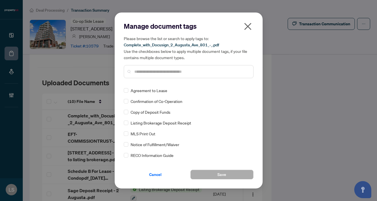
click at [148, 71] on input "text" at bounding box center [191, 72] width 114 height 6
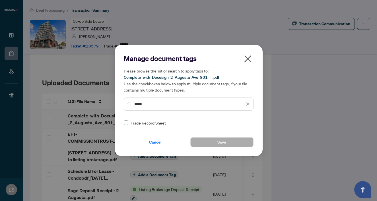
type input "*****"
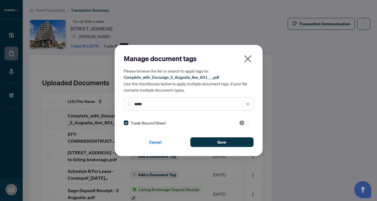
click at [240, 124] on img at bounding box center [242, 123] width 6 height 6
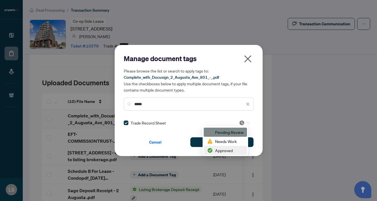
click at [217, 152] on div "Approved" at bounding box center [225, 150] width 36 height 6
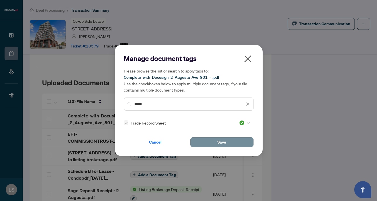
click at [207, 143] on button "Save" at bounding box center [221, 142] width 63 height 10
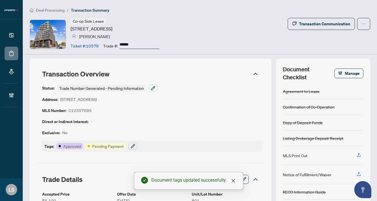
scroll to position [0, 0]
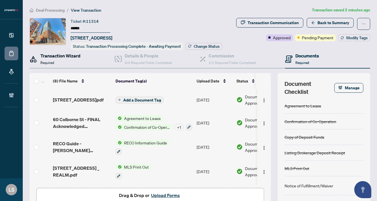
click at [65, 66] on div "Transaction Wizard Required" at bounding box center [60, 58] width 40 height 13
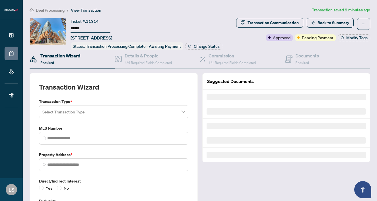
type input "*********"
type input "**********"
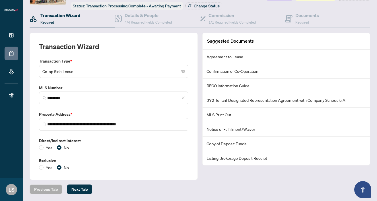
scroll to position [47, 0]
click at [149, 15] on h4 "Details & People" at bounding box center [148, 15] width 47 height 7
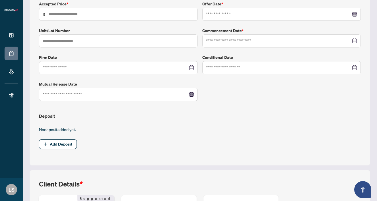
type input "*****"
type input "***"
type input "**********"
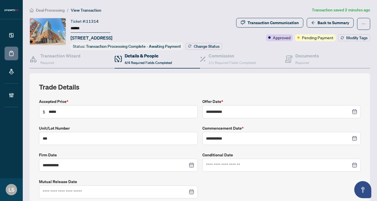
drag, startPoint x: 88, startPoint y: 27, endPoint x: 63, endPoint y: 27, distance: 24.7
click at [63, 27] on div "Ticket #: 11314 ****** 211-60 Colborne St, Toronto, Ontario M5E 0B7, Canada Sta…" at bounding box center [129, 34] width 198 height 32
click at [58, 9] on span "Deal Processing" at bounding box center [50, 10] width 29 height 5
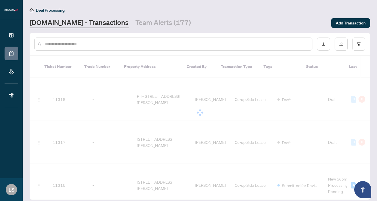
click at [69, 44] on input "text" at bounding box center [176, 44] width 262 height 6
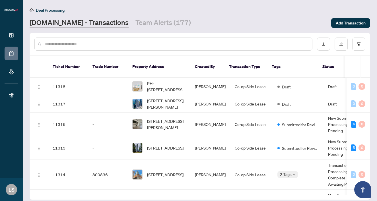
click at [92, 47] on div at bounding box center [173, 44] width 278 height 13
click at [83, 42] on input "text" at bounding box center [176, 44] width 262 height 6
paste input "******"
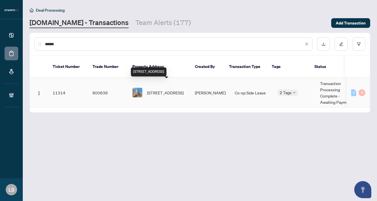
type input "******"
click at [174, 90] on span "211-60 Colborne St, Toronto, Ontario M5E 0B7, Canada" at bounding box center [165, 93] width 36 height 6
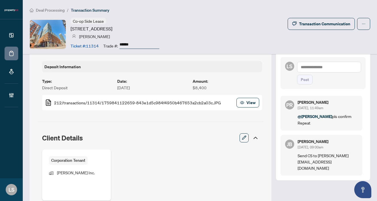
scroll to position [180, 0]
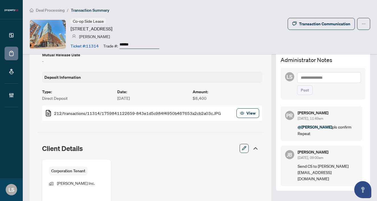
click at [301, 74] on textarea at bounding box center [329, 77] width 64 height 11
click at [322, 81] on span "Pu vitha Ramachandran" at bounding box center [327, 81] width 36 height 5
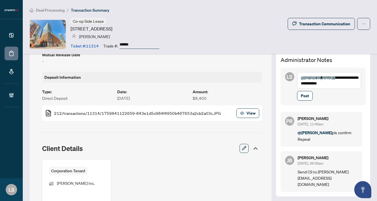
scroll to position [0, 0]
type textarea "**********"
click at [303, 100] on span "Post" at bounding box center [305, 95] width 8 height 9
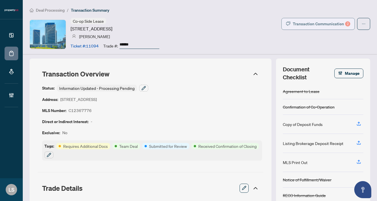
click at [305, 25] on div "Transaction Communication 2" at bounding box center [321, 23] width 57 height 9
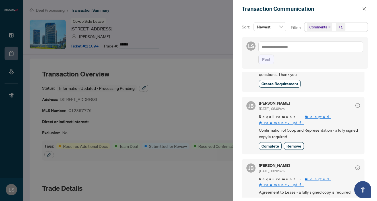
scroll to position [68, 0]
click at [362, 9] on button "button" at bounding box center [363, 8] width 7 height 7
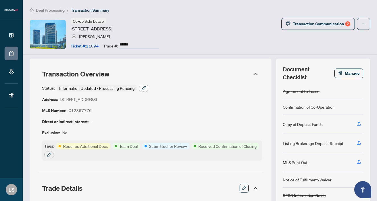
click at [145, 88] on icon "button" at bounding box center [143, 88] width 5 height 5
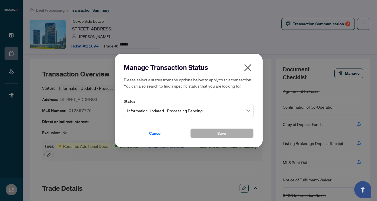
click at [145, 112] on span "Information Updated - Processing Pending" at bounding box center [188, 110] width 123 height 11
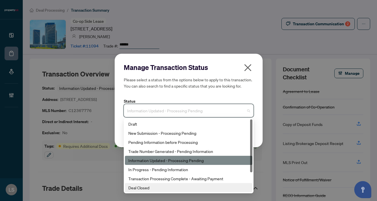
click at [140, 188] on div "Deal Closed" at bounding box center [188, 188] width 121 height 6
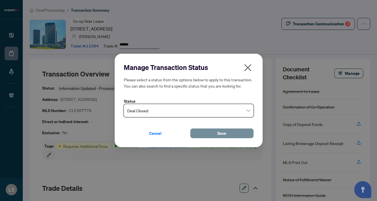
click at [202, 135] on button "Save" at bounding box center [221, 134] width 63 height 10
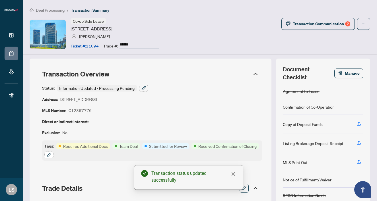
click at [50, 153] on icon "button" at bounding box center [49, 155] width 4 height 4
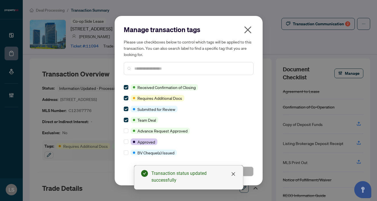
click at [147, 67] on input "text" at bounding box center [191, 68] width 114 height 6
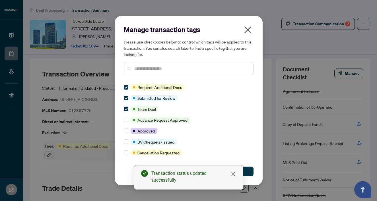
click at [148, 70] on input "text" at bounding box center [191, 68] width 114 height 6
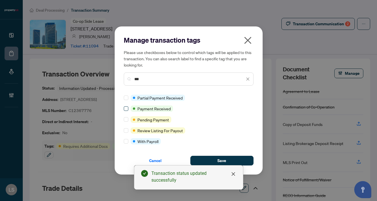
type input "***"
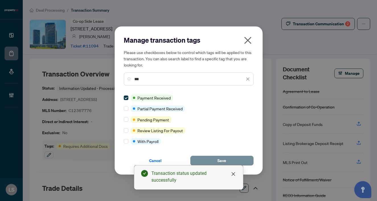
click at [227, 158] on button "Save" at bounding box center [221, 161] width 63 height 10
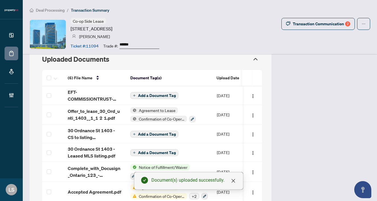
scroll to position [495, 0]
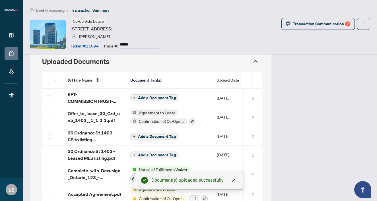
click at [78, 92] on span "EFT-COMMISSIONTRUST-PROPERTYCA-REALTY-INC 188.PDF" at bounding box center [94, 98] width 53 height 14
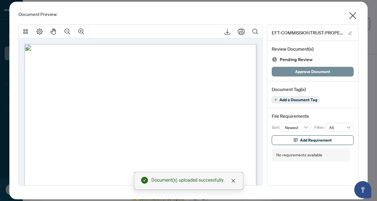
click at [296, 74] on span "Approve Document" at bounding box center [312, 71] width 35 height 9
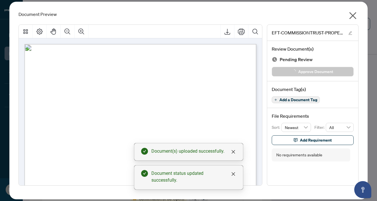
click at [356, 14] on icon "close" at bounding box center [352, 15] width 9 height 9
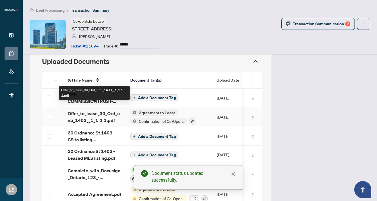
click at [102, 111] on span "Offer_to_lease_30_Ord_unti_1403__1_1 2 1.pdf" at bounding box center [94, 117] width 53 height 14
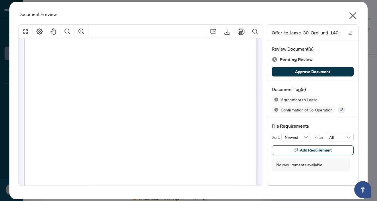
scroll to position [2593, 0]
click at [355, 13] on icon "close" at bounding box center [352, 15] width 7 height 7
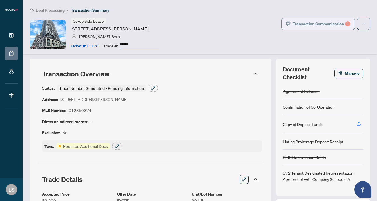
click at [292, 20] on button "Transaction Communication 1" at bounding box center [317, 24] width 73 height 12
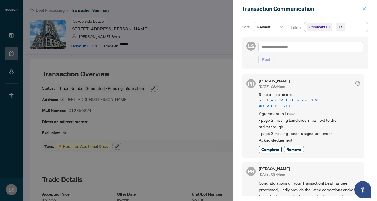
click at [363, 8] on icon "close" at bounding box center [364, 9] width 4 height 4
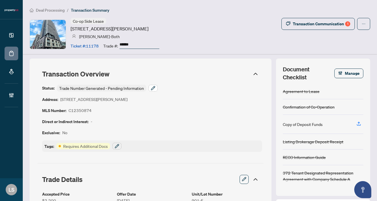
click at [152, 87] on icon "button" at bounding box center [153, 88] width 5 height 5
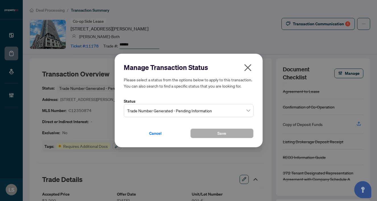
click at [148, 112] on span "Trade Number Generated - Pending Information" at bounding box center [188, 110] width 123 height 11
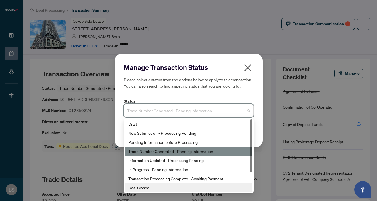
click at [148, 186] on div "Deal Closed" at bounding box center [188, 188] width 121 height 6
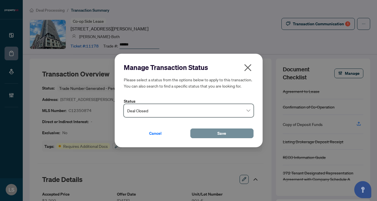
click at [206, 135] on button "Save" at bounding box center [221, 134] width 63 height 10
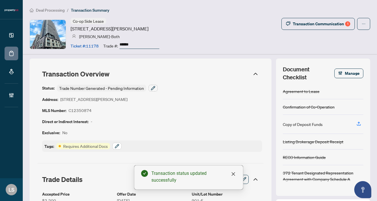
click at [117, 145] on icon "button" at bounding box center [117, 146] width 5 height 5
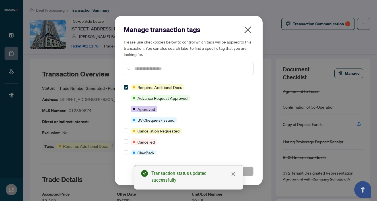
click at [154, 69] on input "text" at bounding box center [191, 68] width 114 height 6
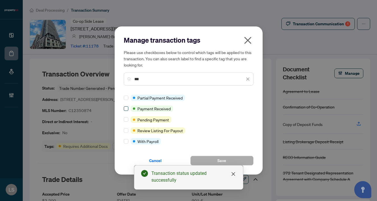
type input "***"
click at [127, 109] on span at bounding box center [126, 108] width 5 height 5
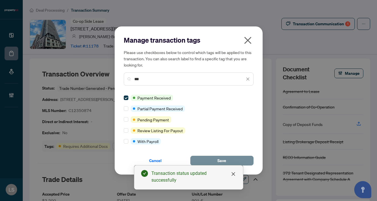
click at [233, 162] on button "Save" at bounding box center [221, 161] width 63 height 10
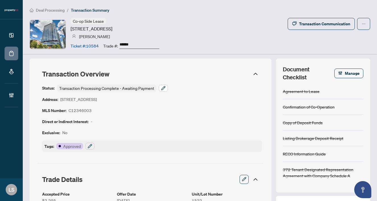
click at [162, 88] on icon "button" at bounding box center [163, 88] width 5 height 5
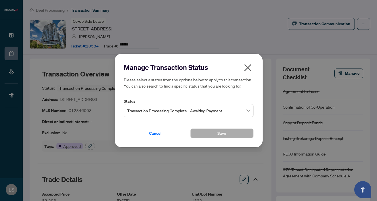
click at [136, 112] on span "Transaction Processing Complete - Awaiting Payment" at bounding box center [188, 110] width 123 height 11
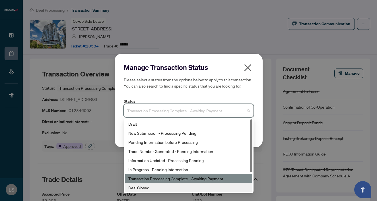
click at [136, 185] on div "Deal Closed" at bounding box center [188, 188] width 121 height 6
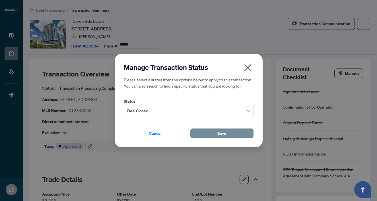
click at [222, 132] on span "Save" at bounding box center [221, 133] width 9 height 9
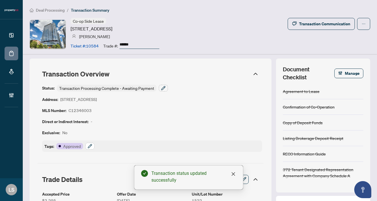
click at [90, 145] on icon "button" at bounding box center [90, 146] width 4 height 4
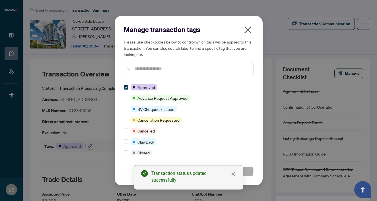
click at [142, 75] on div "Manage transaction tags Please use checkboxes below to control which tags will …" at bounding box center [189, 52] width 130 height 55
click at [140, 70] on input "text" at bounding box center [191, 68] width 114 height 6
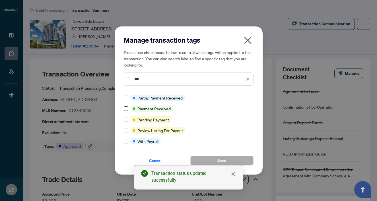
type input "***"
click at [124, 111] on label at bounding box center [126, 109] width 5 height 6
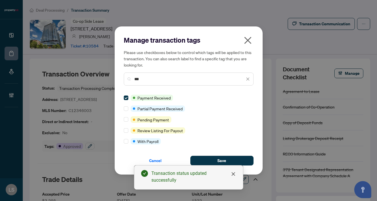
click at [218, 154] on div "Cancel Save" at bounding box center [189, 157] width 130 height 16
click at [218, 159] on span "Save" at bounding box center [221, 160] width 9 height 9
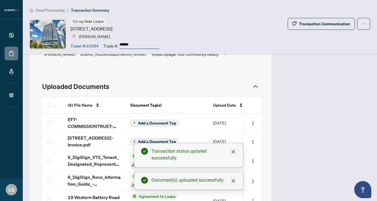
scroll to position [498, 0]
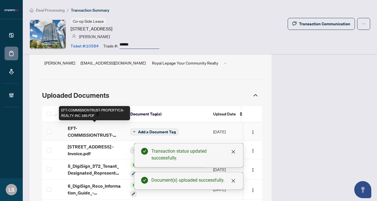
click at [100, 133] on span "EFT-COMMISSIONTRUST-PROPERTYCA-REALTY-INC 189.PDF" at bounding box center [94, 132] width 53 height 14
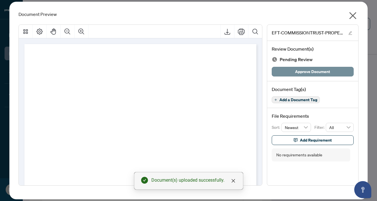
click at [301, 74] on span "Approve Document" at bounding box center [312, 71] width 35 height 9
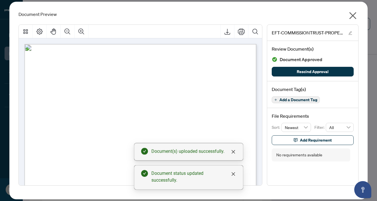
click at [355, 16] on icon "close" at bounding box center [352, 15] width 9 height 9
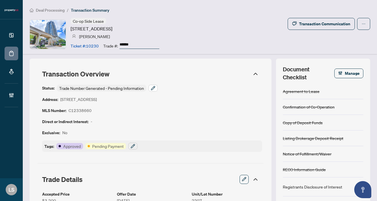
click at [151, 87] on icon "button" at bounding box center [153, 88] width 5 height 5
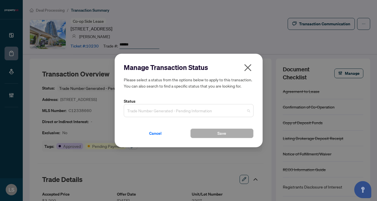
click at [148, 109] on span "Trade Number Generated - Pending Information" at bounding box center [188, 110] width 123 height 11
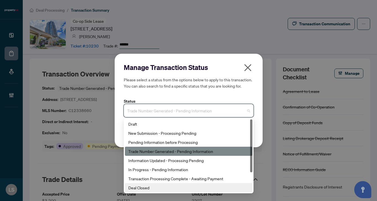
click at [152, 190] on div "Deal Closed" at bounding box center [188, 188] width 121 height 6
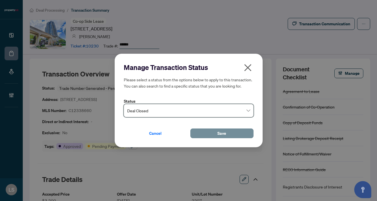
click at [210, 136] on button "Save" at bounding box center [221, 134] width 63 height 10
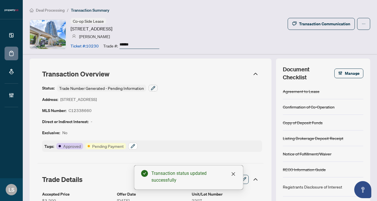
click at [132, 145] on icon "button" at bounding box center [133, 146] width 5 height 5
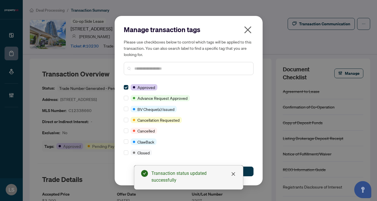
click at [147, 69] on input "text" at bounding box center [191, 68] width 114 height 6
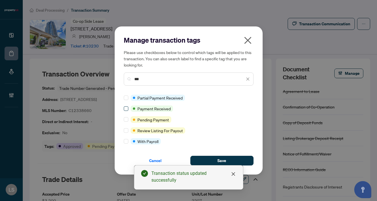
type input "***"
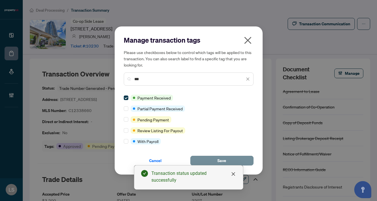
click at [213, 160] on button "Save" at bounding box center [221, 161] width 63 height 10
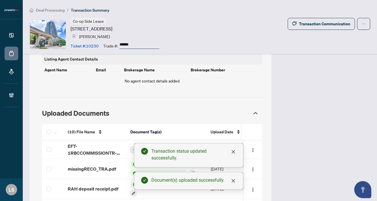
scroll to position [479, 0]
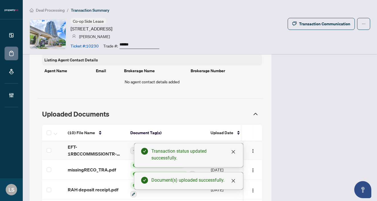
click at [85, 150] on span "EFT-1RBCCOMMISSIONTR-PROPERTYCA-INC---EFT_5 11.PDF" at bounding box center [94, 151] width 53 height 14
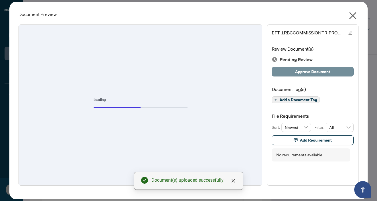
click at [310, 75] on span "Approve Document" at bounding box center [312, 71] width 35 height 9
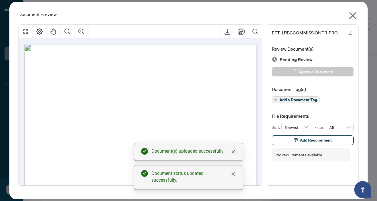
click at [353, 13] on icon "close" at bounding box center [352, 15] width 9 height 9
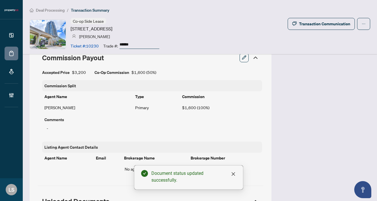
scroll to position [309, 0]
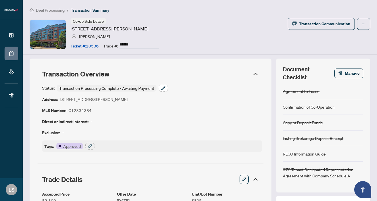
click at [164, 90] on button "button" at bounding box center [163, 88] width 9 height 7
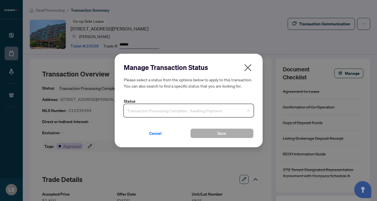
click at [143, 117] on input "search" at bounding box center [186, 111] width 118 height 13
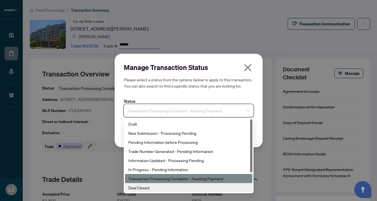
click at [149, 188] on div "Deal Closed" at bounding box center [188, 188] width 121 height 6
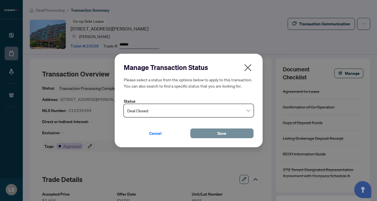
click at [211, 134] on button "Save" at bounding box center [221, 134] width 63 height 10
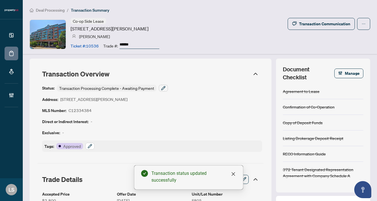
click at [89, 145] on icon "button" at bounding box center [90, 146] width 5 height 5
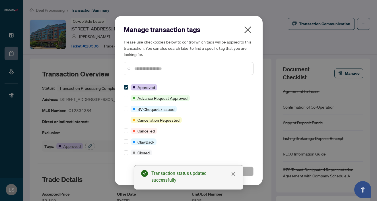
click at [141, 71] on input "text" at bounding box center [191, 68] width 114 height 6
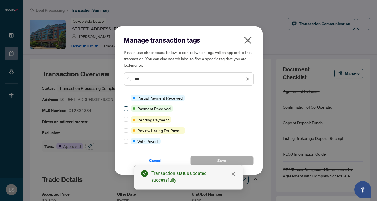
type input "***"
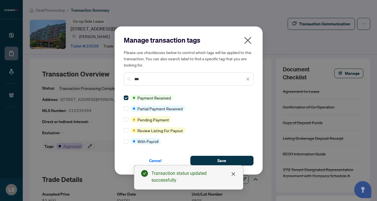
click at [220, 155] on div "Cancel Save" at bounding box center [189, 157] width 130 height 16
click at [220, 160] on span "Save" at bounding box center [221, 160] width 9 height 9
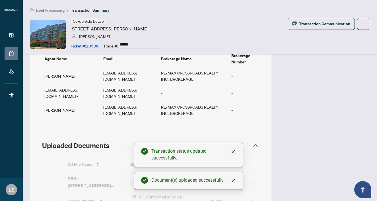
scroll to position [494, 0]
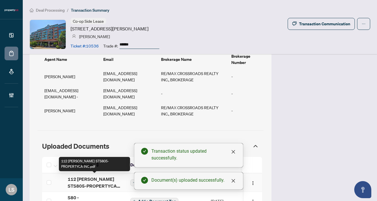
click at [84, 180] on span "112 [PERSON_NAME] STS805-PROPERTYCA INC.pdf" at bounding box center [94, 183] width 53 height 14
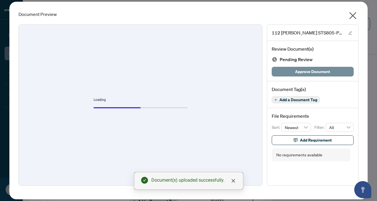
click at [307, 71] on span "Approve Document" at bounding box center [312, 71] width 35 height 9
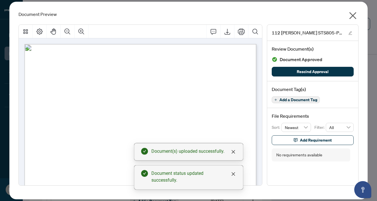
click at [354, 15] on icon "close" at bounding box center [352, 15] width 9 height 9
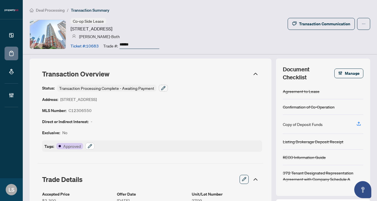
click at [94, 144] on button "button" at bounding box center [89, 146] width 9 height 7
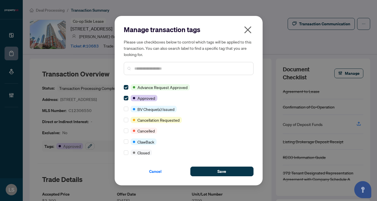
click at [145, 69] on input "text" at bounding box center [191, 68] width 114 height 6
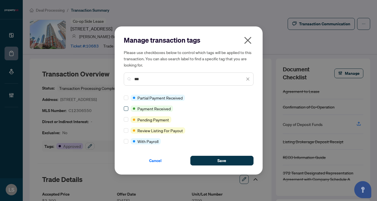
type input "***"
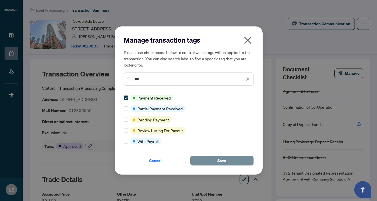
click at [215, 161] on button "Save" at bounding box center [221, 161] width 63 height 10
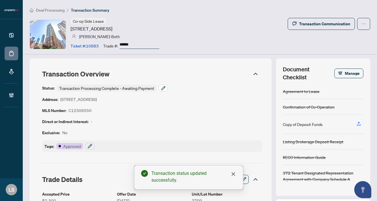
click at [163, 86] on icon "button" at bounding box center [163, 88] width 5 height 5
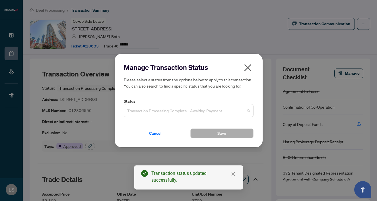
click at [159, 110] on span "Transaction Processing Complete - Awaiting Payment" at bounding box center [188, 110] width 123 height 11
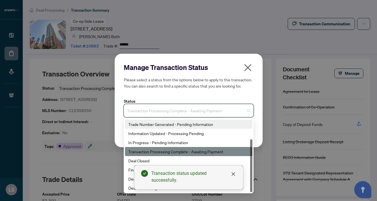
scroll to position [27, 0]
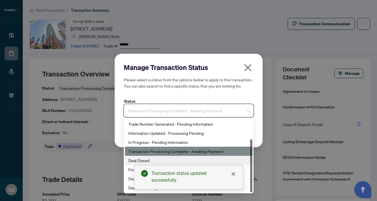
click at [135, 162] on div "Deal Closed" at bounding box center [188, 160] width 121 height 6
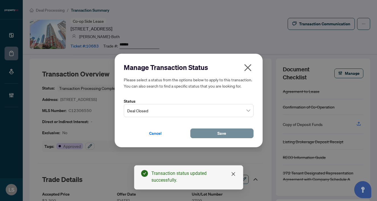
click at [235, 129] on button "Save" at bounding box center [221, 134] width 63 height 10
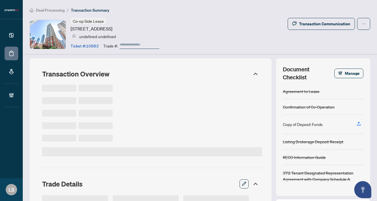
type input "******"
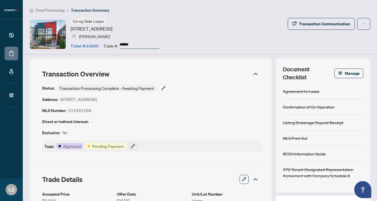
click at [165, 88] on icon "button" at bounding box center [163, 88] width 5 height 5
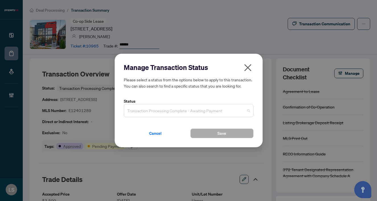
click at [154, 117] on input "search" at bounding box center [186, 111] width 118 height 13
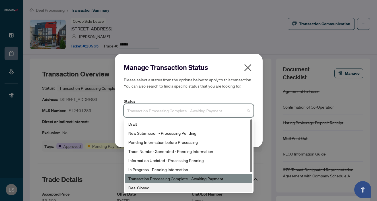
click at [149, 187] on div "Deal Closed" at bounding box center [188, 188] width 121 height 6
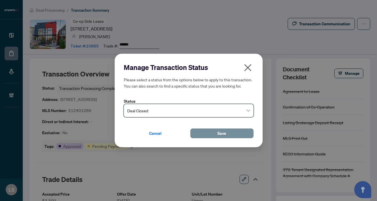
click at [216, 133] on button "Save" at bounding box center [221, 134] width 63 height 10
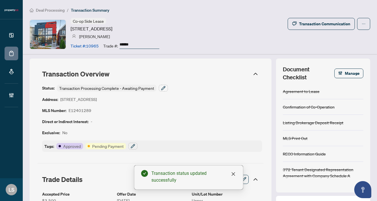
click at [127, 151] on div "Tags: Approved Pending Payment" at bounding box center [152, 145] width 220 height 11
click at [128, 146] on button "button" at bounding box center [132, 146] width 9 height 7
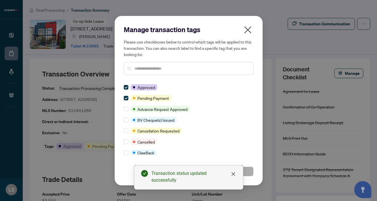
click at [145, 70] on input "text" at bounding box center [191, 68] width 114 height 6
click at [125, 101] on label at bounding box center [126, 98] width 5 height 6
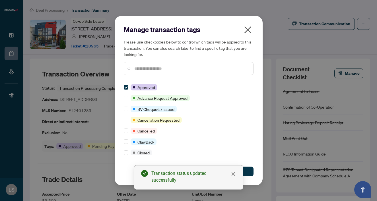
click at [152, 64] on div at bounding box center [189, 68] width 130 height 13
click at [154, 67] on input "text" at bounding box center [191, 68] width 114 height 6
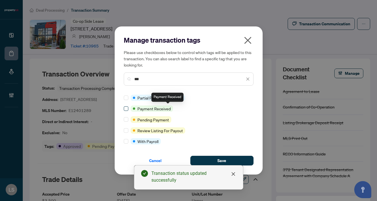
type input "***"
click at [127, 107] on span at bounding box center [126, 108] width 5 height 5
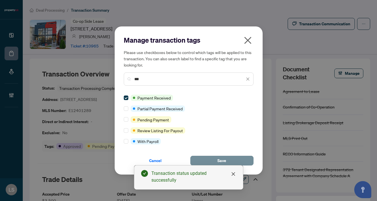
click at [237, 158] on button "Save" at bounding box center [221, 161] width 63 height 10
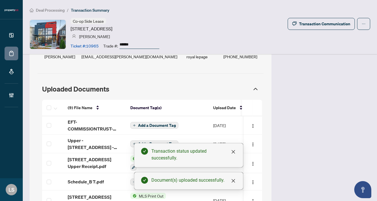
scroll to position [456, 0]
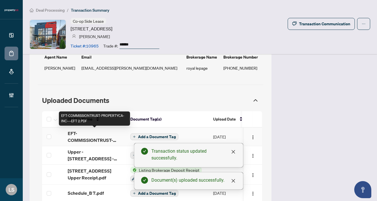
click at [76, 137] on span "EFT-COMMISSIONTRUST-PROPERTYCA-INC---EFT 2.PDF" at bounding box center [94, 137] width 53 height 14
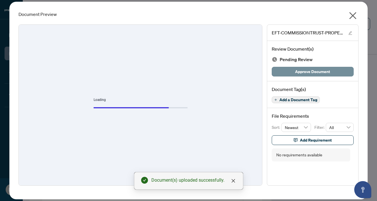
click at [315, 73] on span "Approve Document" at bounding box center [312, 71] width 35 height 9
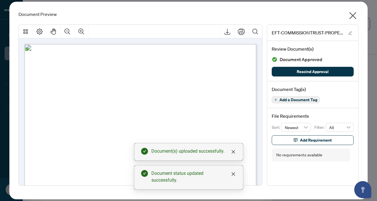
click at [354, 14] on icon "close" at bounding box center [352, 15] width 7 height 7
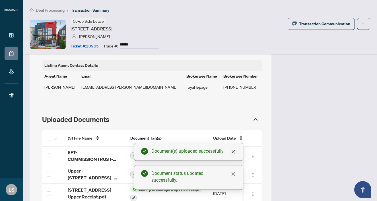
scroll to position [425, 0]
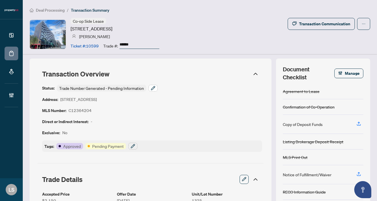
click at [152, 86] on icon "button" at bounding box center [153, 88] width 5 height 5
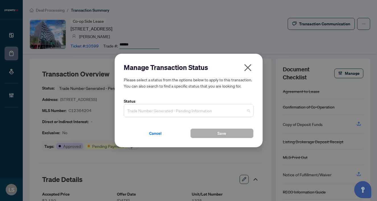
click at [140, 115] on span "Trade Number Generated - Pending Information" at bounding box center [188, 110] width 123 height 11
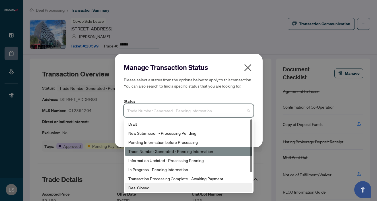
click at [150, 189] on div "Deal Closed" at bounding box center [188, 188] width 121 height 6
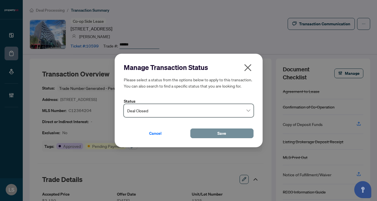
click at [208, 135] on button "Save" at bounding box center [221, 134] width 63 height 10
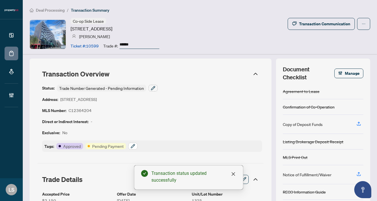
click at [134, 146] on icon "button" at bounding box center [133, 146] width 5 height 5
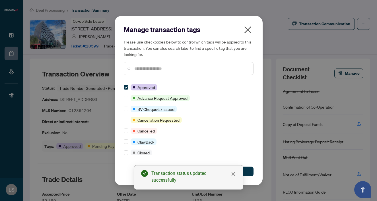
click at [149, 68] on input "text" at bounding box center [191, 68] width 114 height 6
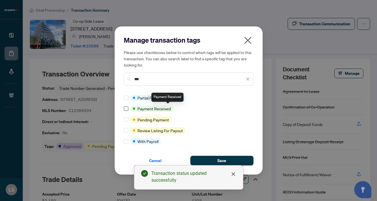
type input "***"
click at [127, 107] on span at bounding box center [126, 108] width 5 height 5
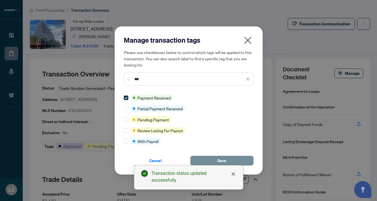
click at [225, 159] on span "Save" at bounding box center [221, 160] width 9 height 9
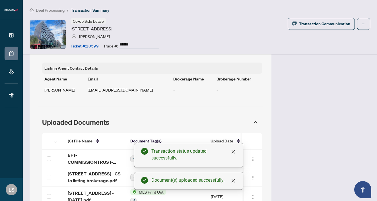
scroll to position [476, 0]
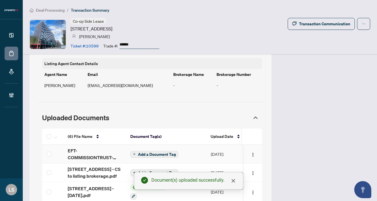
click at [79, 151] on span "EFT-COMMISSIONTRUST-PROPERTY-CA-INC---EFT_5.PDF" at bounding box center [94, 154] width 53 height 14
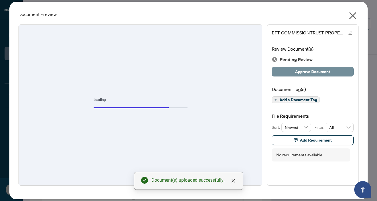
click at [306, 71] on span "Approve Document" at bounding box center [312, 71] width 35 height 9
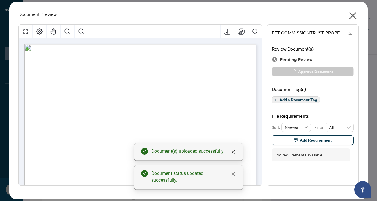
click at [357, 15] on button "button" at bounding box center [352, 17] width 11 height 12
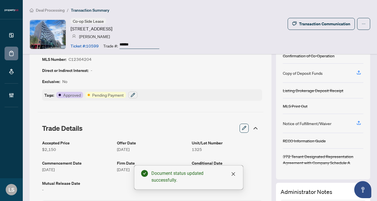
scroll to position [19, 0]
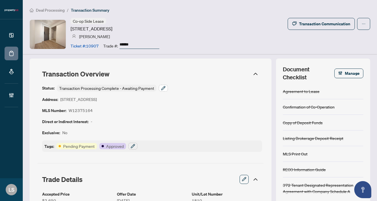
click at [166, 89] on button "button" at bounding box center [163, 88] width 9 height 7
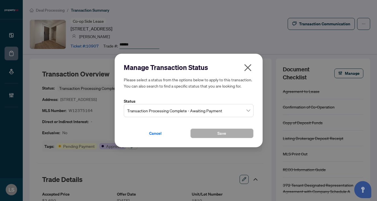
click at [151, 112] on span "Transaction Processing Complete - Awaiting Payment" at bounding box center [188, 110] width 123 height 11
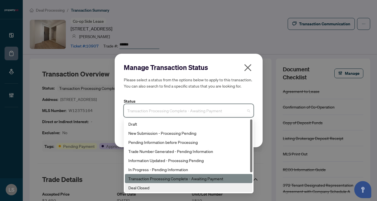
click at [147, 188] on div "Deal Closed" at bounding box center [188, 188] width 121 height 6
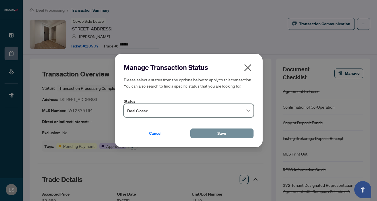
click at [208, 134] on button "Save" at bounding box center [221, 134] width 63 height 10
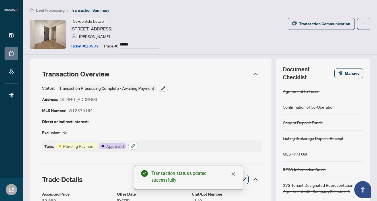
click at [133, 146] on icon "button" at bounding box center [133, 146] width 5 height 5
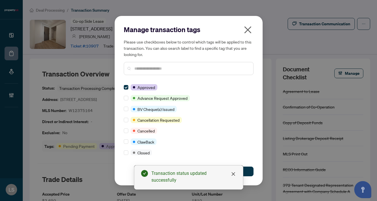
click at [143, 66] on input "text" at bounding box center [191, 68] width 114 height 6
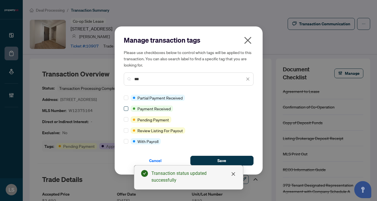
type input "***"
click at [126, 109] on span at bounding box center [126, 108] width 5 height 5
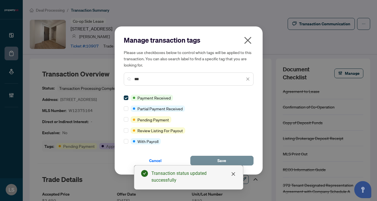
click at [208, 159] on button "Save" at bounding box center [221, 161] width 63 height 10
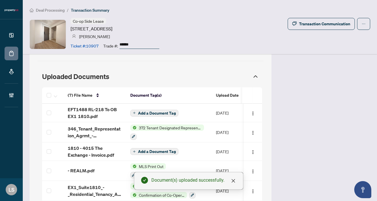
scroll to position [508, 0]
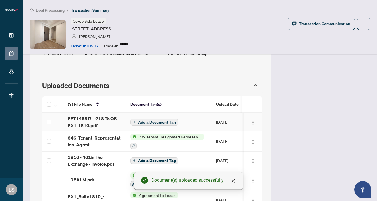
click at [83, 116] on span "EFT1488 RL-218 To OB EX1 1810.pdf" at bounding box center [94, 122] width 53 height 14
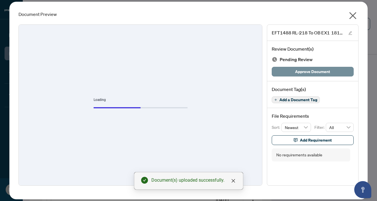
click at [295, 71] on span "Approve Document" at bounding box center [312, 71] width 35 height 9
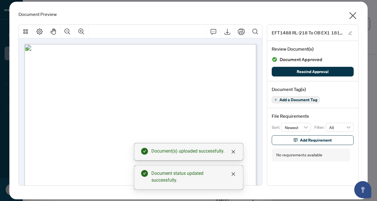
click at [356, 15] on icon "close" at bounding box center [352, 15] width 9 height 9
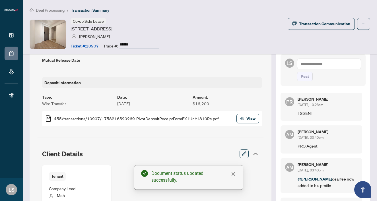
scroll to position [122, 0]
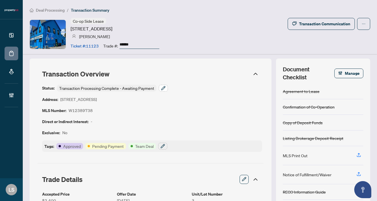
click at [162, 85] on button "button" at bounding box center [163, 88] width 9 height 7
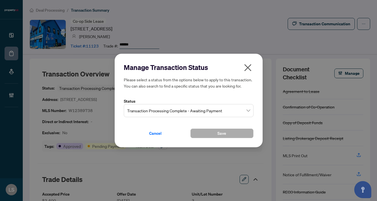
click at [163, 110] on span "Transaction Processing Complete - Awaiting Payment" at bounding box center [188, 110] width 123 height 11
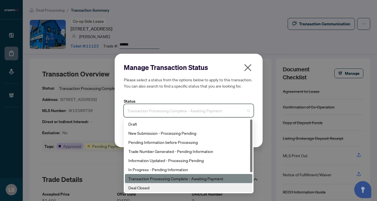
click at [148, 186] on div "Deal Closed" at bounding box center [188, 188] width 121 height 6
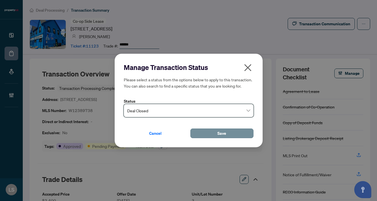
click at [213, 136] on button "Save" at bounding box center [221, 134] width 63 height 10
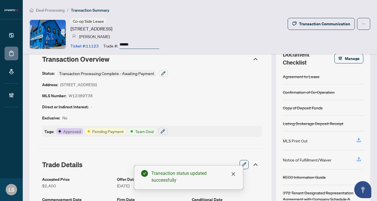
scroll to position [28, 0]
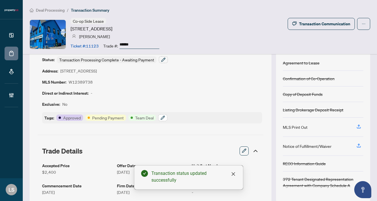
click at [163, 116] on icon "button" at bounding box center [163, 116] width 1 height 1
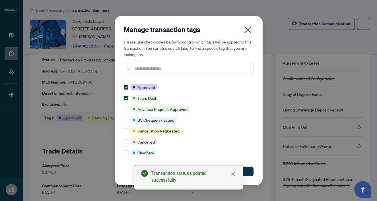
click at [158, 70] on input "text" at bounding box center [191, 68] width 114 height 6
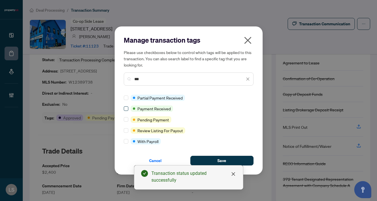
type input "***"
click at [127, 108] on span at bounding box center [126, 108] width 5 height 5
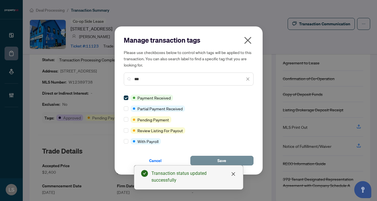
click at [222, 161] on span "Save" at bounding box center [221, 160] width 9 height 9
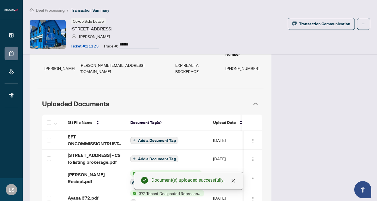
scroll to position [469, 0]
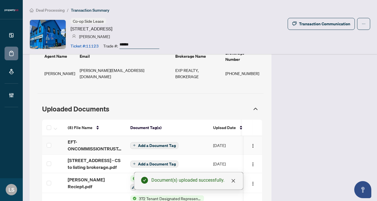
click at [88, 138] on span "EFT-ONCOMMISSIONTRUST-PROPERTYCA-INC-BROKERAGE_3 3.PDF" at bounding box center [94, 145] width 53 height 14
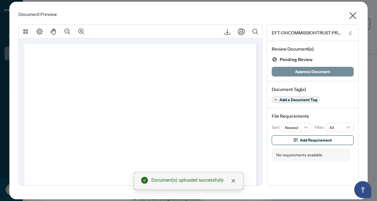
click at [290, 71] on button "Approve Document" at bounding box center [313, 72] width 82 height 10
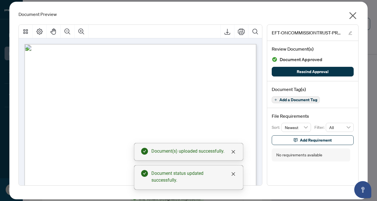
click at [352, 16] on icon "close" at bounding box center [352, 15] width 7 height 7
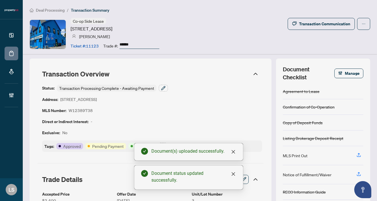
scroll to position [0, 0]
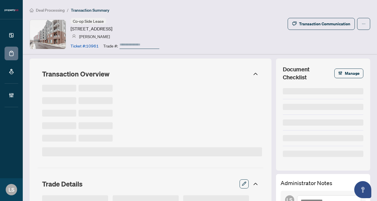
type input "******"
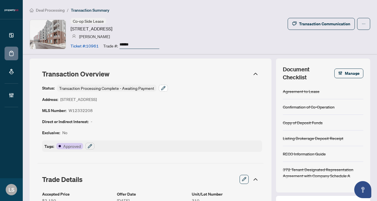
click at [165, 85] on button "button" at bounding box center [163, 88] width 9 height 7
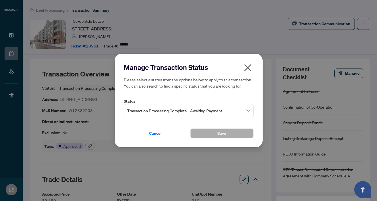
click at [159, 108] on span "Transaction Processing Complete - Awaiting Payment" at bounding box center [188, 110] width 123 height 11
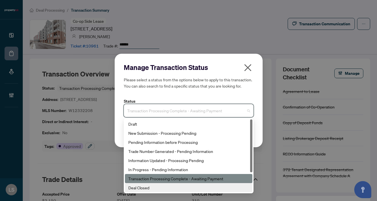
click at [156, 187] on div "Deal Closed" at bounding box center [188, 188] width 121 height 6
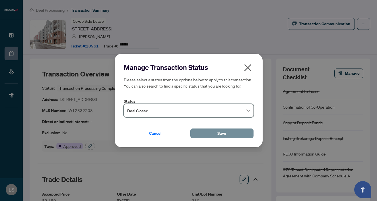
click at [218, 131] on span "Save" at bounding box center [221, 133] width 9 height 9
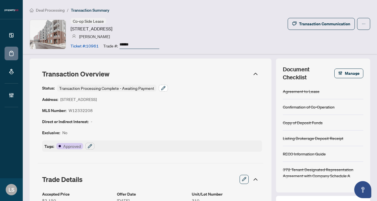
click at [165, 88] on button "button" at bounding box center [163, 88] width 9 height 7
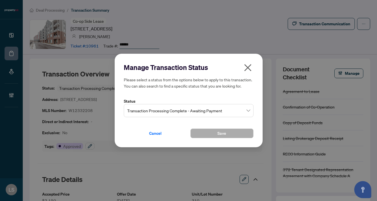
click at [169, 113] on span "Transaction Processing Complete - Awaiting Payment" at bounding box center [188, 110] width 123 height 11
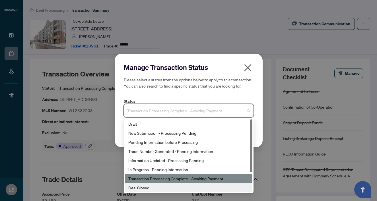
click at [152, 190] on div "Deal Closed" at bounding box center [188, 188] width 121 height 6
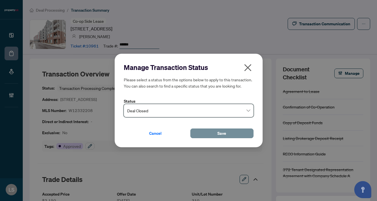
click at [210, 132] on button "Save" at bounding box center [221, 134] width 63 height 10
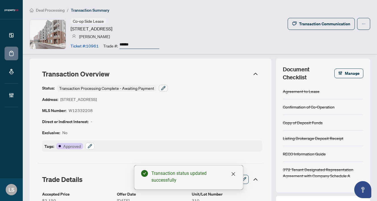
click at [90, 147] on icon "button" at bounding box center [90, 146] width 5 height 5
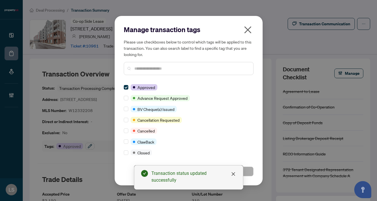
click at [141, 68] on input "text" at bounding box center [191, 68] width 114 height 6
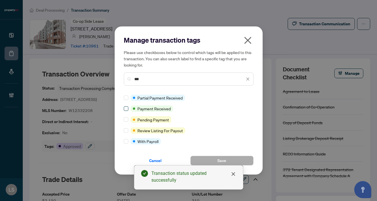
type input "***"
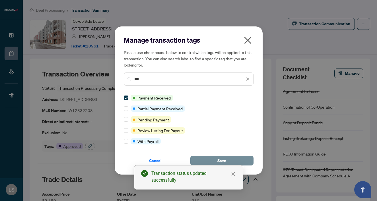
click at [222, 160] on span "Save" at bounding box center [221, 160] width 9 height 9
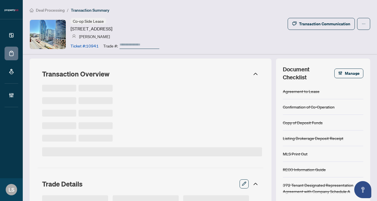
type input "******"
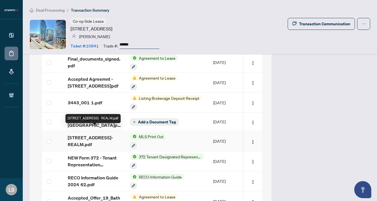
scroll to position [535, 0]
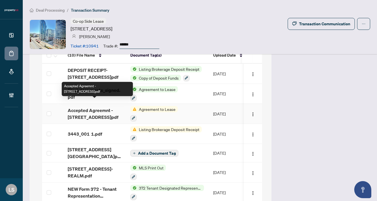
click at [84, 107] on span "Accepted Agreemnt - [STREET_ADDRESS]pdf" at bounding box center [94, 114] width 53 height 14
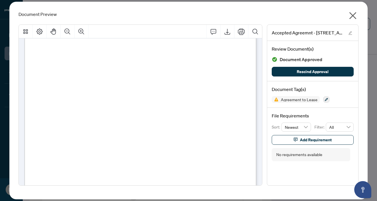
scroll to position [699, 0]
click at [359, 15] on div "Document Preview Accepted Agreemnt - 27 Bathurst st.pdf Review Document(s) Docu…" at bounding box center [188, 101] width 358 height 198
click at [353, 15] on icon "close" at bounding box center [352, 15] width 9 height 9
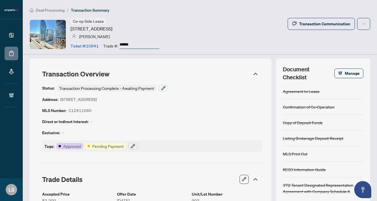
scroll to position [0, 0]
click at [316, 20] on div "Transaction Communication" at bounding box center [324, 23] width 51 height 9
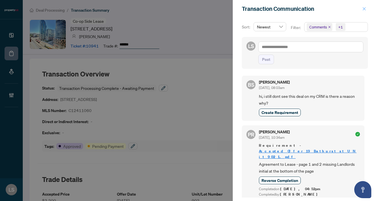
click at [363, 10] on icon "close" at bounding box center [364, 8] width 3 height 3
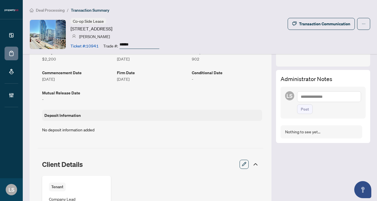
scroll to position [162, 0]
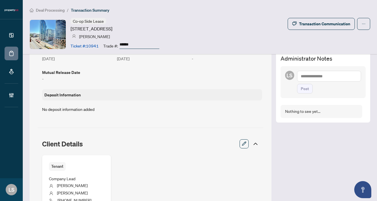
click at [301, 78] on textarea at bounding box center [329, 76] width 64 height 11
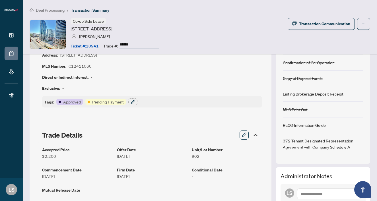
scroll to position [29, 0]
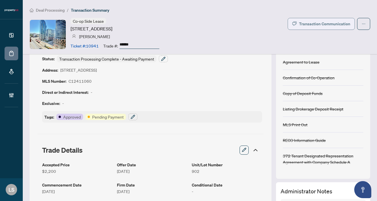
click at [311, 20] on div "Transaction Communication" at bounding box center [324, 23] width 51 height 9
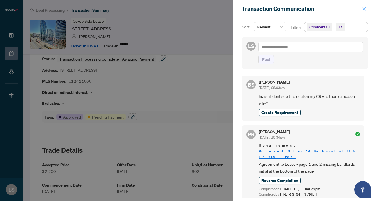
click at [363, 12] on span "button" at bounding box center [364, 8] width 4 height 9
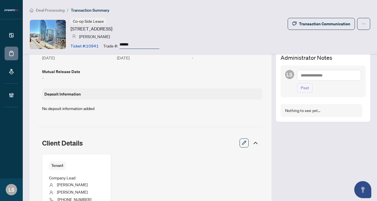
scroll to position [167, 0]
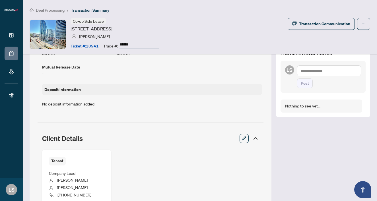
click at [310, 68] on textarea at bounding box center [329, 70] width 64 height 11
click at [317, 75] on span "Pu vitha Ramachandran" at bounding box center [327, 74] width 36 height 5
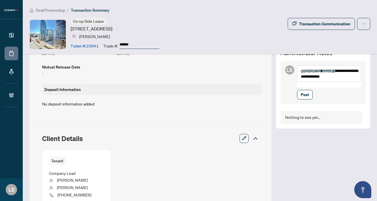
type textarea "**********"
drag, startPoint x: 356, startPoint y: 77, endPoint x: 279, endPoint y: 69, distance: 76.9
click at [279, 69] on div "**********" at bounding box center [323, 86] width 94 height 84
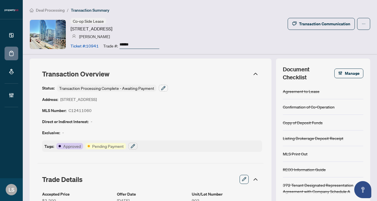
scroll to position [0, 0]
click at [167, 88] on div "Status: Transaction Processing Complete - Awaiting Payment Address: 19 Bathurst…" at bounding box center [152, 118] width 220 height 67
click at [163, 86] on icon "button" at bounding box center [163, 88] width 5 height 5
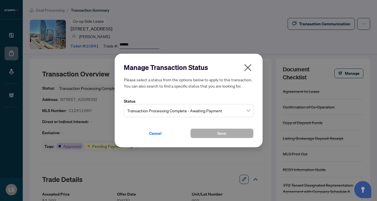
click at [142, 112] on span "Transaction Processing Complete - Awaiting Payment" at bounding box center [188, 110] width 123 height 11
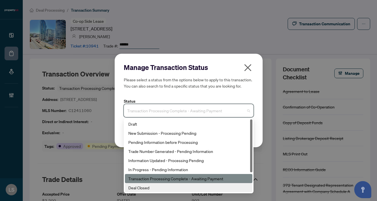
click at [145, 186] on div "Deal Closed" at bounding box center [188, 188] width 121 height 6
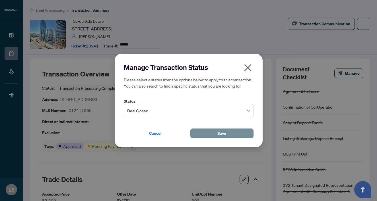
click at [211, 135] on button "Save" at bounding box center [221, 134] width 63 height 10
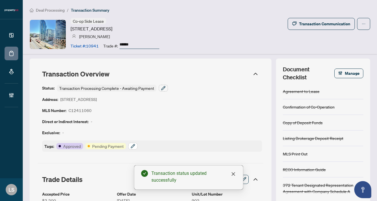
click at [136, 144] on button "button" at bounding box center [132, 146] width 9 height 7
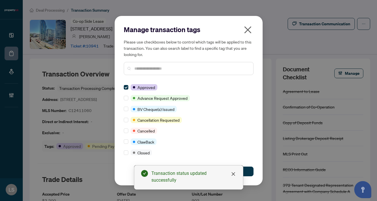
click at [143, 67] on input "text" at bounding box center [191, 68] width 114 height 6
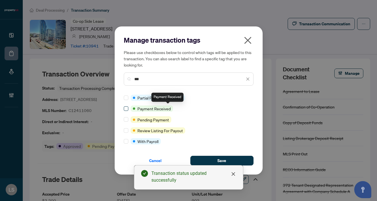
type input "***"
click at [128, 107] on span at bounding box center [126, 108] width 5 height 5
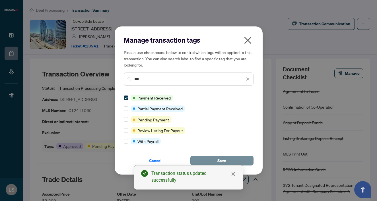
click at [212, 158] on button "Save" at bounding box center [221, 161] width 63 height 10
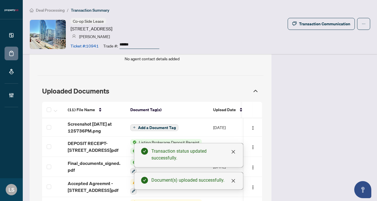
scroll to position [478, 0]
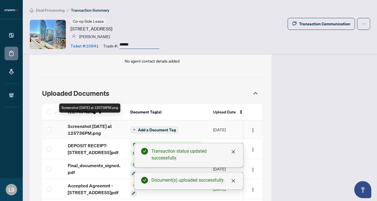
click at [94, 126] on span "Screenshot 2025-10-07 at 125736PM.png" at bounding box center [94, 130] width 53 height 14
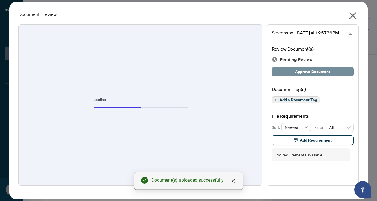
click at [303, 71] on span "Approve Document" at bounding box center [312, 71] width 35 height 9
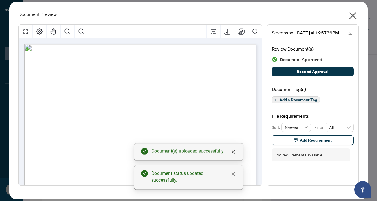
click at [354, 17] on icon "close" at bounding box center [352, 15] width 7 height 7
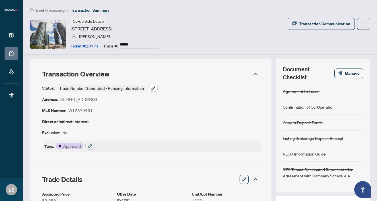
click at [155, 85] on button "button" at bounding box center [152, 88] width 9 height 7
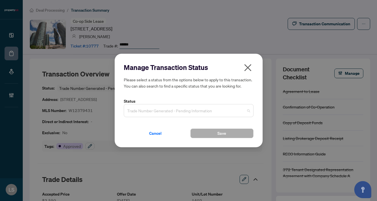
click at [149, 114] on span "Trade Number Generated - Pending Information" at bounding box center [188, 110] width 123 height 11
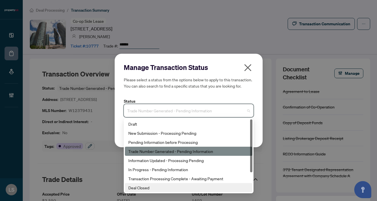
click at [152, 187] on div "Deal Closed" at bounding box center [188, 188] width 121 height 6
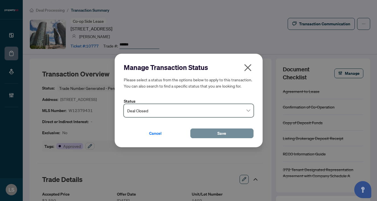
click at [205, 132] on button "Save" at bounding box center [221, 134] width 63 height 10
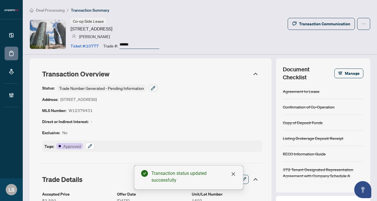
click at [90, 146] on icon "button" at bounding box center [90, 146] width 5 height 5
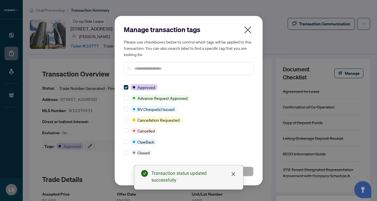
click at [145, 68] on input "text" at bounding box center [191, 68] width 114 height 6
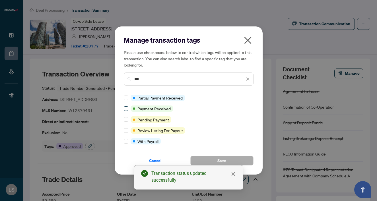
type input "***"
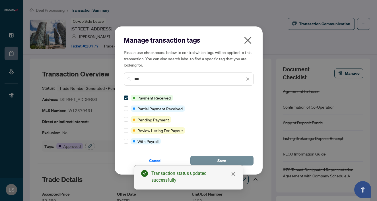
click at [214, 158] on button "Save" at bounding box center [221, 161] width 63 height 10
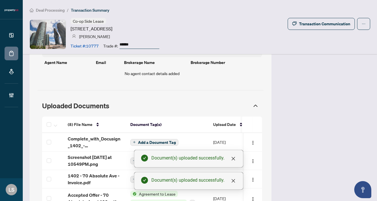
scroll to position [496, 0]
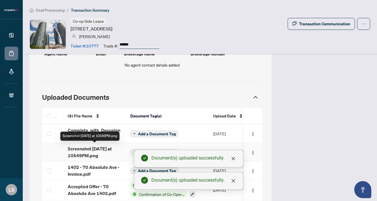
click at [76, 147] on span "Screenshot 2025-10-07 at 10549PM.png" at bounding box center [94, 152] width 53 height 14
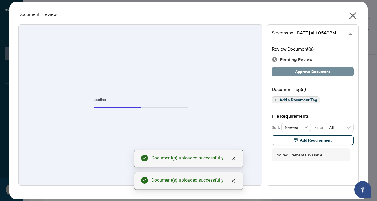
click at [317, 72] on span "Approve Document" at bounding box center [312, 71] width 35 height 9
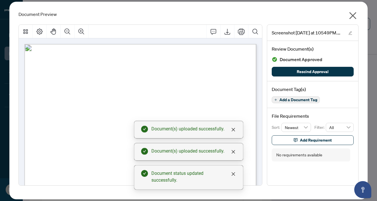
click at [353, 15] on icon "close" at bounding box center [352, 15] width 7 height 7
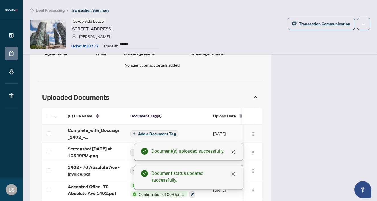
click at [152, 132] on span "Add a Document Tag" at bounding box center [157, 134] width 38 height 4
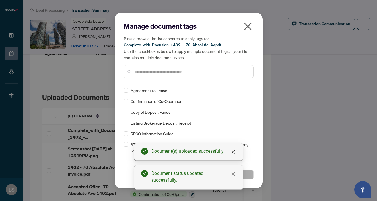
click at [143, 73] on input "text" at bounding box center [191, 72] width 114 height 6
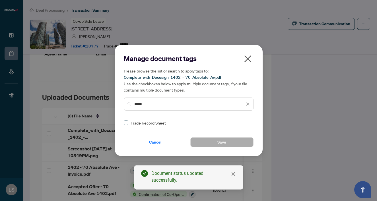
type input "*****"
click at [124, 124] on span at bounding box center [126, 123] width 5 height 5
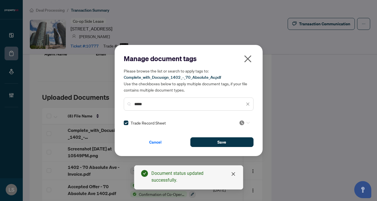
click at [245, 121] on div at bounding box center [244, 123] width 11 height 6
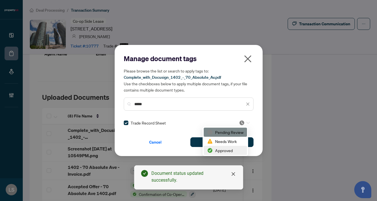
click at [219, 154] on div "Approved" at bounding box center [225, 150] width 43 height 9
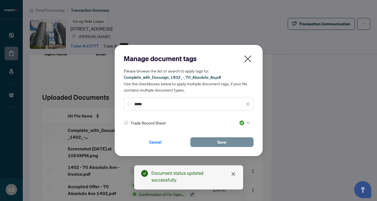
click at [217, 145] on button "Save" at bounding box center [221, 142] width 63 height 10
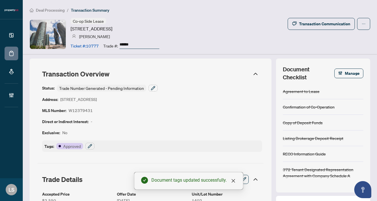
scroll to position [0, 0]
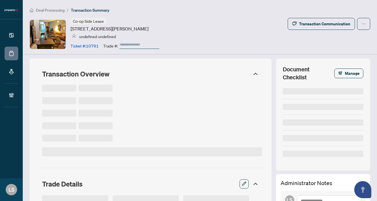
type input "******"
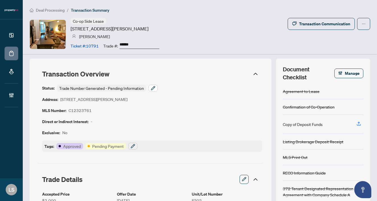
click at [153, 87] on icon "button" at bounding box center [153, 88] width 5 height 5
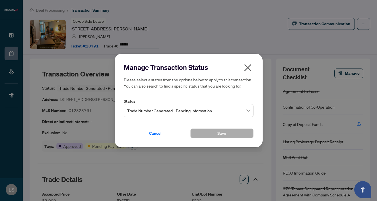
click at [148, 118] on div "Manage Transaction Status Please select a status from the options below to appl…" at bounding box center [189, 101] width 130 height 76
click at [146, 111] on span "Trade Number Generated - Pending Information" at bounding box center [188, 110] width 123 height 11
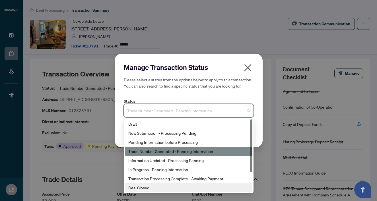
click at [146, 187] on div "Deal Closed" at bounding box center [188, 188] width 121 height 6
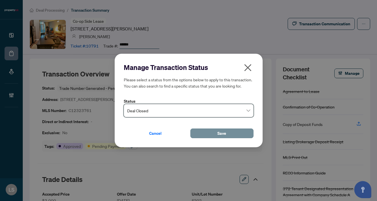
click at [204, 134] on button "Save" at bounding box center [221, 134] width 63 height 10
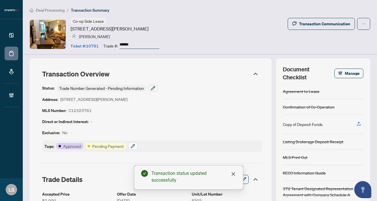
click at [132, 145] on icon "button" at bounding box center [133, 146] width 5 height 5
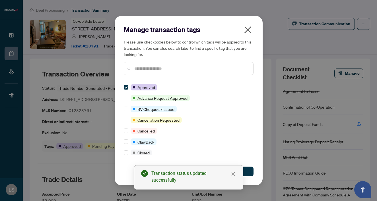
click at [145, 68] on input "text" at bounding box center [191, 68] width 114 height 6
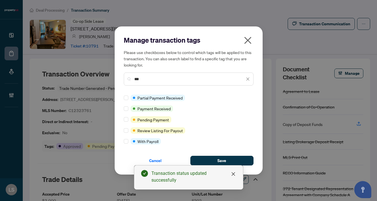
type input "***"
click at [129, 107] on div at bounding box center [127, 109] width 7 height 6
click at [125, 110] on span at bounding box center [126, 108] width 5 height 5
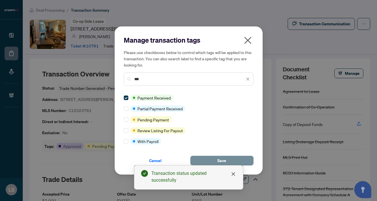
click at [218, 161] on span "Save" at bounding box center [221, 160] width 9 height 9
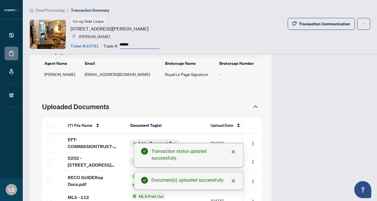
scroll to position [468, 0]
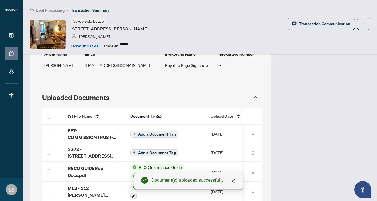
click at [82, 133] on span "EFT-COMMISSIONTRUST-PROPERTYCA-INC_5 9.PDF" at bounding box center [94, 134] width 53 height 14
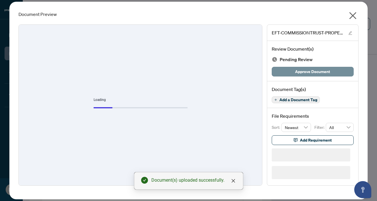
click at [309, 71] on span "Approve Document" at bounding box center [312, 71] width 35 height 9
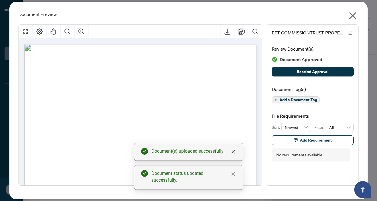
click at [352, 15] on icon "close" at bounding box center [352, 15] width 7 height 7
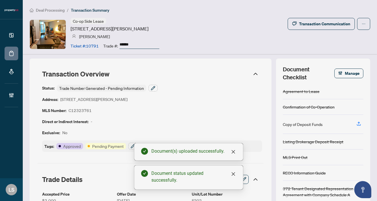
scroll to position [0, 0]
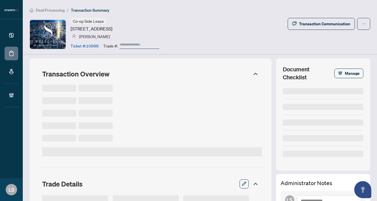
type input "******"
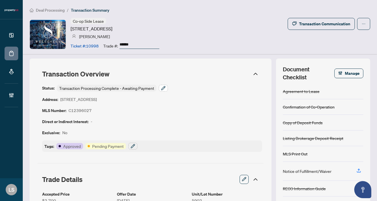
click at [160, 86] on button "button" at bounding box center [163, 88] width 9 height 7
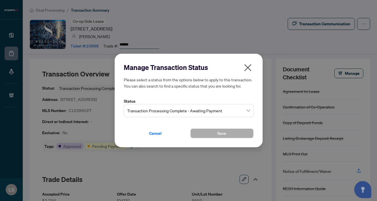
click at [172, 114] on span "Transaction Processing Complete - Awaiting Payment" at bounding box center [188, 110] width 123 height 11
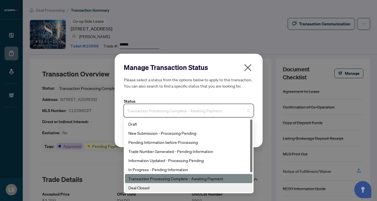
click at [153, 187] on div "Deal Closed" at bounding box center [188, 188] width 121 height 6
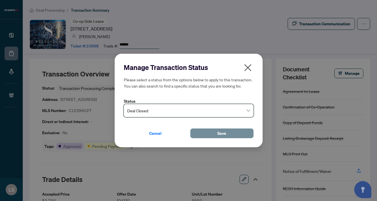
click at [210, 132] on button "Save" at bounding box center [221, 134] width 63 height 10
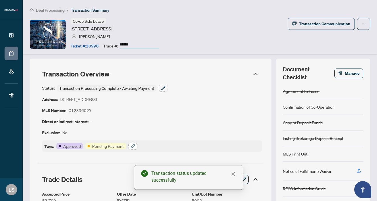
click at [135, 144] on button "button" at bounding box center [132, 146] width 9 height 7
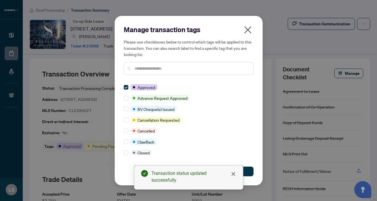
click at [150, 69] on input "text" at bounding box center [191, 68] width 114 height 6
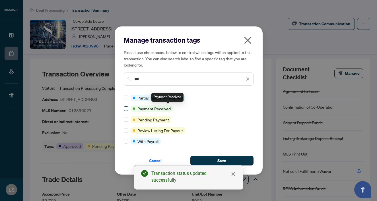
type input "***"
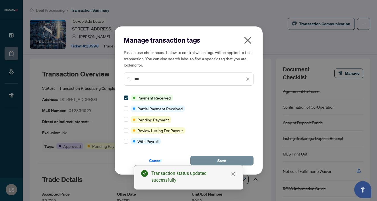
click at [214, 157] on button "Save" at bounding box center [221, 161] width 63 height 10
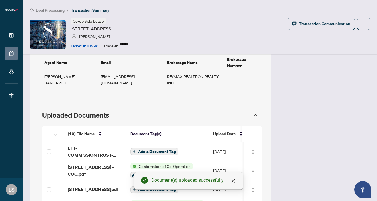
scroll to position [529, 0]
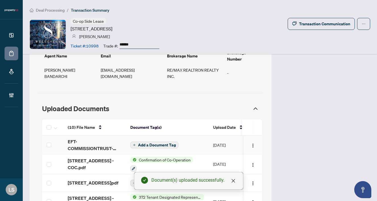
click at [72, 140] on span "EFT-COMMISSIONTRUST-PROPERTYCA-BROKERAGE 2.PDF" at bounding box center [94, 145] width 53 height 14
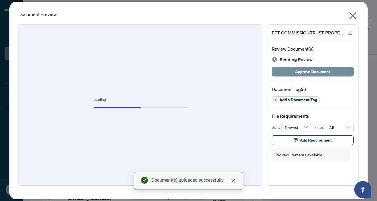
click at [309, 72] on span "Approve Document" at bounding box center [312, 71] width 35 height 9
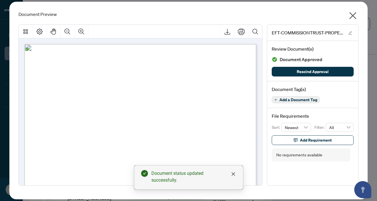
click at [355, 16] on icon "close" at bounding box center [352, 15] width 9 height 9
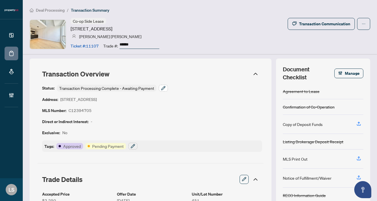
click at [163, 88] on icon "button" at bounding box center [163, 88] width 5 height 5
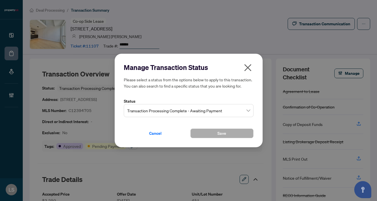
click at [154, 112] on span "Transaction Processing Complete - Awaiting Payment" at bounding box center [188, 110] width 123 height 11
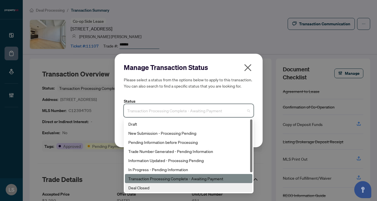
click at [141, 187] on div "Deal Closed" at bounding box center [188, 188] width 121 height 6
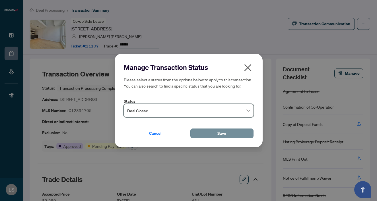
click at [209, 134] on button "Save" at bounding box center [221, 134] width 63 height 10
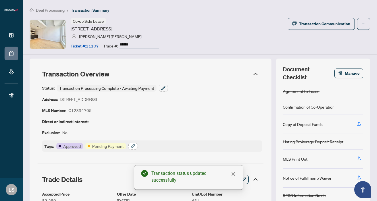
click at [132, 146] on icon "button" at bounding box center [133, 146] width 5 height 5
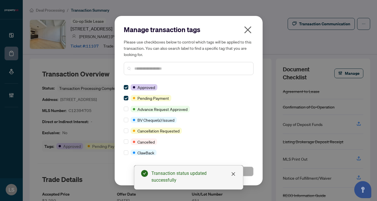
click at [143, 67] on input "text" at bounding box center [191, 68] width 114 height 6
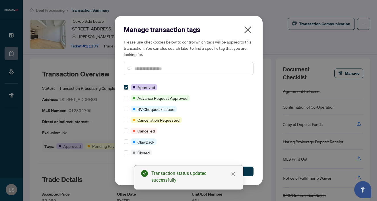
click at [142, 68] on input "text" at bounding box center [191, 68] width 114 height 6
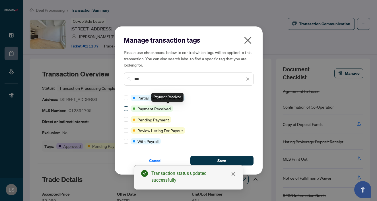
type input "***"
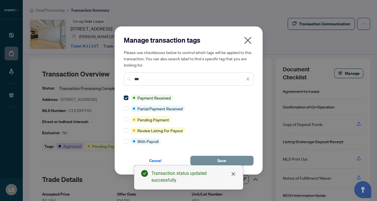
click at [231, 160] on button "Save" at bounding box center [221, 161] width 63 height 10
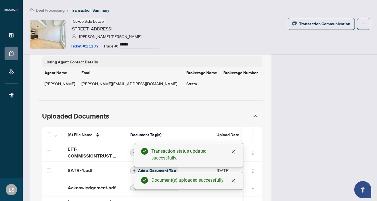
scroll to position [493, 0]
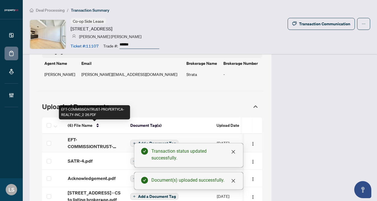
click at [77, 136] on span "EFT-COMMISSIONTRUST-PROPERTYCA-REALTY-INC_2 26.PDF" at bounding box center [94, 143] width 53 height 14
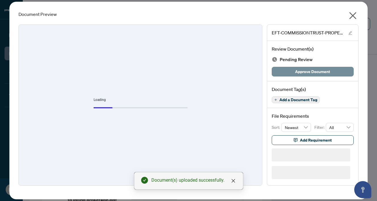
click at [293, 68] on button "Approve Document" at bounding box center [313, 72] width 82 height 10
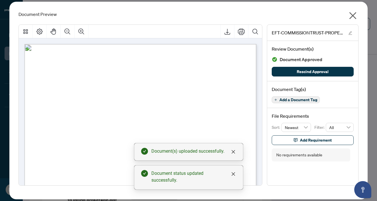
click at [354, 13] on icon "close" at bounding box center [352, 15] width 9 height 9
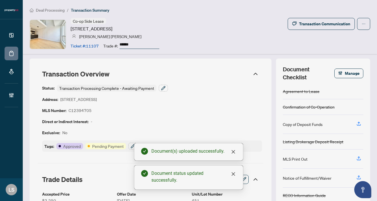
scroll to position [0, 0]
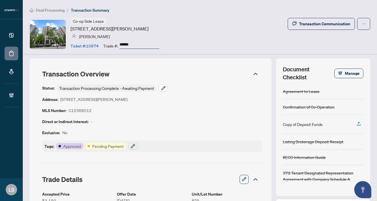
click at [161, 88] on icon "button" at bounding box center [163, 88] width 5 height 5
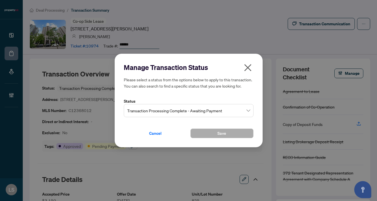
click at [143, 112] on span "Transaction Processing Complete - Awaiting Payment" at bounding box center [188, 110] width 123 height 11
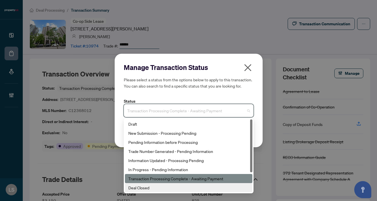
scroll to position [27, 0]
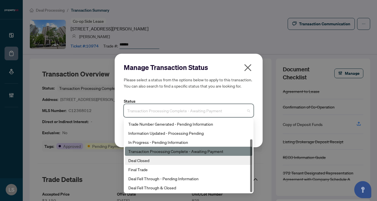
click at [140, 159] on div "Deal Closed" at bounding box center [188, 160] width 121 height 6
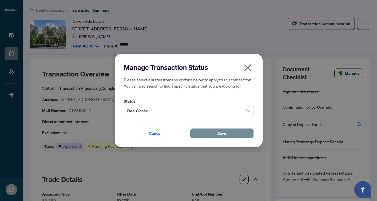
click at [193, 133] on button "Save" at bounding box center [221, 134] width 63 height 10
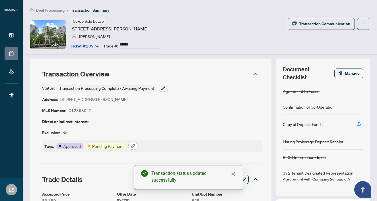
click at [133, 146] on icon "button" at bounding box center [133, 146] width 4 height 4
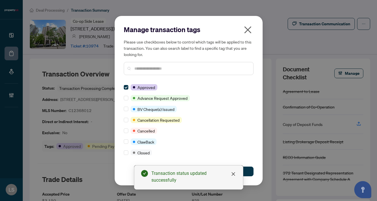
click at [156, 71] on input "text" at bounding box center [191, 68] width 114 height 6
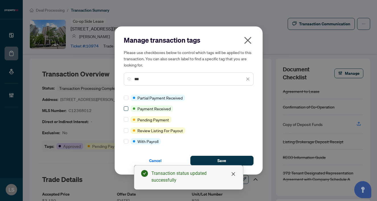
type input "***"
click at [127, 109] on span at bounding box center [126, 108] width 5 height 5
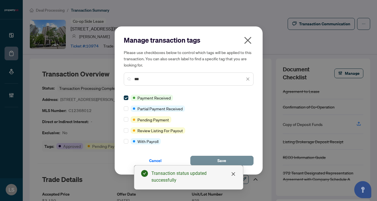
click at [215, 161] on button "Save" at bounding box center [221, 161] width 63 height 10
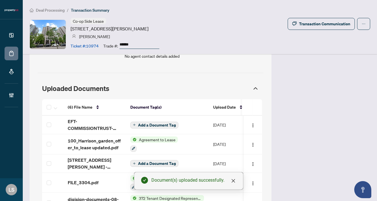
scroll to position [471, 0]
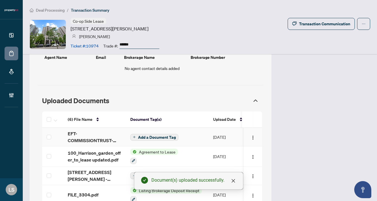
click at [81, 133] on span "EFT-COMMISSIONTRUST-PROPERTYCA-REALTY-INC 60.PDF" at bounding box center [94, 137] width 53 height 14
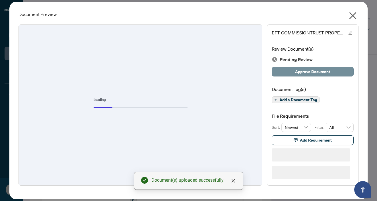
click at [316, 72] on span "Approve Document" at bounding box center [312, 71] width 35 height 9
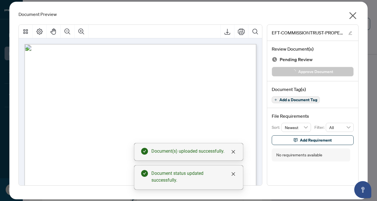
click at [353, 14] on icon "close" at bounding box center [352, 15] width 7 height 7
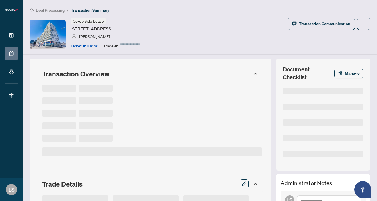
type input "******"
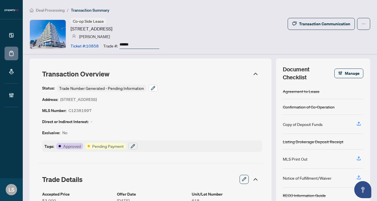
click at [151, 88] on icon "button" at bounding box center [153, 88] width 5 height 5
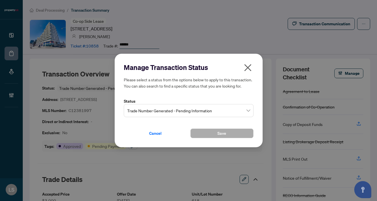
click at [152, 113] on span "Trade Number Generated - Pending Information" at bounding box center [188, 110] width 123 height 11
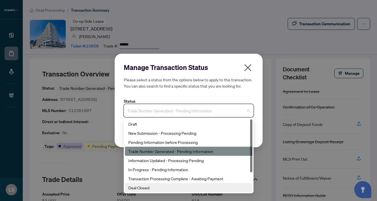
click at [147, 186] on div "Deal Closed" at bounding box center [188, 188] width 121 height 6
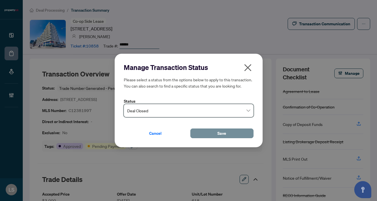
click at [211, 130] on button "Save" at bounding box center [221, 134] width 63 height 10
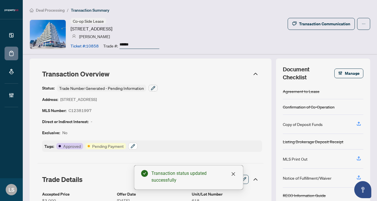
click at [132, 146] on icon "button" at bounding box center [133, 146] width 5 height 5
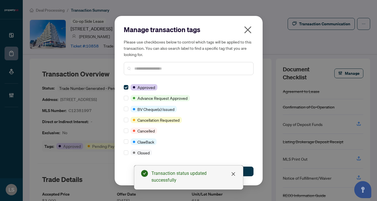
click at [142, 73] on div at bounding box center [189, 68] width 130 height 13
click at [140, 68] on input "text" at bounding box center [191, 68] width 114 height 6
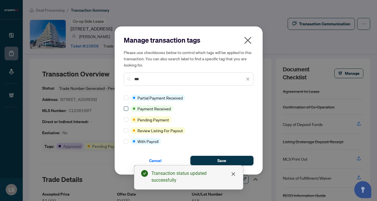
type input "***"
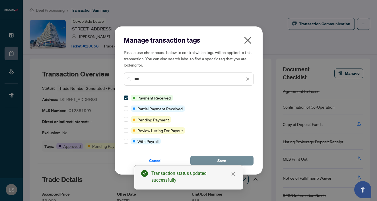
click at [224, 164] on span "Save" at bounding box center [221, 160] width 9 height 9
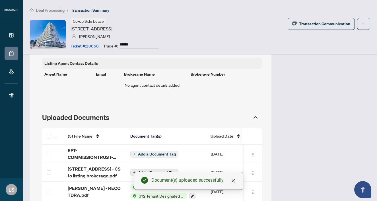
scroll to position [481, 0]
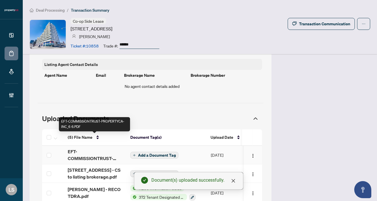
click at [93, 148] on span "EFT-COMMISSIONTRUST-PROPERTYCA-INC_6 6.PDF" at bounding box center [94, 155] width 53 height 14
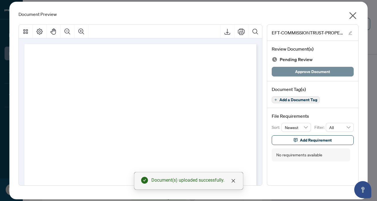
click at [311, 75] on span "Approve Document" at bounding box center [312, 71] width 35 height 9
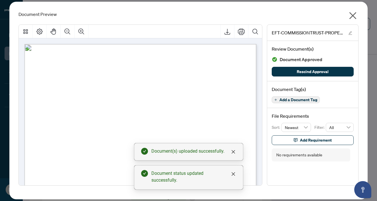
click at [355, 16] on icon "close" at bounding box center [352, 15] width 9 height 9
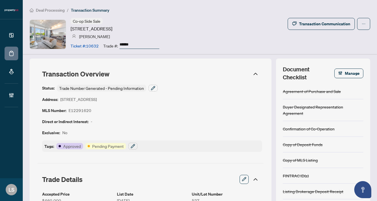
type input "******"
click at [155, 85] on button "button" at bounding box center [152, 88] width 9 height 7
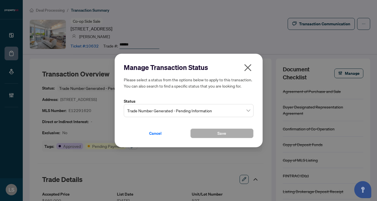
click at [145, 109] on span "Trade Number Generated - Pending Information" at bounding box center [188, 110] width 123 height 11
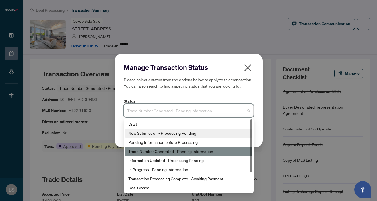
scroll to position [27, 0]
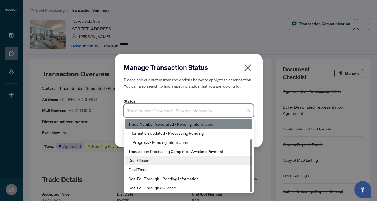
click at [152, 162] on div "Deal Closed" at bounding box center [188, 160] width 121 height 6
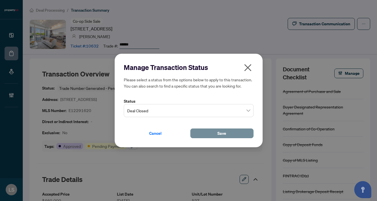
click at [210, 136] on button "Save" at bounding box center [221, 134] width 63 height 10
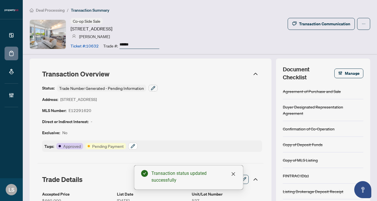
click at [134, 144] on icon "button" at bounding box center [133, 146] width 4 height 4
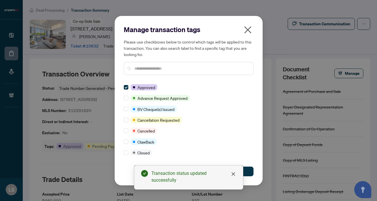
click at [141, 68] on input "text" at bounding box center [191, 68] width 114 height 6
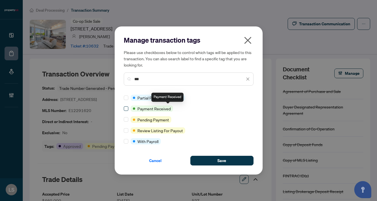
type input "***"
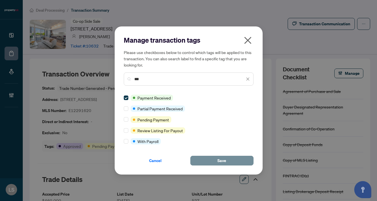
click at [216, 158] on button "Save" at bounding box center [221, 161] width 63 height 10
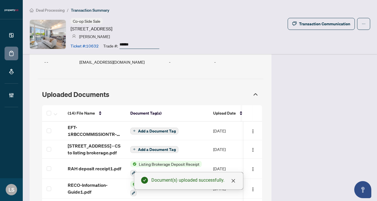
scroll to position [484, 0]
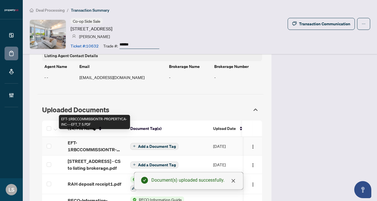
click at [73, 142] on span "EFT-1RBCCOMMISSIONTR-PROPERTYCA-INC---EFT_7 5.PDF" at bounding box center [94, 146] width 53 height 14
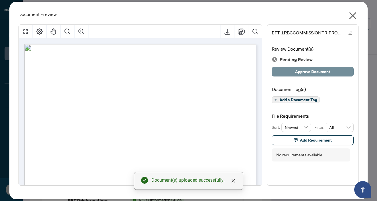
click at [293, 73] on button "Approve Document" at bounding box center [313, 72] width 82 height 10
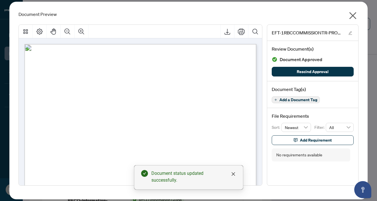
click at [353, 17] on icon "close" at bounding box center [352, 15] width 9 height 9
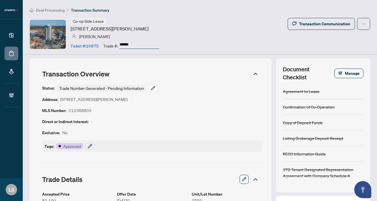
click at [151, 88] on icon "button" at bounding box center [153, 88] width 5 height 5
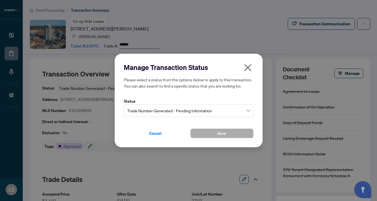
click at [149, 114] on span "Trade Number Generated - Pending Information" at bounding box center [188, 110] width 123 height 11
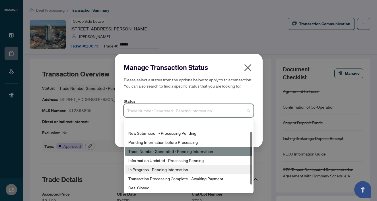
scroll to position [17, 0]
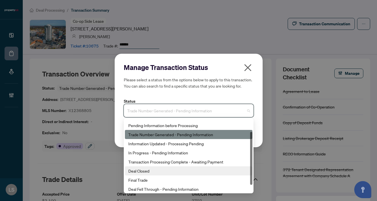
click at [133, 172] on div "Deal Closed" at bounding box center [188, 171] width 121 height 6
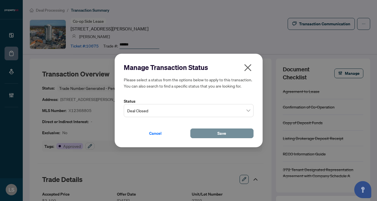
click at [206, 132] on button "Save" at bounding box center [221, 134] width 63 height 10
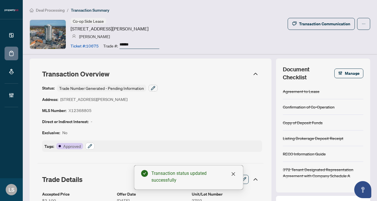
click at [88, 147] on icon "button" at bounding box center [90, 146] width 5 height 5
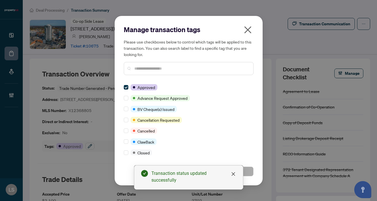
click at [169, 71] on input "text" at bounding box center [191, 68] width 114 height 6
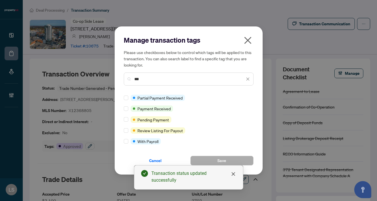
type input "***"
click at [123, 107] on div "Manage transaction tags Please use checkboxes below to control which tags will …" at bounding box center [189, 100] width 148 height 148
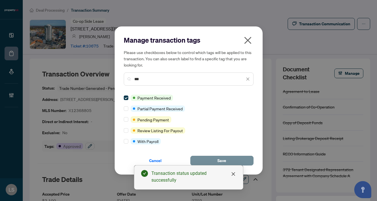
click at [222, 159] on span "Save" at bounding box center [221, 160] width 9 height 9
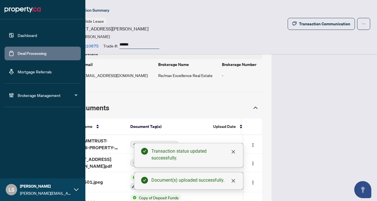
scroll to position [491, 0]
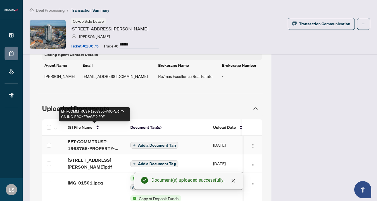
click at [95, 138] on span "EFT-COMMTRUST-1963756-PROPERTY-CA-INC-BROKERAGE 2.PDF" at bounding box center [94, 145] width 53 height 14
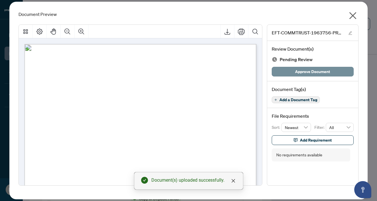
click at [308, 74] on span "Approve Document" at bounding box center [312, 71] width 35 height 9
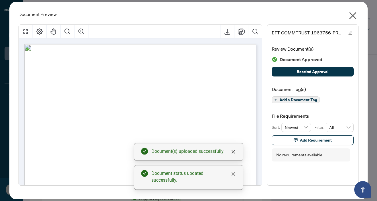
click at [350, 16] on icon "close" at bounding box center [352, 15] width 9 height 9
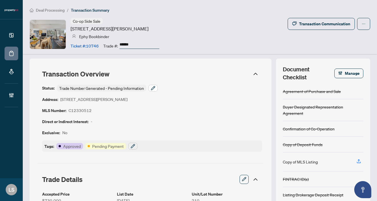
click at [154, 85] on button "button" at bounding box center [152, 88] width 9 height 7
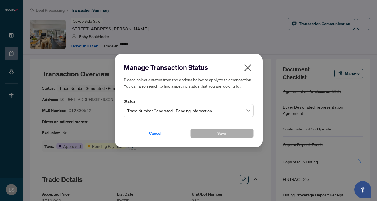
click at [179, 109] on span "Trade Number Generated - Pending Information" at bounding box center [188, 110] width 123 height 11
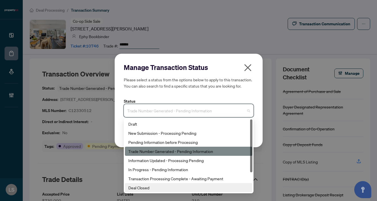
click at [142, 185] on div "Deal Closed" at bounding box center [188, 188] width 121 height 6
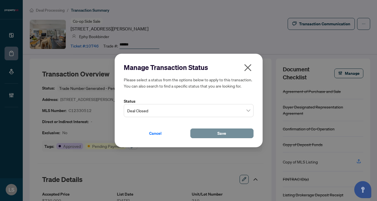
click at [206, 135] on button "Save" at bounding box center [221, 134] width 63 height 10
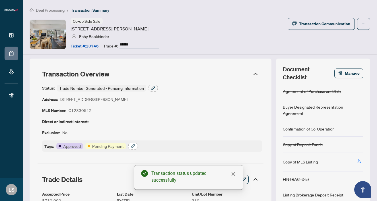
click at [135, 144] on icon "button" at bounding box center [133, 146] width 5 height 5
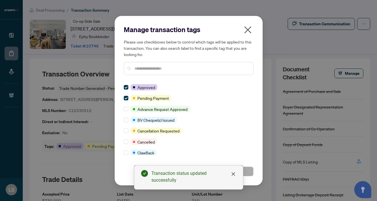
click at [123, 97] on div "Manage transaction tags Please use checkboxes below to control which tags will …" at bounding box center [189, 100] width 148 height 169
click at [125, 100] on span at bounding box center [126, 98] width 5 height 5
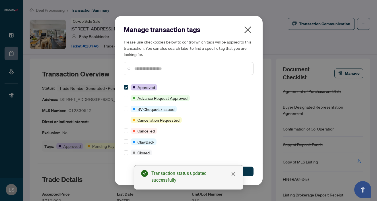
click at [148, 70] on input "text" at bounding box center [191, 68] width 114 height 6
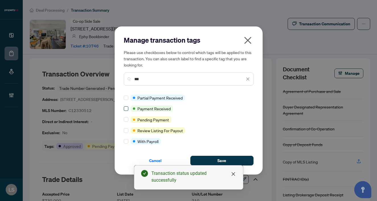
type input "***"
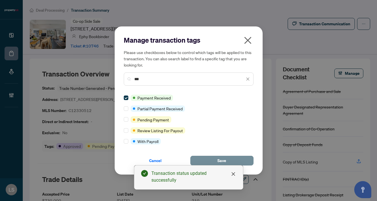
click at [209, 160] on button "Save" at bounding box center [221, 161] width 63 height 10
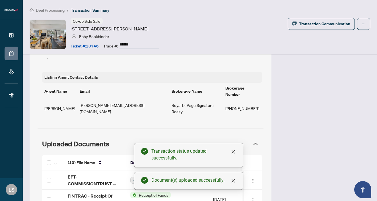
scroll to position [512, 0]
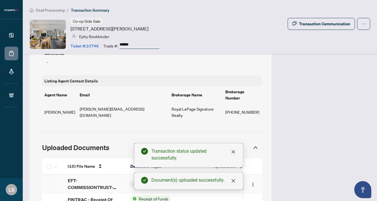
click at [67, 175] on td "EFT-COMMISSIONTRUST-PROPERTYCA-REALTY-INC_2 27.PDF" at bounding box center [94, 184] width 63 height 18
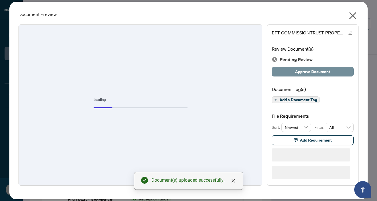
click at [305, 70] on span "Approve Document" at bounding box center [312, 71] width 35 height 9
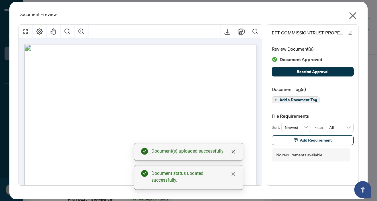
click at [355, 14] on icon "close" at bounding box center [352, 15] width 9 height 9
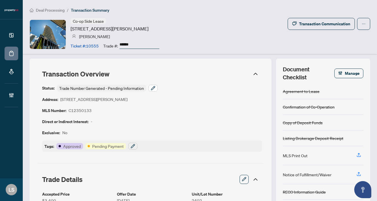
click at [156, 87] on button "button" at bounding box center [152, 88] width 9 height 7
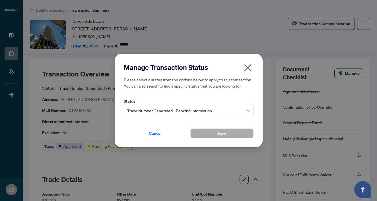
click at [189, 115] on span "Trade Number Generated - Pending Information" at bounding box center [188, 110] width 123 height 11
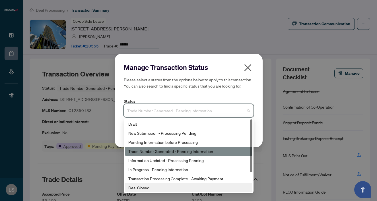
click at [162, 188] on div "Deal Closed" at bounding box center [188, 188] width 121 height 6
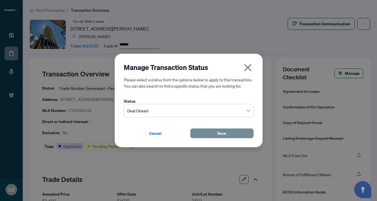
click at [219, 135] on span "Save" at bounding box center [221, 133] width 9 height 9
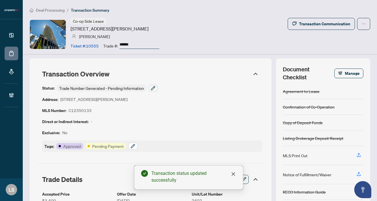
click at [131, 148] on icon "button" at bounding box center [133, 146] width 4 height 4
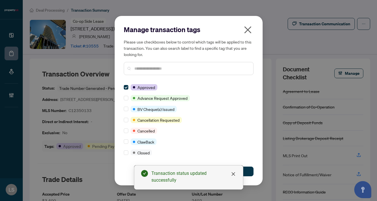
click at [144, 68] on input "text" at bounding box center [191, 68] width 114 height 6
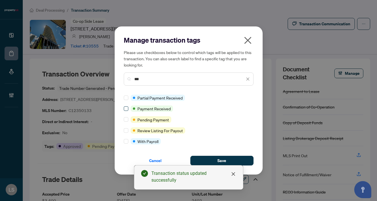
type input "***"
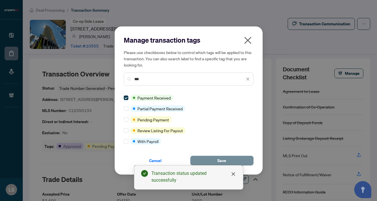
click at [223, 158] on span "Save" at bounding box center [221, 160] width 9 height 9
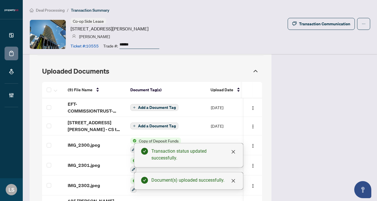
scroll to position [523, 0]
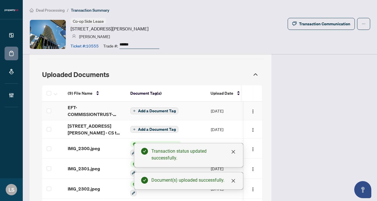
click at [75, 113] on span "EFT-COMMISSIONTRUST-PROPERTYCA-INC_1 55.PDF" at bounding box center [94, 111] width 53 height 14
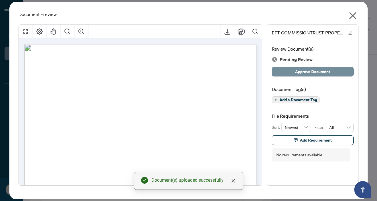
click at [305, 72] on span "Approve Document" at bounding box center [312, 71] width 35 height 9
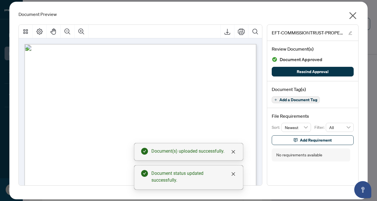
click at [353, 16] on icon "close" at bounding box center [352, 15] width 9 height 9
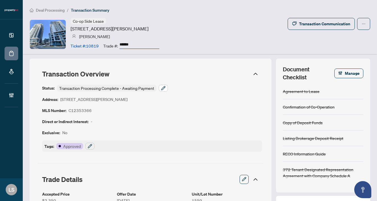
click at [164, 88] on icon "button" at bounding box center [163, 88] width 5 height 5
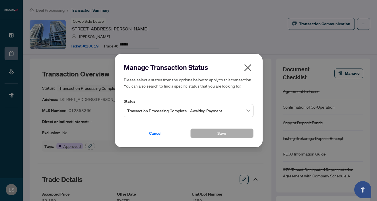
click at [165, 110] on span "Transaction Processing Complete - Awaiting Payment" at bounding box center [188, 110] width 123 height 11
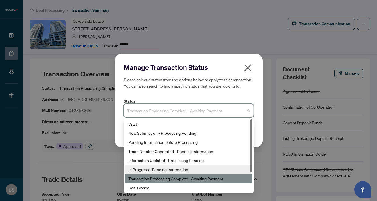
scroll to position [27, 0]
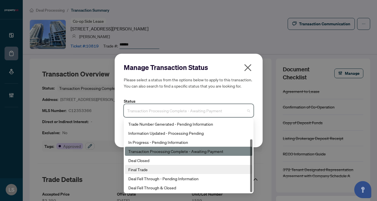
click at [142, 160] on div "Deal Closed" at bounding box center [188, 160] width 121 height 6
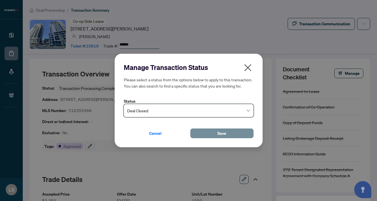
click at [203, 136] on button "Save" at bounding box center [221, 134] width 63 height 10
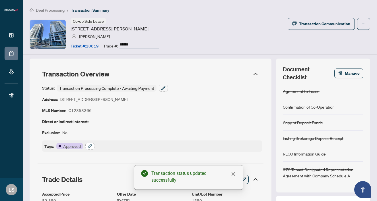
click at [91, 143] on button "button" at bounding box center [89, 146] width 9 height 7
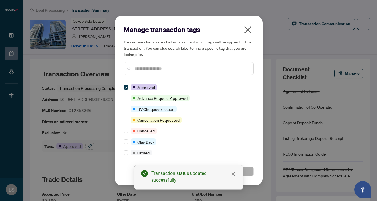
click at [153, 76] on div "Manage transaction tags Please use checkboxes below to control which tags will …" at bounding box center [189, 52] width 130 height 55
click at [152, 72] on div at bounding box center [189, 68] width 130 height 13
click at [146, 65] on input "text" at bounding box center [191, 68] width 114 height 6
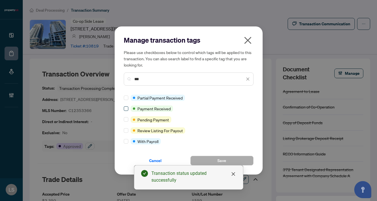
type input "***"
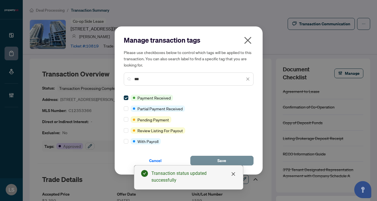
click at [219, 160] on span "Save" at bounding box center [221, 160] width 9 height 9
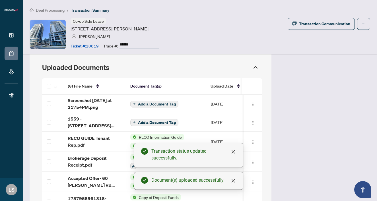
scroll to position [553, 0]
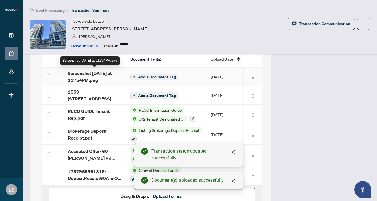
click at [81, 77] on span "Screenshot 2025-10-07 at 21754PM.png" at bounding box center [94, 77] width 53 height 14
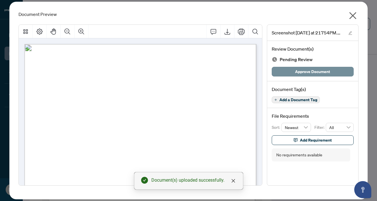
click at [300, 67] on span "Approve Document" at bounding box center [312, 71] width 35 height 9
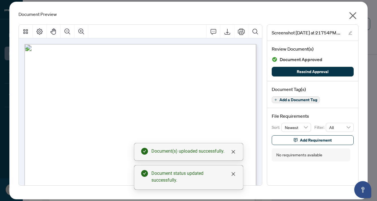
click at [356, 19] on icon "close" at bounding box center [352, 15] width 9 height 9
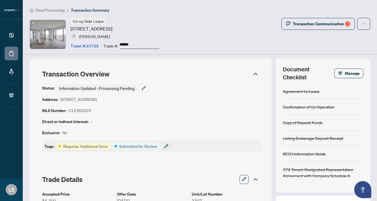
click at [145, 87] on icon "button" at bounding box center [144, 88] width 4 height 4
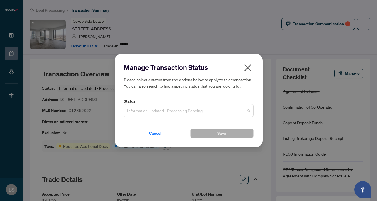
click at [162, 110] on span "Information Updated - Processing Pending" at bounding box center [188, 110] width 123 height 11
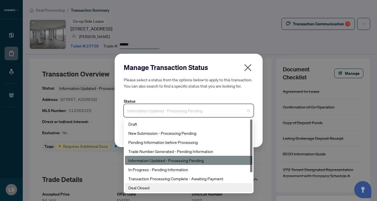
click at [153, 185] on div "Deal Closed" at bounding box center [188, 188] width 121 height 6
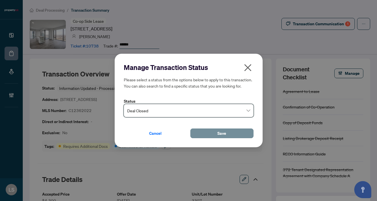
click at [207, 131] on button "Save" at bounding box center [221, 134] width 63 height 10
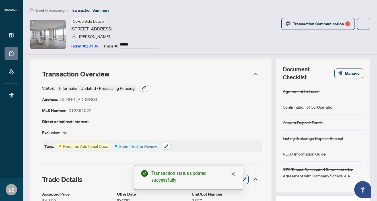
click at [168, 146] on icon "button" at bounding box center [166, 146] width 5 height 5
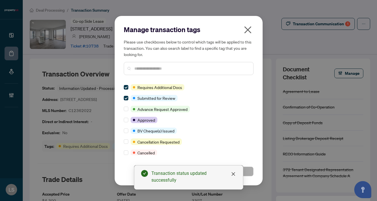
click at [180, 70] on input "text" at bounding box center [191, 68] width 114 height 6
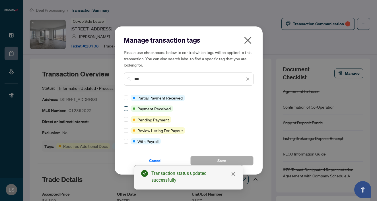
type input "***"
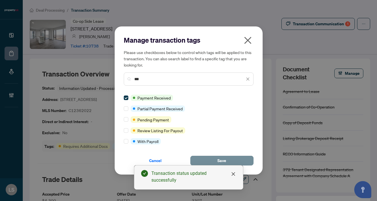
click at [216, 159] on button "Save" at bounding box center [221, 161] width 63 height 10
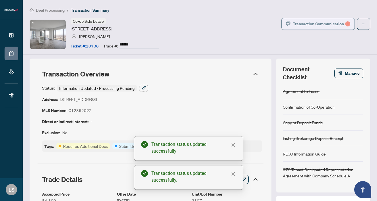
click at [303, 23] on div "Transaction Communication 1" at bounding box center [321, 23] width 57 height 9
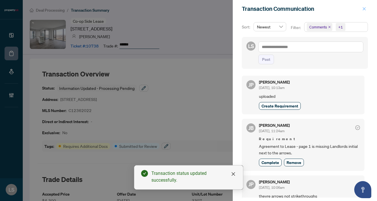
click at [362, 12] on span "button" at bounding box center [364, 8] width 4 height 9
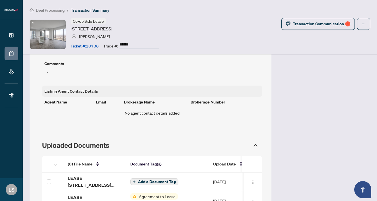
scroll to position [536, 0]
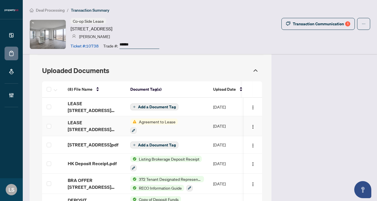
click at [106, 119] on span "LEASE 8 Cumberland St 3307 C12362022.pdf" at bounding box center [94, 126] width 53 height 14
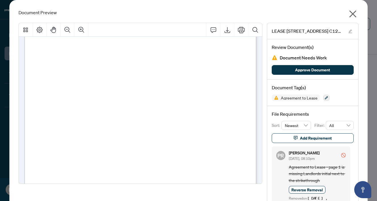
scroll to position [442, 0]
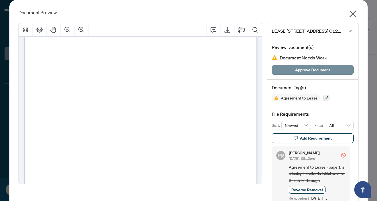
click at [293, 72] on button "Approve Document" at bounding box center [313, 70] width 82 height 10
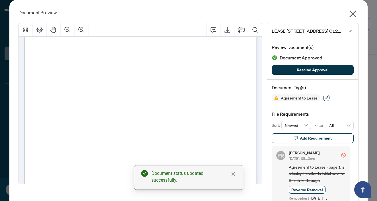
click at [324, 98] on icon "button" at bounding box center [325, 97] width 3 height 3
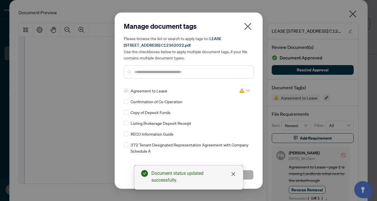
click at [240, 91] on img at bounding box center [242, 91] width 6 height 6
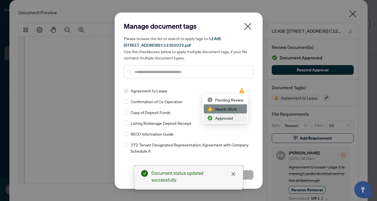
click at [229, 119] on div "Approved" at bounding box center [225, 118] width 36 height 6
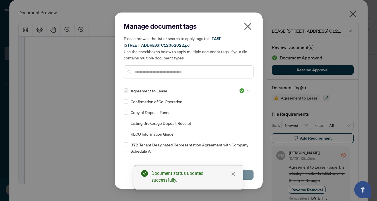
click at [247, 170] on button "Save" at bounding box center [221, 175] width 63 height 10
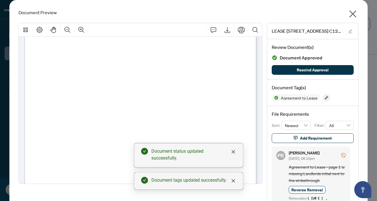
click at [352, 14] on icon "close" at bounding box center [352, 14] width 7 height 7
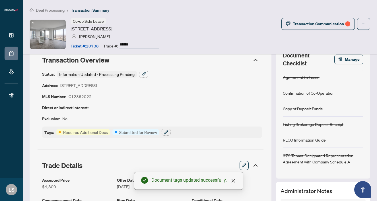
scroll to position [8, 0]
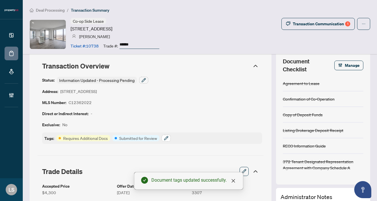
click at [168, 138] on icon "button" at bounding box center [166, 138] width 5 height 5
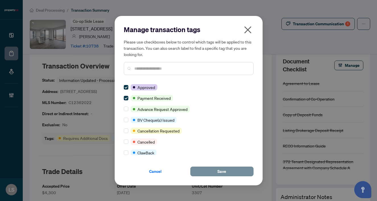
click at [208, 170] on button "Save" at bounding box center [221, 172] width 63 height 10
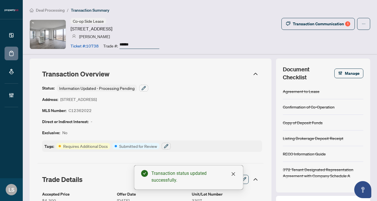
scroll to position [0, 0]
click at [318, 23] on div "Transaction Communication 1" at bounding box center [321, 23] width 57 height 9
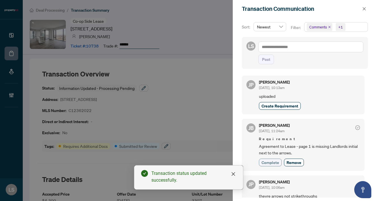
click at [278, 162] on span "Complete" at bounding box center [270, 163] width 18 height 6
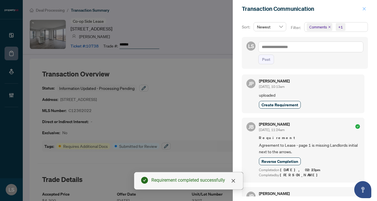
click at [365, 8] on icon "close" at bounding box center [364, 8] width 3 height 3
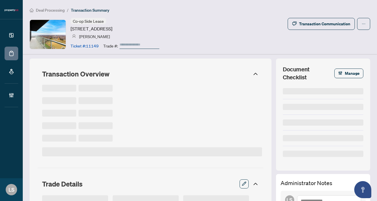
type input "******"
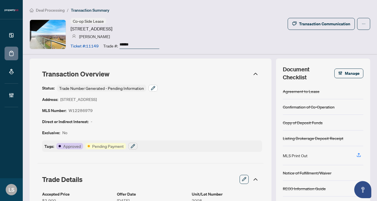
click at [155, 90] on icon "button" at bounding box center [153, 88] width 5 height 5
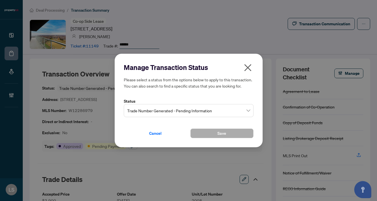
click at [144, 109] on span "Trade Number Generated - Pending Information" at bounding box center [188, 110] width 123 height 11
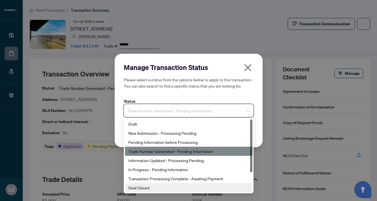
click at [138, 185] on div "Deal Closed" at bounding box center [188, 188] width 121 height 6
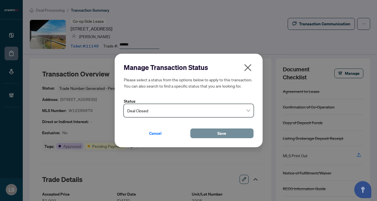
click at [218, 129] on div "Cancel Save" at bounding box center [189, 130] width 130 height 16
click at [218, 131] on span "Save" at bounding box center [221, 133] width 9 height 9
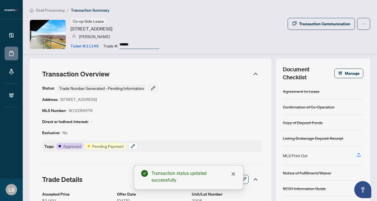
click at [134, 144] on icon "button" at bounding box center [133, 146] width 5 height 5
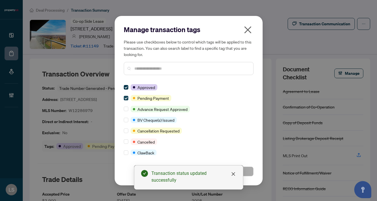
click at [126, 100] on span at bounding box center [126, 98] width 5 height 5
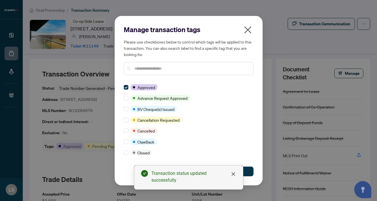
click at [148, 69] on input "text" at bounding box center [191, 68] width 114 height 6
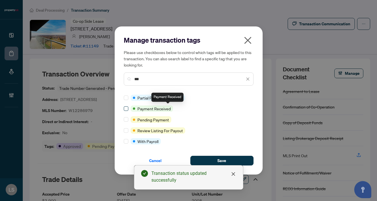
type input "***"
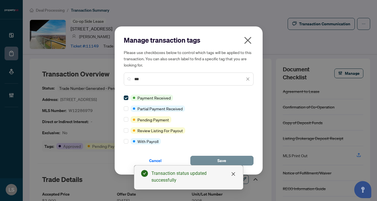
click at [224, 161] on span "Save" at bounding box center [221, 160] width 9 height 9
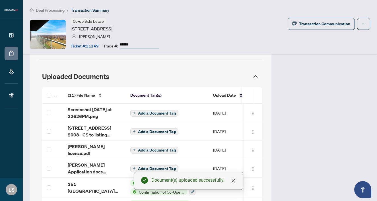
scroll to position [522, 0]
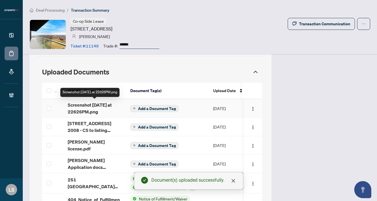
click at [91, 109] on span "Screenshot [DATE] at 22626PM.png" at bounding box center [94, 109] width 53 height 14
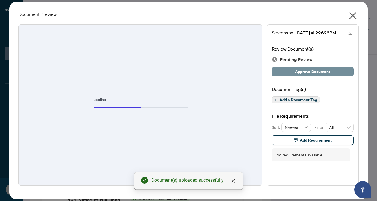
click at [311, 73] on span "Approve Document" at bounding box center [312, 71] width 35 height 9
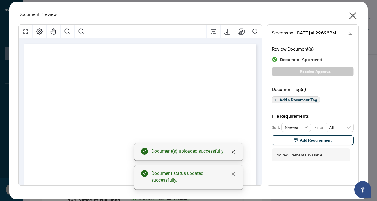
click at [353, 16] on icon "close" at bounding box center [352, 15] width 9 height 9
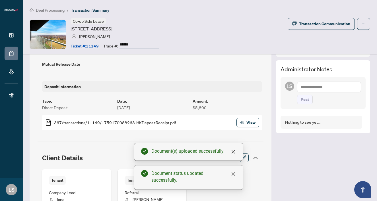
scroll to position [0, 0]
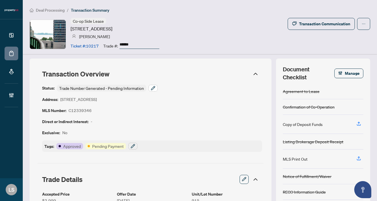
click at [151, 89] on icon "button" at bounding box center [153, 88] width 4 height 4
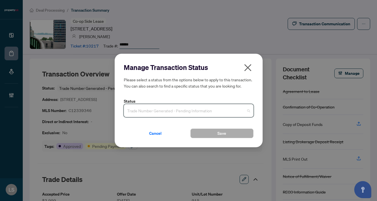
click at [141, 116] on input "search" at bounding box center [186, 111] width 118 height 13
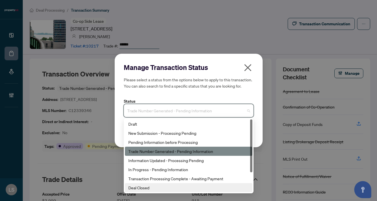
click at [145, 189] on div "Deal Closed" at bounding box center [188, 188] width 121 height 6
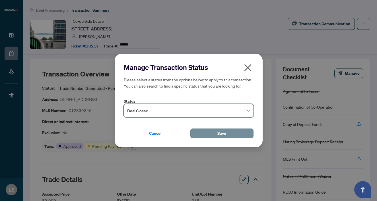
click at [218, 134] on span "Save" at bounding box center [221, 133] width 9 height 9
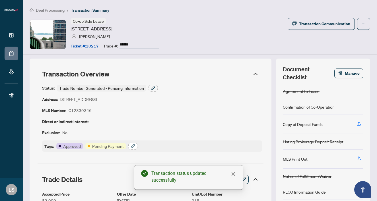
click at [133, 146] on icon "button" at bounding box center [133, 146] width 4 height 4
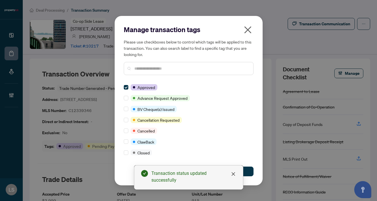
click at [148, 70] on input "text" at bounding box center [191, 68] width 114 height 6
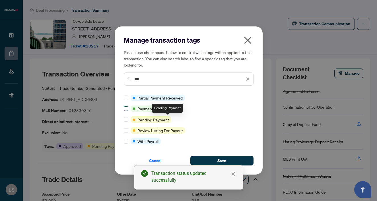
type input "***"
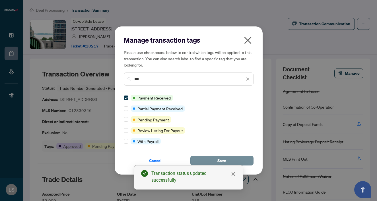
click at [224, 158] on span "Save" at bounding box center [221, 160] width 9 height 9
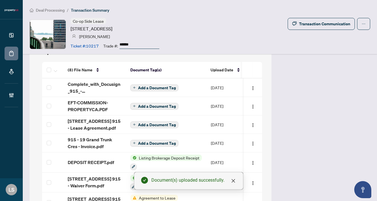
scroll to position [508, 0]
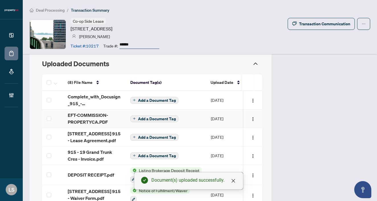
click at [80, 114] on span "EFT-COMMISSION-PROPERTYCA.PDF" at bounding box center [94, 119] width 53 height 14
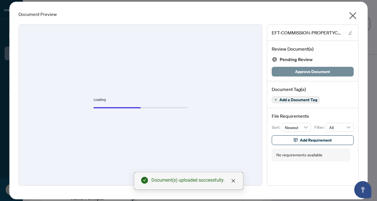
drag, startPoint x: 299, startPoint y: 71, endPoint x: 301, endPoint y: 68, distance: 3.4
click at [299, 71] on span "Approve Document" at bounding box center [312, 71] width 35 height 9
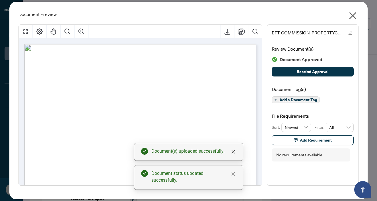
click at [352, 17] on icon "close" at bounding box center [352, 15] width 9 height 9
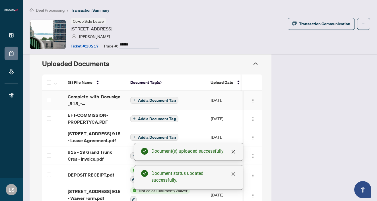
click at [150, 99] on span "Add a Document Tag" at bounding box center [157, 100] width 38 height 4
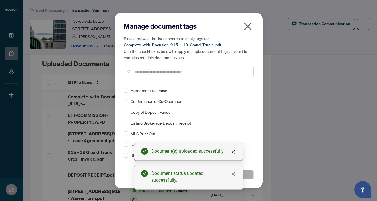
click at [141, 67] on div at bounding box center [189, 71] width 130 height 13
click at [141, 72] on input "text" at bounding box center [191, 72] width 114 height 6
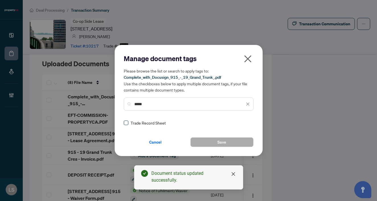
type input "*****"
click at [126, 125] on label at bounding box center [126, 123] width 5 height 6
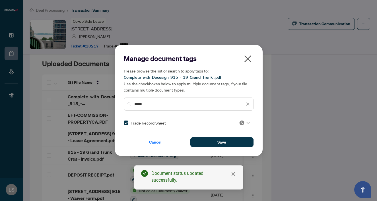
click at [249, 121] on div "Trade Record Sheet" at bounding box center [189, 123] width 130 height 6
click at [246, 122] on icon at bounding box center [247, 123] width 3 height 2
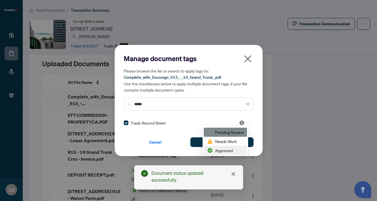
click at [231, 149] on div "Approved" at bounding box center [225, 150] width 36 height 6
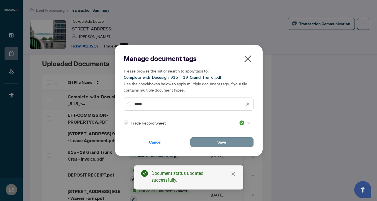
click at [217, 144] on span "Save" at bounding box center [221, 142] width 9 height 9
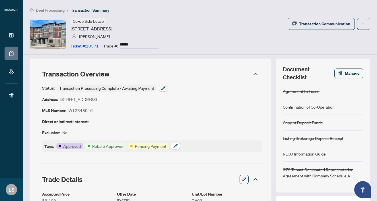
click at [176, 146] on icon "button" at bounding box center [175, 146] width 5 height 5
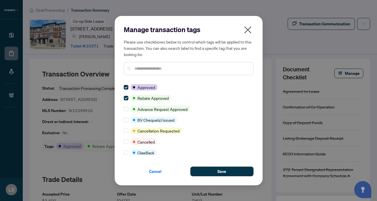
click at [154, 63] on div at bounding box center [189, 68] width 130 height 13
click at [154, 67] on input "text" at bounding box center [191, 68] width 114 height 6
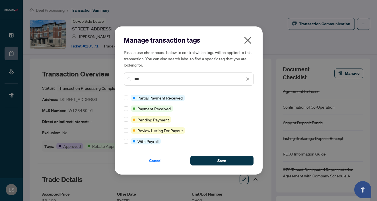
type input "***"
click at [128, 107] on div at bounding box center [127, 109] width 7 height 6
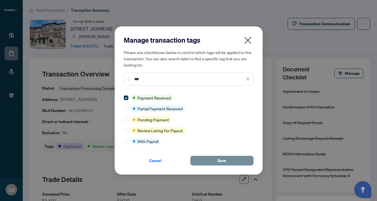
click at [218, 162] on span "Save" at bounding box center [221, 160] width 9 height 9
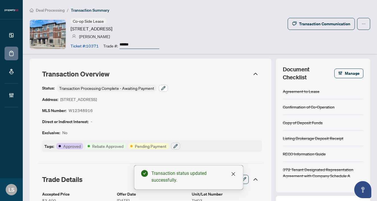
click at [166, 88] on button "button" at bounding box center [163, 88] width 9 height 7
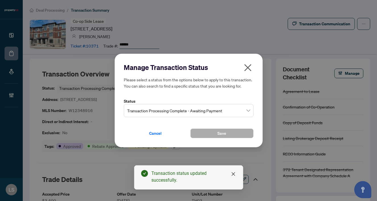
click at [187, 109] on span "Transaction Processing Complete - Awaiting Payment" at bounding box center [188, 110] width 123 height 11
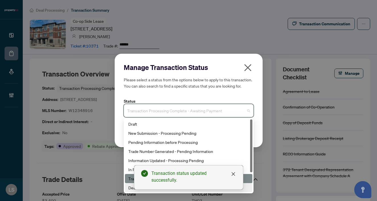
click at [130, 188] on div "Deal Closed" at bounding box center [188, 188] width 121 height 6
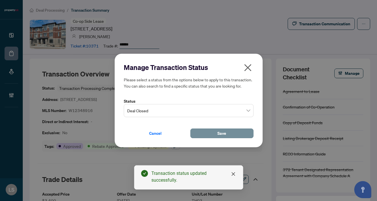
click at [204, 131] on button "Save" at bounding box center [221, 134] width 63 height 10
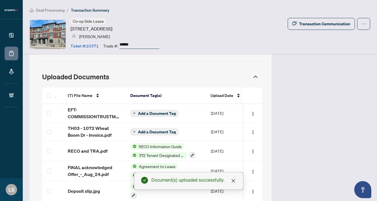
scroll to position [486, 0]
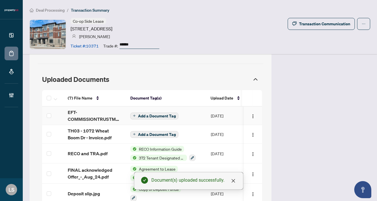
click at [79, 117] on span "EFT-COMMISSIONTRUSTME-PROPERTYCA-REALTY-INC 9.PDF" at bounding box center [94, 116] width 53 height 14
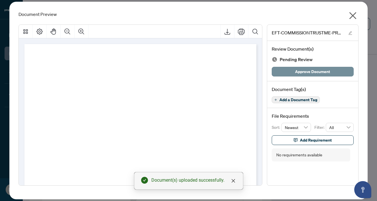
click at [301, 73] on span "Approve Document" at bounding box center [312, 71] width 35 height 9
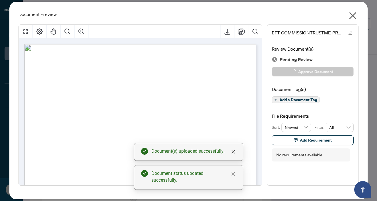
click at [353, 15] on icon "close" at bounding box center [352, 15] width 7 height 7
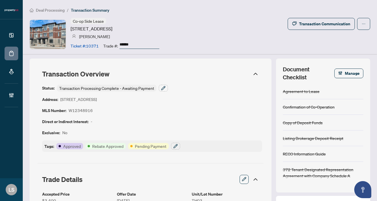
scroll to position [0, 0]
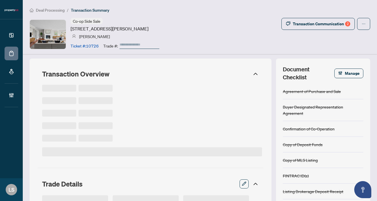
type input "******"
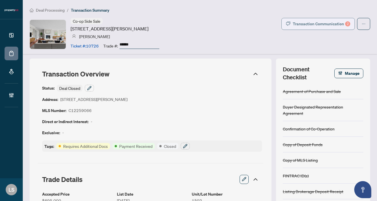
click at [306, 24] on div "Transaction Communication 2" at bounding box center [321, 23] width 57 height 9
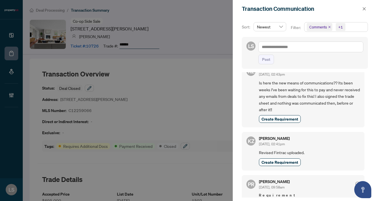
scroll to position [3, 0]
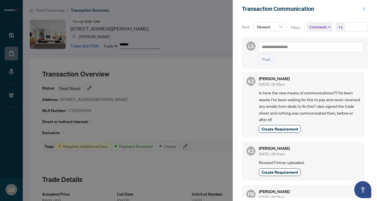
click at [366, 9] on icon "close" at bounding box center [364, 9] width 4 height 4
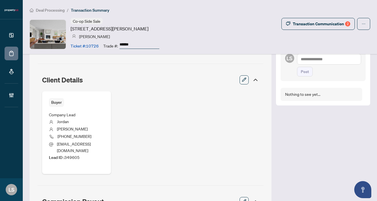
scroll to position [216, 0]
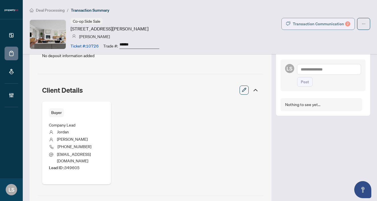
click at [313, 25] on div "Transaction Communication 2" at bounding box center [321, 23] width 57 height 9
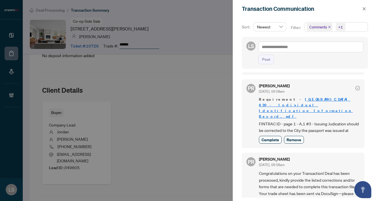
scroll to position [169, 0]
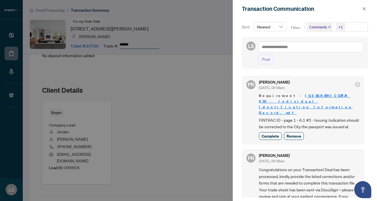
click at [177, 125] on div at bounding box center [188, 100] width 377 height 201
click at [365, 7] on icon "close" at bounding box center [364, 9] width 4 height 4
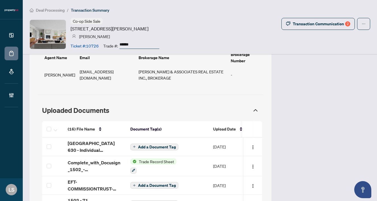
scroll to position [478, 0]
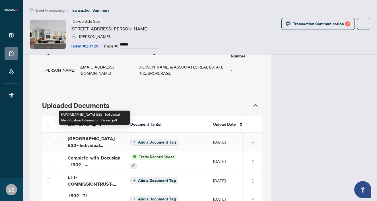
click at [90, 135] on span "Ontario 630 - Individual Identification Information Record.pdf" at bounding box center [94, 142] width 53 height 14
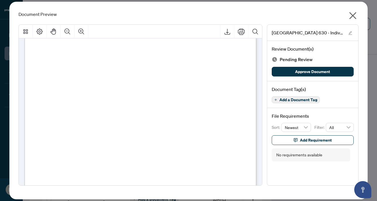
scroll to position [49, 0]
click at [307, 99] on span "Add a Document Tag" at bounding box center [298, 100] width 38 height 4
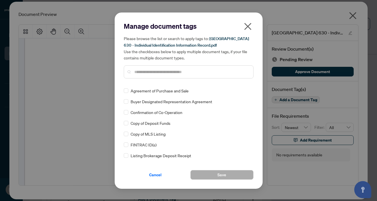
click at [136, 66] on div at bounding box center [189, 71] width 130 height 13
click at [138, 70] on input "text" at bounding box center [191, 72] width 114 height 6
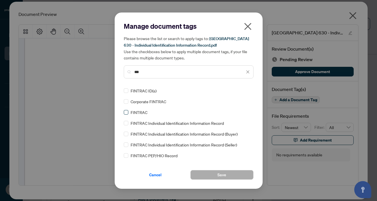
type input "***"
click at [127, 111] on span at bounding box center [126, 112] width 5 height 5
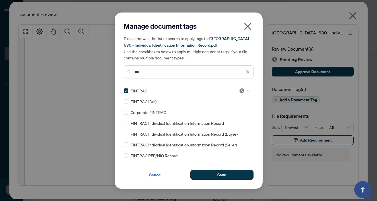
click at [241, 92] on img at bounding box center [242, 91] width 6 height 6
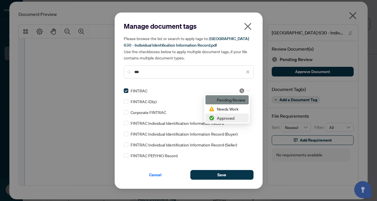
click at [231, 116] on div "Approved" at bounding box center [227, 118] width 36 height 6
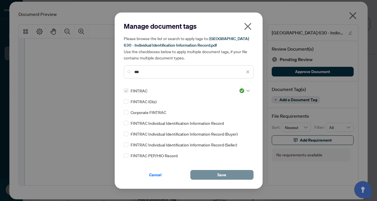
click at [218, 173] on span "Save" at bounding box center [221, 174] width 9 height 9
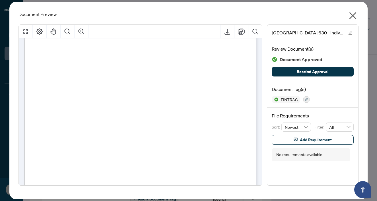
click at [354, 16] on icon "close" at bounding box center [352, 15] width 9 height 9
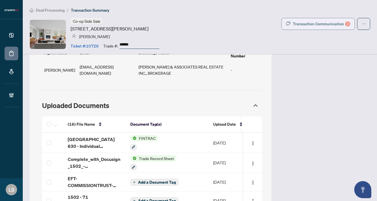
click at [299, 26] on div "Transaction Communication 2" at bounding box center [321, 23] width 57 height 9
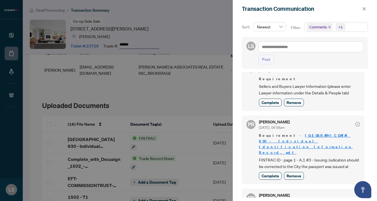
scroll to position [136, 0]
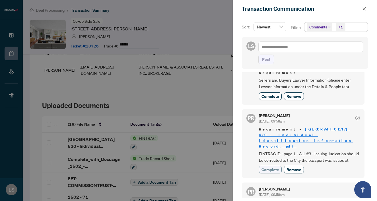
click at [269, 167] on span "Complete" at bounding box center [270, 170] width 18 height 6
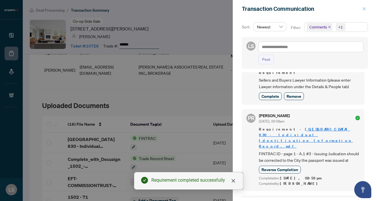
click at [361, 10] on button "button" at bounding box center [363, 8] width 7 height 7
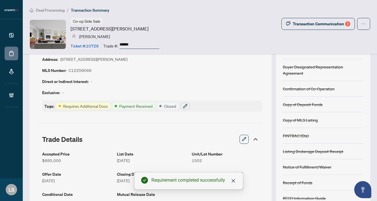
scroll to position [40, 0]
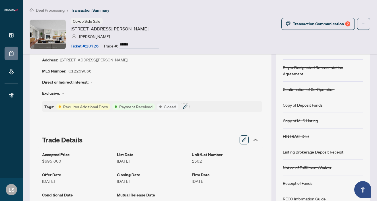
click at [185, 107] on icon "button" at bounding box center [185, 107] width 4 height 4
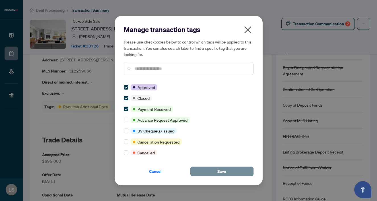
click at [206, 170] on button "Save" at bounding box center [221, 172] width 63 height 10
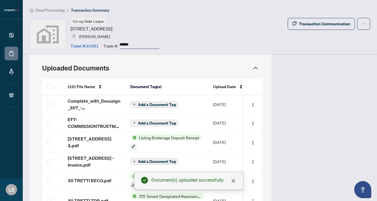
scroll to position [497, 0]
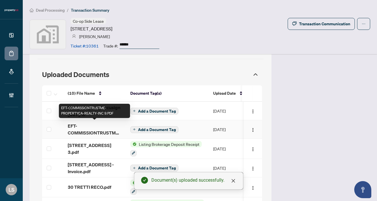
click at [70, 129] on span "EFT-COMMISSIONTRUSTME-PROPERTYCA-REALTY-INC 9.PDF" at bounding box center [94, 130] width 53 height 14
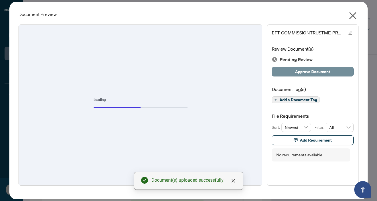
click at [317, 73] on span "Approve Document" at bounding box center [312, 71] width 35 height 9
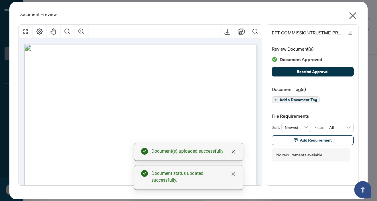
click at [354, 15] on icon "close" at bounding box center [352, 15] width 7 height 7
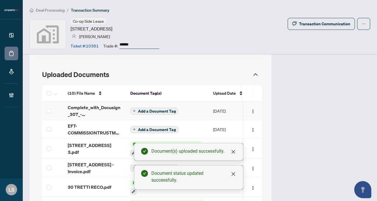
click at [149, 112] on span "Add a Document Tag" at bounding box center [157, 111] width 38 height 4
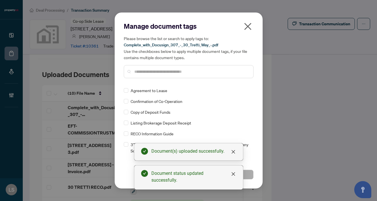
click at [140, 71] on input "text" at bounding box center [191, 72] width 114 height 6
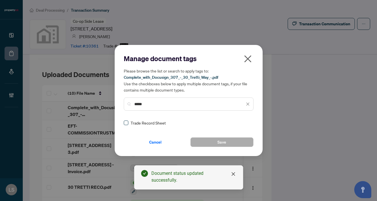
type input "*****"
click at [124, 124] on label at bounding box center [126, 123] width 5 height 6
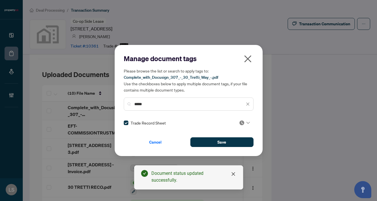
click at [239, 122] on img at bounding box center [242, 123] width 6 height 6
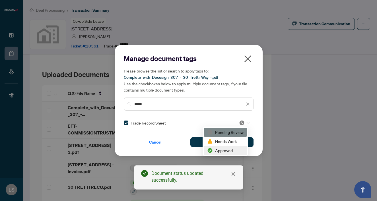
click at [224, 150] on div "Approved" at bounding box center [225, 150] width 36 height 6
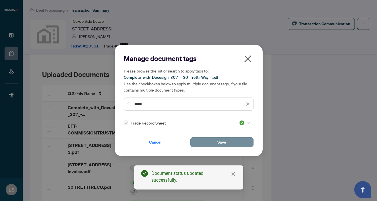
click at [204, 138] on button "Save" at bounding box center [221, 142] width 63 height 10
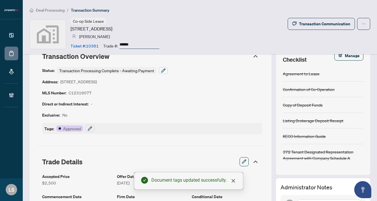
scroll to position [0, 0]
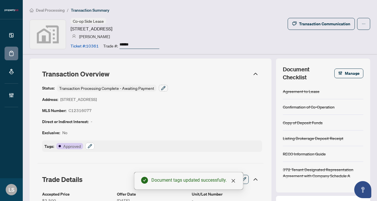
click at [87, 149] on button "button" at bounding box center [89, 146] width 9 height 7
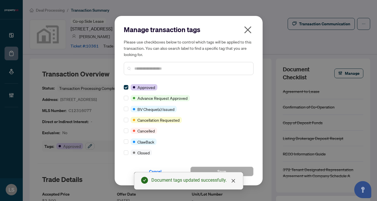
click at [143, 75] on div "Manage transaction tags Please use checkboxes below to control which tags will …" at bounding box center [189, 52] width 130 height 55
click at [143, 70] on input "text" at bounding box center [191, 68] width 114 height 6
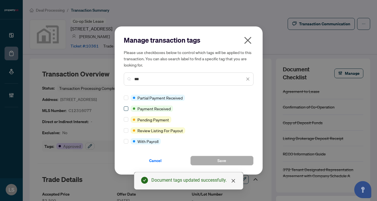
type input "***"
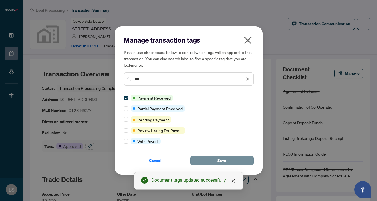
click at [204, 163] on button "Save" at bounding box center [221, 161] width 63 height 10
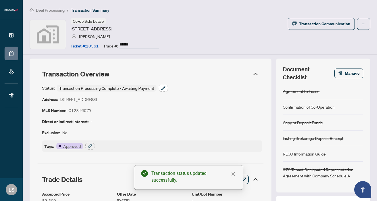
click at [164, 87] on icon "button" at bounding box center [163, 88] width 4 height 4
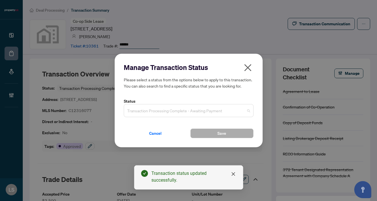
click at [149, 113] on span "Transaction Processing Complete - Awaiting Payment" at bounding box center [188, 110] width 123 height 11
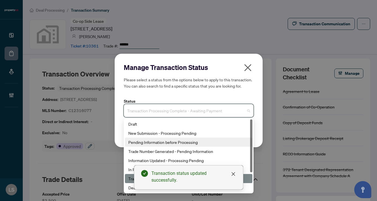
scroll to position [27, 0]
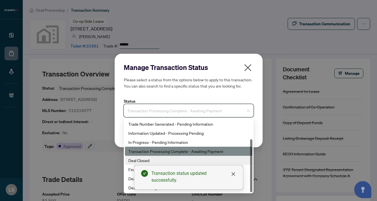
click at [140, 163] on div "Deal Closed" at bounding box center [188, 160] width 121 height 6
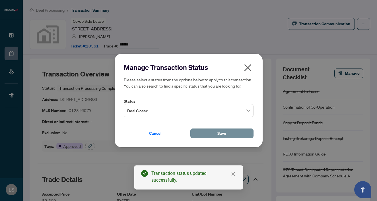
click at [226, 130] on button "Save" at bounding box center [221, 134] width 63 height 10
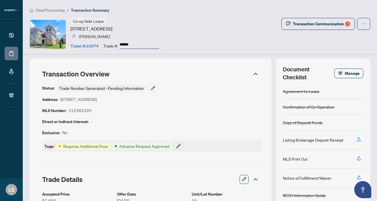
click at [153, 87] on icon "button" at bounding box center [153, 88] width 5 height 5
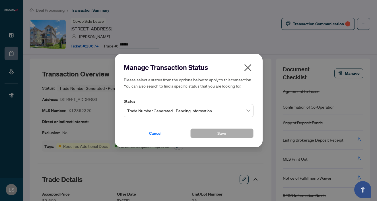
click at [144, 113] on span "Trade Number Generated - Pending Information" at bounding box center [188, 110] width 123 height 11
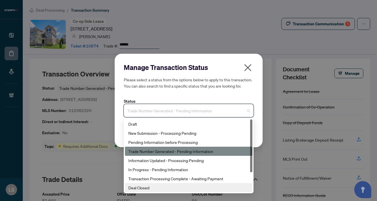
click at [150, 190] on div "Deal Closed" at bounding box center [188, 188] width 121 height 6
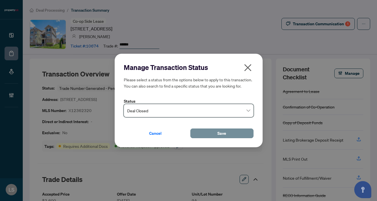
click at [215, 132] on button "Save" at bounding box center [221, 134] width 63 height 10
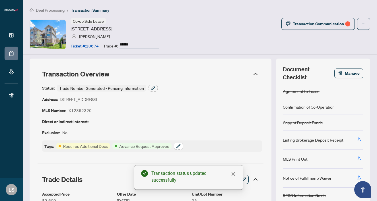
click at [178, 146] on icon "button" at bounding box center [178, 146] width 5 height 5
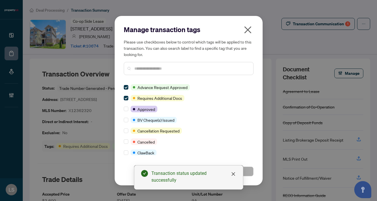
click at [139, 69] on input "text" at bounding box center [191, 68] width 114 height 6
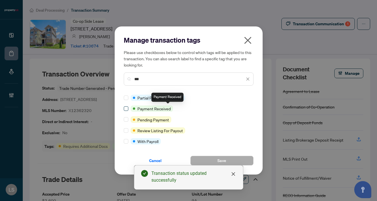
type input "***"
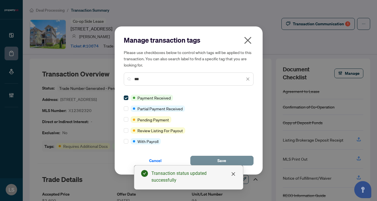
click at [216, 158] on button "Save" at bounding box center [221, 161] width 63 height 10
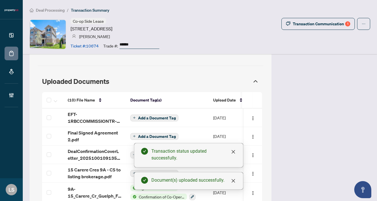
scroll to position [530, 0]
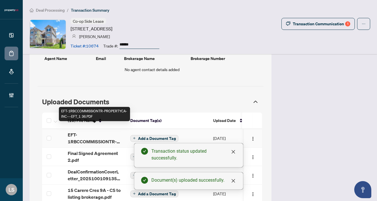
click at [71, 131] on span "EFT-1RBCCOMMISSIONTR-PROPERTYCA-INC---EFT_1 36.PDF" at bounding box center [94, 138] width 53 height 14
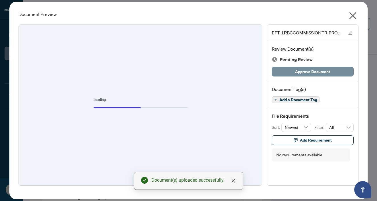
click at [309, 72] on span "Approve Document" at bounding box center [312, 71] width 35 height 9
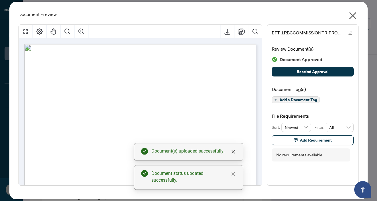
click at [354, 13] on icon "close" at bounding box center [352, 15] width 9 height 9
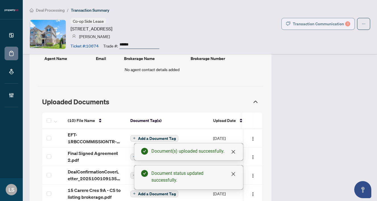
click at [326, 22] on div "Transaction Communication 1" at bounding box center [321, 23] width 57 height 9
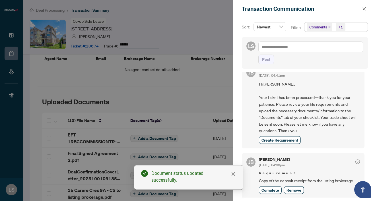
scroll to position [12, 0]
click at [201, 81] on div at bounding box center [188, 100] width 377 height 201
click at [363, 10] on icon "close" at bounding box center [364, 8] width 3 height 3
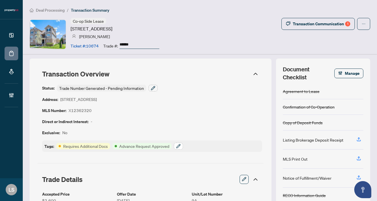
scroll to position [0, 0]
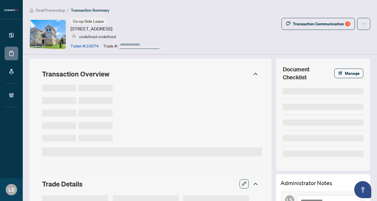
type input "******"
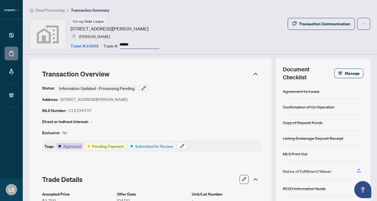
click at [182, 147] on icon "button" at bounding box center [182, 146] width 5 height 5
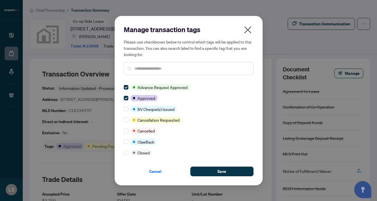
click at [160, 69] on input "text" at bounding box center [191, 68] width 114 height 6
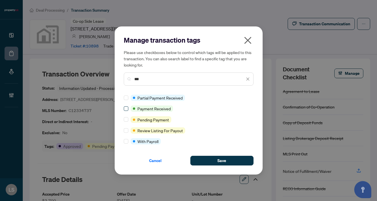
type input "***"
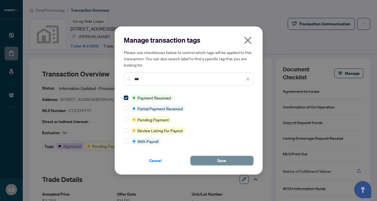
click at [235, 162] on button "Save" at bounding box center [221, 161] width 63 height 10
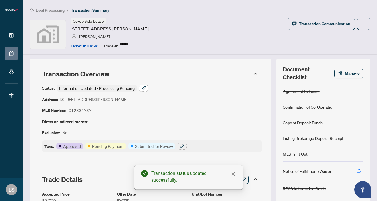
click at [145, 88] on icon "button" at bounding box center [144, 88] width 4 height 4
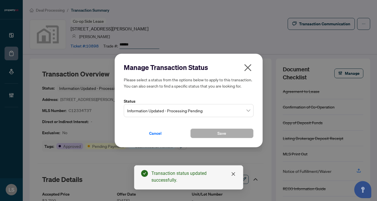
click at [167, 107] on span "Information Updated - Processing Pending" at bounding box center [188, 110] width 123 height 11
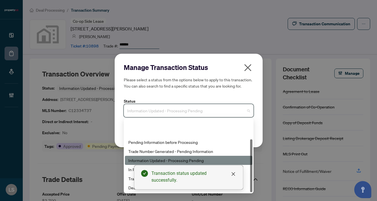
scroll to position [27, 0]
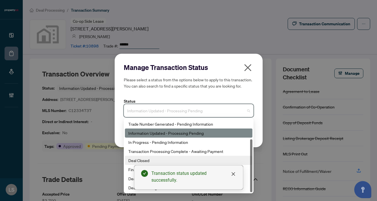
click at [138, 159] on div "Deal Closed" at bounding box center [188, 160] width 121 height 6
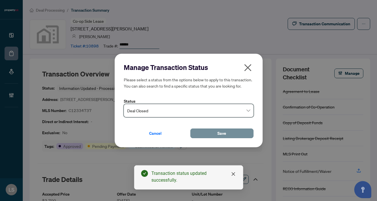
click at [232, 135] on button "Save" at bounding box center [221, 134] width 63 height 10
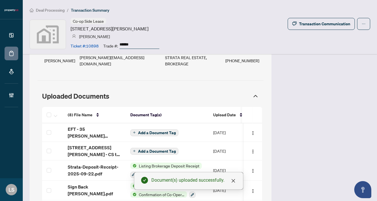
scroll to position [483, 0]
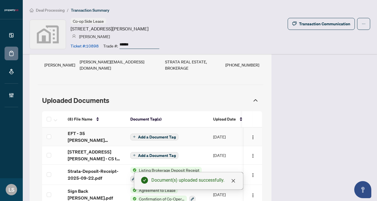
click at [154, 128] on td "Add a Document Tag" at bounding box center [167, 137] width 83 height 18
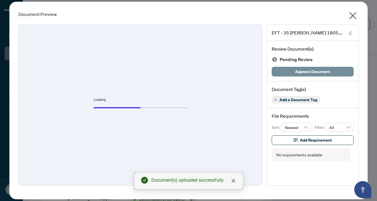
click at [301, 73] on span "Approve Document" at bounding box center [312, 71] width 35 height 9
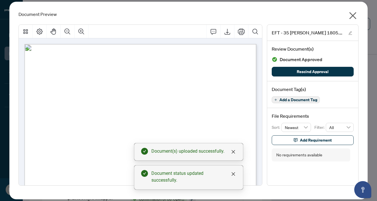
click at [353, 18] on icon "close" at bounding box center [352, 15] width 9 height 9
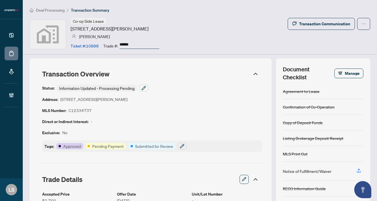
scroll to position [0, 0]
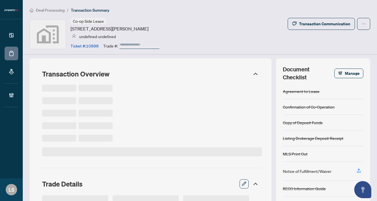
type input "******"
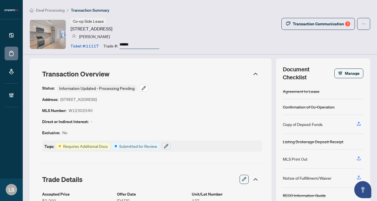
click at [143, 86] on icon "button" at bounding box center [143, 88] width 5 height 5
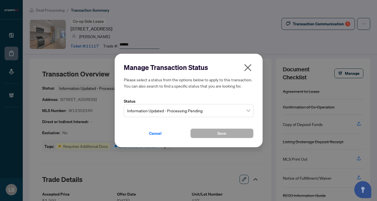
click at [151, 110] on span "Information Updated - Processing Pending" at bounding box center [188, 110] width 123 height 11
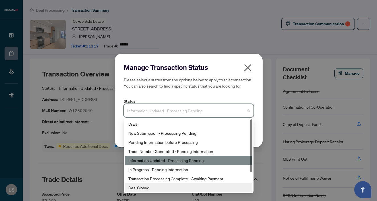
click at [140, 188] on div "Deal Closed" at bounding box center [188, 188] width 121 height 6
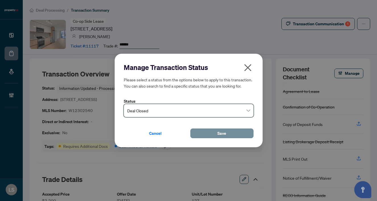
click at [230, 133] on button "Save" at bounding box center [221, 134] width 63 height 10
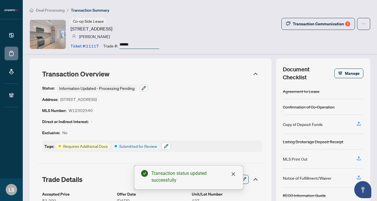
click at [167, 147] on icon "button" at bounding box center [166, 146] width 5 height 5
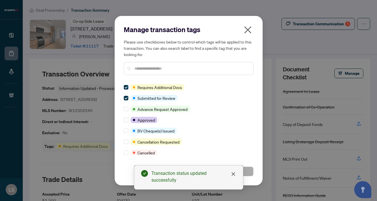
click at [156, 69] on input "text" at bounding box center [191, 68] width 114 height 6
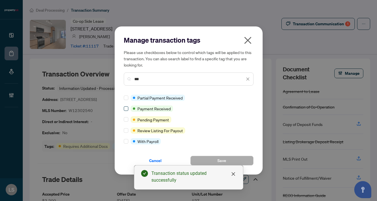
type input "***"
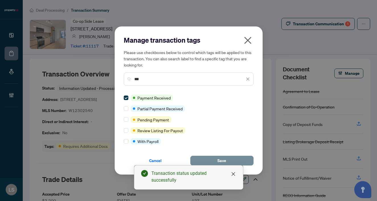
click at [212, 157] on button "Save" at bounding box center [221, 161] width 63 height 10
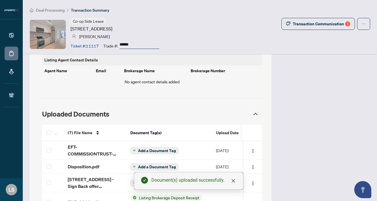
scroll to position [469, 0]
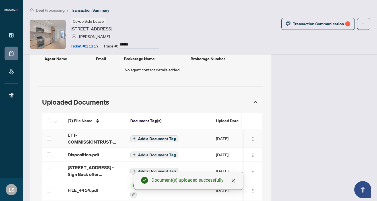
click at [71, 132] on span "EFT-COMMISSIONTRUST-PROPERTY-CA-INC---EFT_6.PDF" at bounding box center [94, 139] width 53 height 14
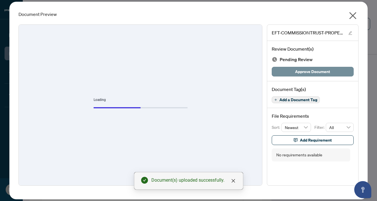
click at [314, 73] on span "Approve Document" at bounding box center [312, 71] width 35 height 9
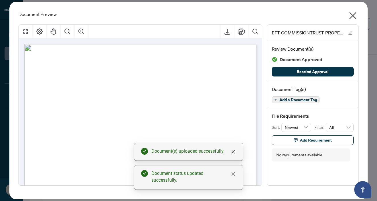
click at [351, 15] on icon "close" at bounding box center [352, 15] width 9 height 9
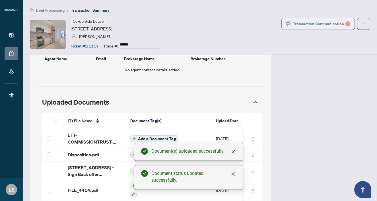
click at [322, 24] on div "Transaction Communication 1" at bounding box center [321, 23] width 57 height 9
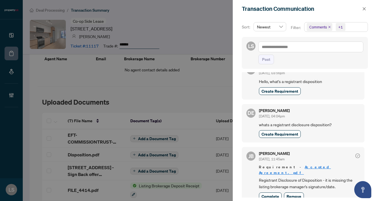
scroll to position [299, 0]
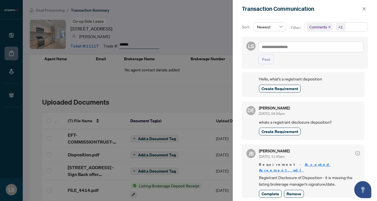
click at [97, 159] on div at bounding box center [188, 100] width 377 height 201
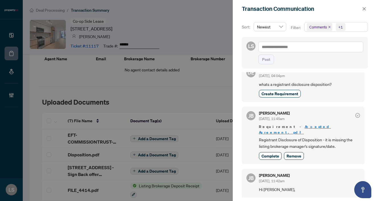
scroll to position [338, 0]
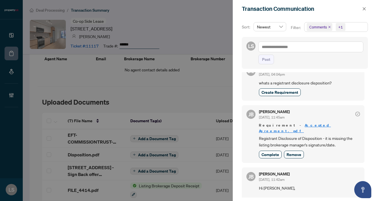
click at [94, 144] on div at bounding box center [188, 100] width 377 height 201
click at [84, 146] on div at bounding box center [188, 100] width 377 height 201
click at [87, 150] on div at bounding box center [188, 100] width 377 height 201
click at [365, 9] on icon "close" at bounding box center [364, 9] width 4 height 4
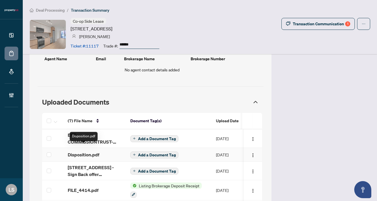
click at [84, 151] on span "Disposition.pdf" at bounding box center [84, 154] width 32 height 7
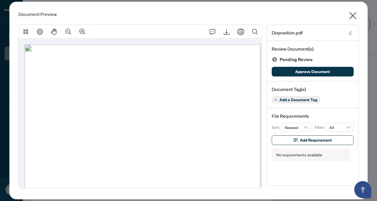
scroll to position [0, 0]
click at [351, 14] on icon "close" at bounding box center [352, 15] width 7 height 7
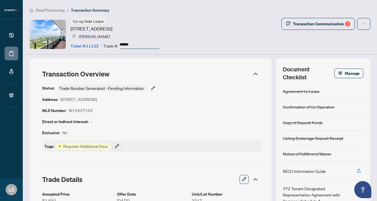
click at [154, 87] on icon "button" at bounding box center [154, 87] width 1 height 1
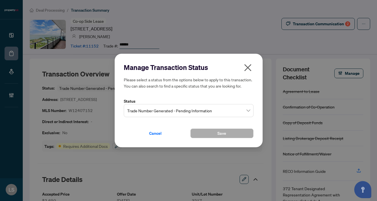
click at [168, 112] on span "Trade Number Generated - Pending Information" at bounding box center [188, 110] width 123 height 11
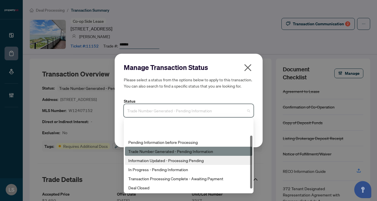
scroll to position [27, 0]
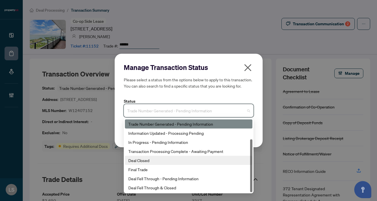
click at [151, 160] on div "Deal Closed" at bounding box center [188, 160] width 121 height 6
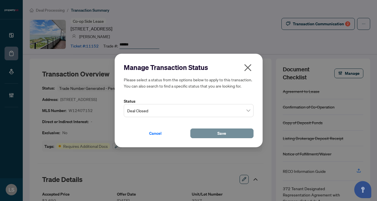
click at [222, 134] on span "Save" at bounding box center [221, 133] width 9 height 9
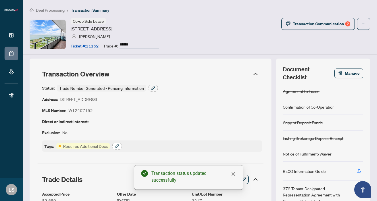
click at [117, 146] on icon "button" at bounding box center [117, 146] width 5 height 5
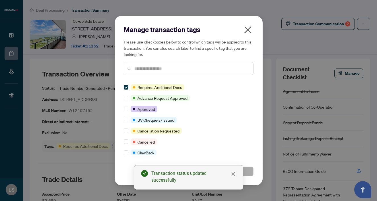
click at [143, 67] on input "text" at bounding box center [191, 68] width 114 height 6
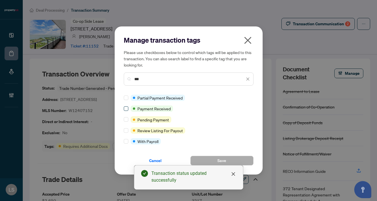
type input "***"
click at [127, 107] on span at bounding box center [126, 108] width 5 height 5
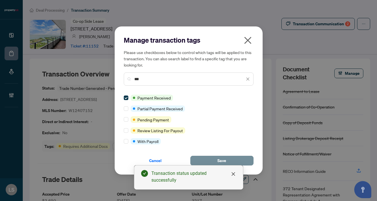
click at [217, 157] on button "Save" at bounding box center [221, 161] width 63 height 10
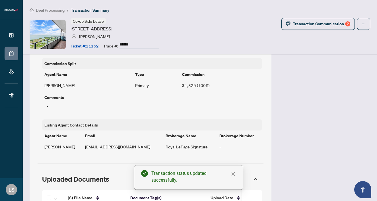
scroll to position [340, 0]
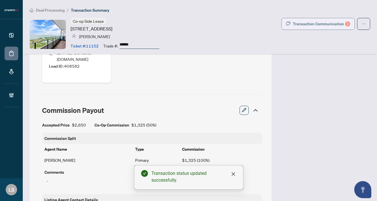
click at [318, 23] on div "Transaction Communication 2" at bounding box center [321, 23] width 57 height 9
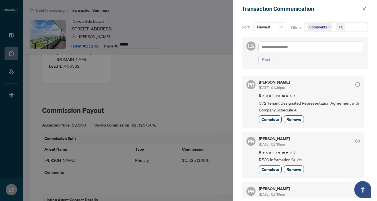
scroll to position [0, 0]
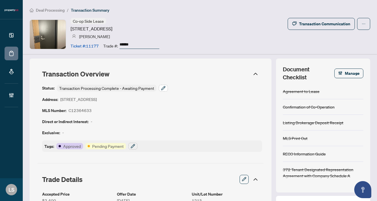
click at [162, 89] on icon "button" at bounding box center [163, 88] width 4 height 4
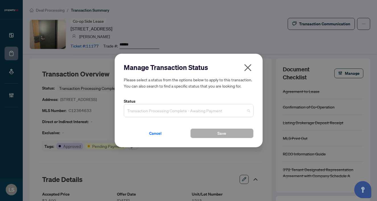
click at [138, 108] on span "Transaction Processing Complete - Awaiting Payment" at bounding box center [188, 110] width 123 height 11
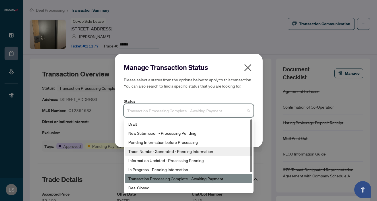
scroll to position [27, 0]
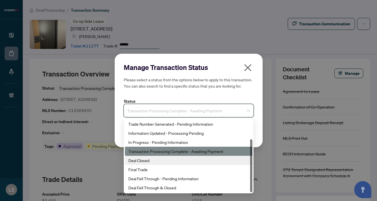
click at [143, 162] on div "Deal Closed" at bounding box center [188, 160] width 121 height 6
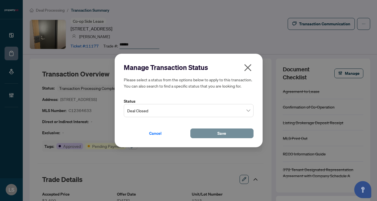
click at [199, 135] on button "Save" at bounding box center [221, 134] width 63 height 10
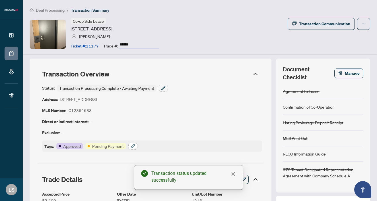
click at [131, 147] on icon "button" at bounding box center [133, 146] width 5 height 5
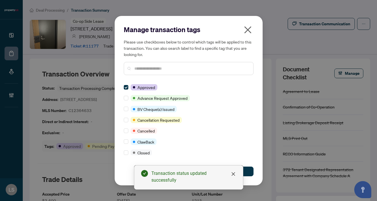
click at [151, 69] on input "text" at bounding box center [191, 68] width 114 height 6
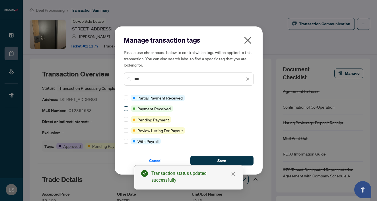
type input "***"
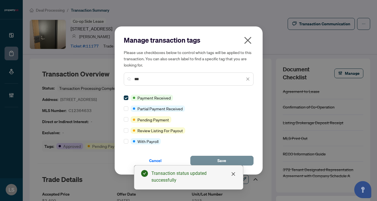
click at [230, 160] on button "Save" at bounding box center [221, 161] width 63 height 10
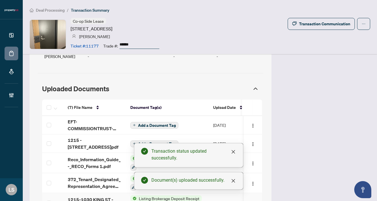
scroll to position [481, 0]
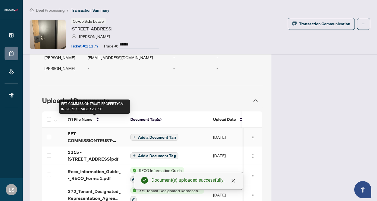
click at [84, 130] on span "EFT-COMMISSIONTRUST-PROPERTYCA-INC-BROKERAGE 123.PDF" at bounding box center [94, 137] width 53 height 14
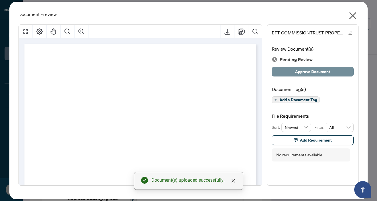
click at [301, 72] on span "Approve Document" at bounding box center [312, 71] width 35 height 9
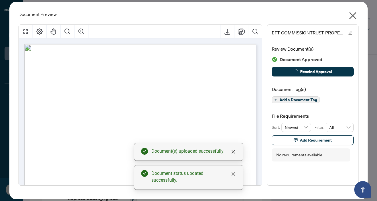
click at [353, 16] on icon "close" at bounding box center [352, 15] width 7 height 7
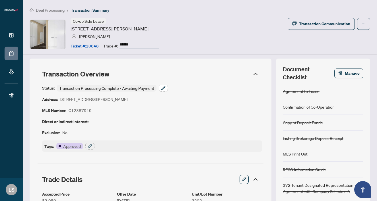
click at [162, 89] on icon "button" at bounding box center [163, 88] width 5 height 5
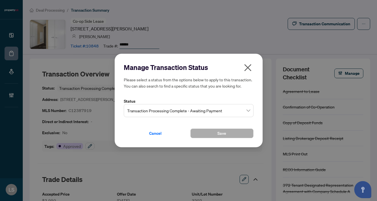
click at [147, 109] on span "Transaction Processing Complete - Awaiting Payment" at bounding box center [188, 110] width 123 height 11
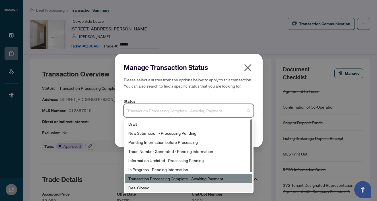
click at [145, 187] on div "Deal Closed" at bounding box center [188, 188] width 121 height 6
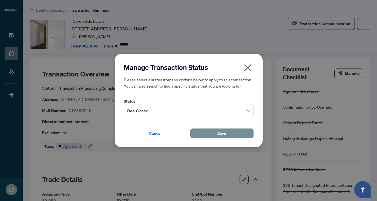
click at [208, 135] on button "Save" at bounding box center [221, 134] width 63 height 10
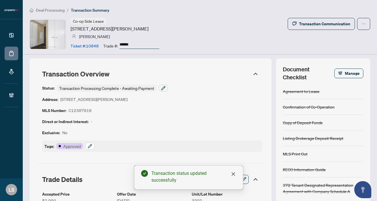
click at [88, 146] on icon "button" at bounding box center [90, 146] width 5 height 5
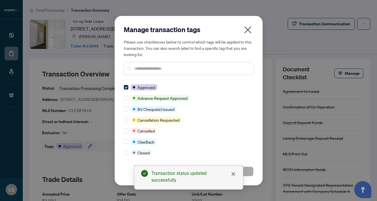
click at [140, 71] on input "text" at bounding box center [191, 68] width 114 height 6
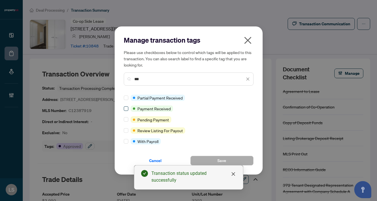
type input "***"
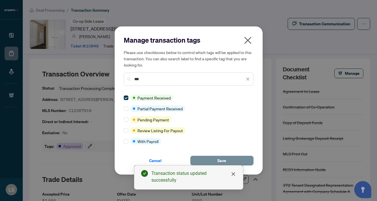
click at [232, 161] on button "Save" at bounding box center [221, 161] width 63 height 10
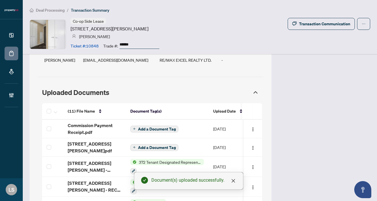
scroll to position [515, 0]
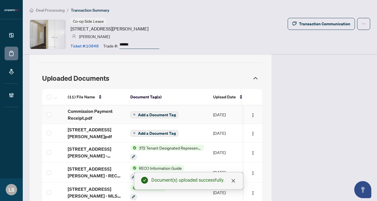
click at [82, 108] on span "Commission Payment Receipt.pdf" at bounding box center [94, 115] width 53 height 14
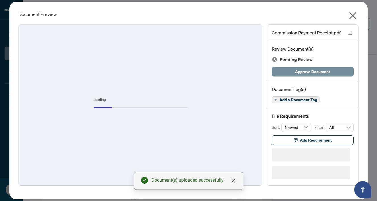
click at [313, 75] on span "Approve Document" at bounding box center [312, 71] width 35 height 9
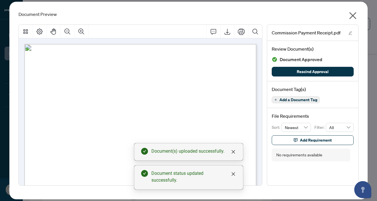
click at [352, 18] on icon "close" at bounding box center [352, 15] width 9 height 9
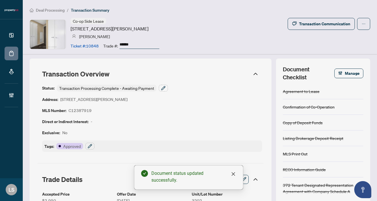
scroll to position [0, 0]
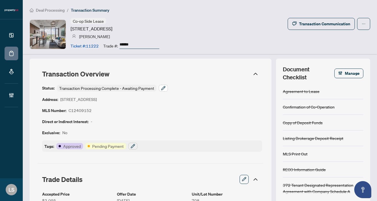
click at [165, 88] on icon "button" at bounding box center [163, 88] width 5 height 5
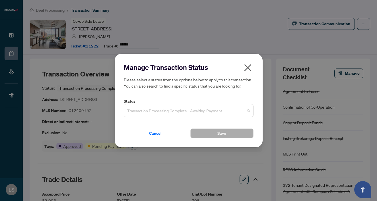
click at [164, 109] on span "Transaction Processing Complete - Awaiting Payment" at bounding box center [188, 110] width 123 height 11
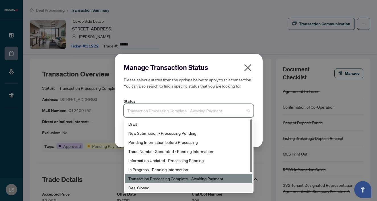
click at [149, 189] on div "Deal Closed" at bounding box center [188, 188] width 121 height 6
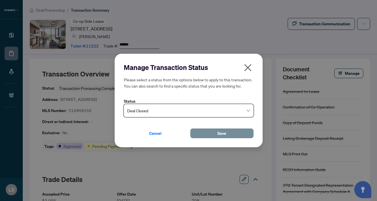
click at [210, 133] on button "Save" at bounding box center [221, 134] width 63 height 10
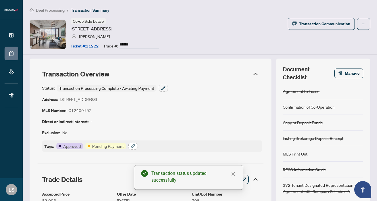
click at [133, 145] on icon "button" at bounding box center [133, 145] width 1 height 1
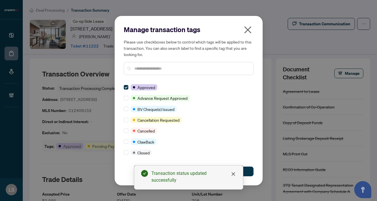
click at [137, 68] on input "text" at bounding box center [191, 68] width 114 height 6
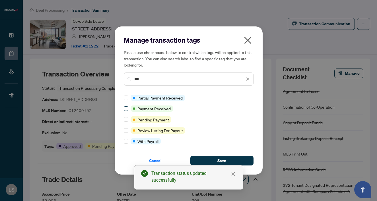
type input "***"
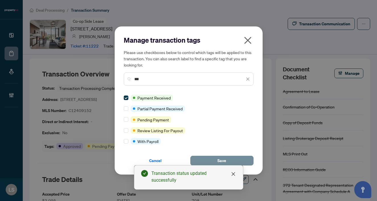
click at [218, 160] on span "Save" at bounding box center [221, 160] width 9 height 9
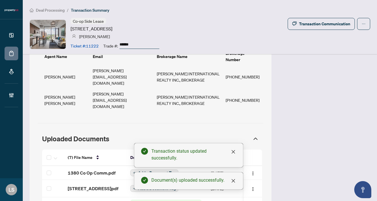
scroll to position [510, 0]
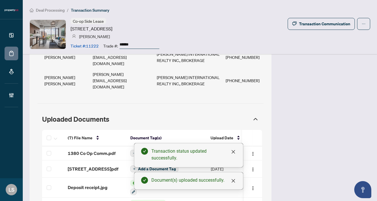
click at [80, 150] on span "1380 Co Op Comm.pdf" at bounding box center [92, 153] width 48 height 7
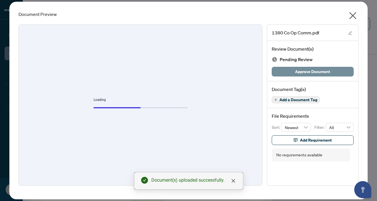
click at [301, 69] on span "Approve Document" at bounding box center [312, 71] width 35 height 9
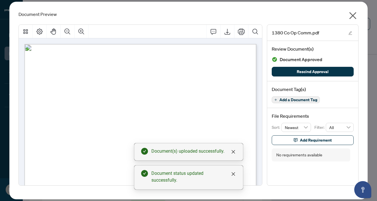
click at [355, 14] on icon "close" at bounding box center [352, 15] width 9 height 9
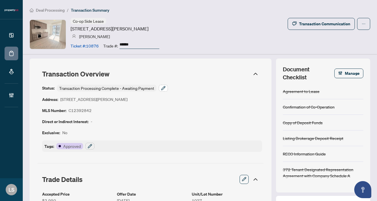
click at [163, 88] on icon "button" at bounding box center [163, 88] width 5 height 5
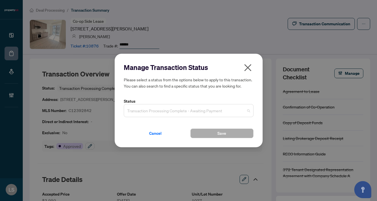
click at [162, 109] on span "Transaction Processing Complete - Awaiting Payment" at bounding box center [188, 110] width 123 height 11
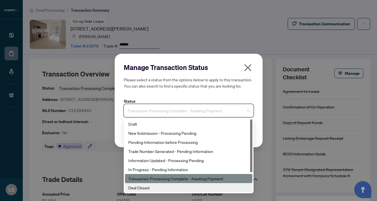
click at [135, 187] on div "Deal Closed" at bounding box center [188, 188] width 121 height 6
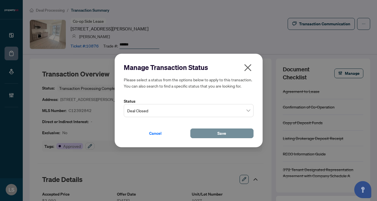
click at [204, 134] on button "Save" at bounding box center [221, 134] width 63 height 10
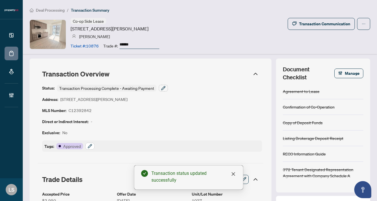
click at [88, 148] on icon "button" at bounding box center [90, 146] width 5 height 5
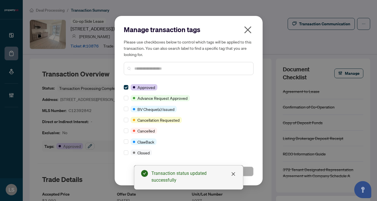
click at [153, 72] on div at bounding box center [189, 68] width 130 height 13
click at [150, 68] on input "text" at bounding box center [191, 68] width 114 height 6
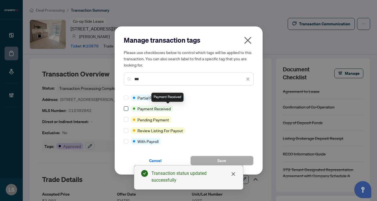
type input "***"
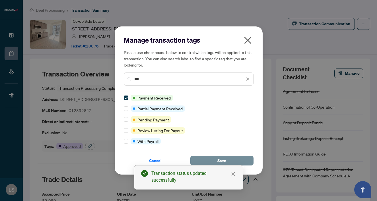
click at [206, 160] on button "Save" at bounding box center [221, 161] width 63 height 10
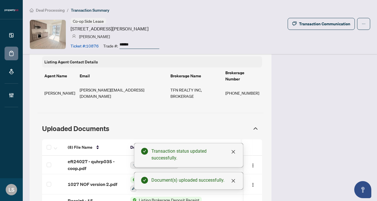
scroll to position [501, 0]
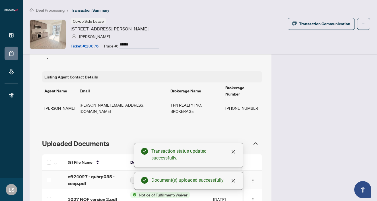
click at [81, 173] on span "eft24027 - quhrp035 - coop.pdf" at bounding box center [94, 180] width 53 height 14
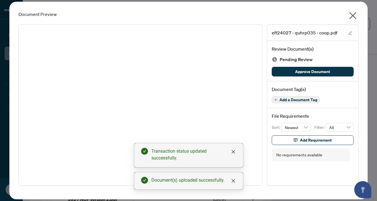
scroll to position [0, 0]
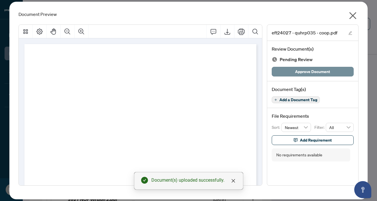
click at [303, 70] on span "Approve Document" at bounding box center [312, 71] width 35 height 9
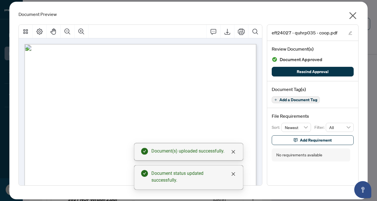
click at [353, 19] on icon "close" at bounding box center [352, 15] width 9 height 9
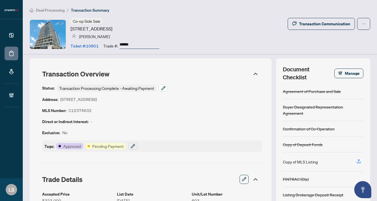
click at [162, 90] on icon "button" at bounding box center [163, 88] width 4 height 4
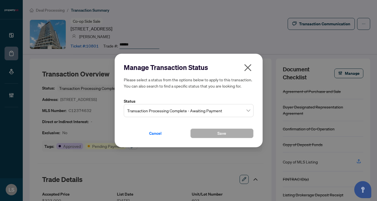
click at [159, 108] on span "Transaction Processing Complete - Awaiting Payment" at bounding box center [188, 110] width 123 height 11
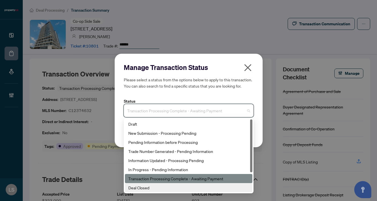
click at [150, 187] on div "Deal Closed" at bounding box center [188, 188] width 121 height 6
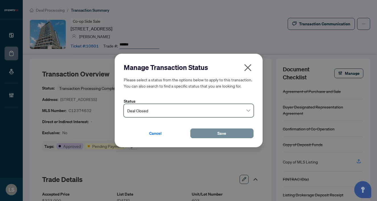
click at [215, 133] on button "Save" at bounding box center [221, 134] width 63 height 10
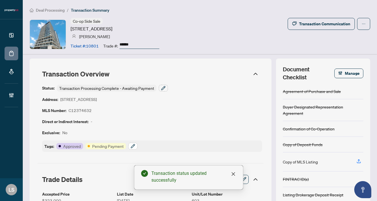
click at [135, 146] on icon "button" at bounding box center [133, 146] width 5 height 5
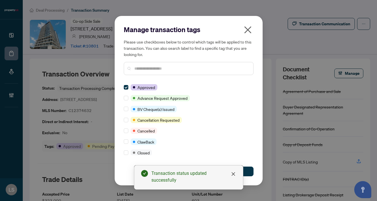
click at [148, 67] on input "text" at bounding box center [191, 68] width 114 height 6
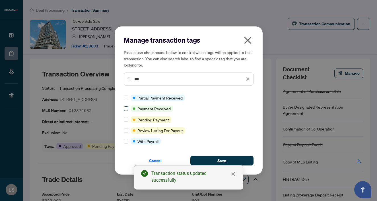
type input "***"
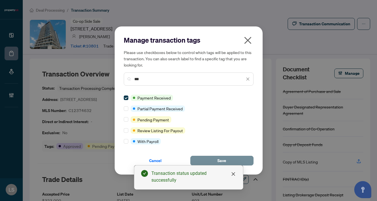
click at [231, 158] on button "Save" at bounding box center [221, 161] width 63 height 10
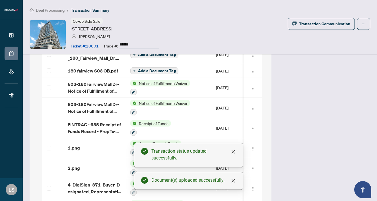
scroll to position [482, 0]
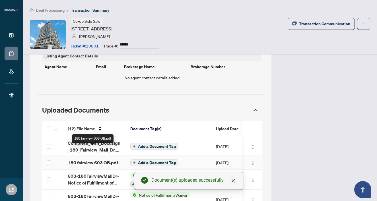
click at [84, 159] on span "180 fairview 603 OB.pdf" at bounding box center [93, 162] width 50 height 7
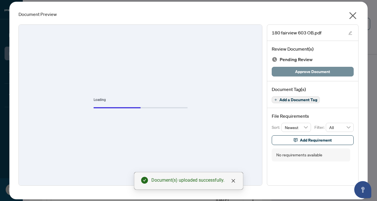
click at [312, 74] on span "Approve Document" at bounding box center [312, 71] width 35 height 9
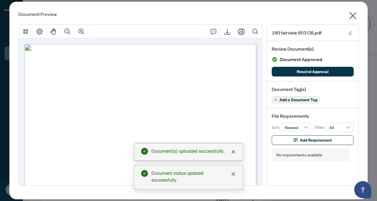
click at [354, 15] on icon "close" at bounding box center [352, 15] width 9 height 9
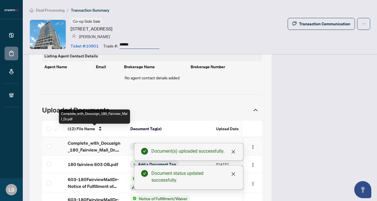
click at [146, 144] on span "Add a Document Tag" at bounding box center [157, 146] width 38 height 4
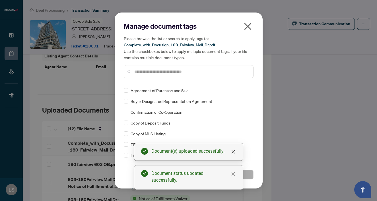
click at [151, 73] on input "text" at bounding box center [191, 72] width 114 height 6
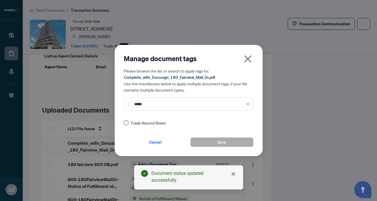
type input "*****"
click at [127, 123] on span at bounding box center [126, 123] width 5 height 5
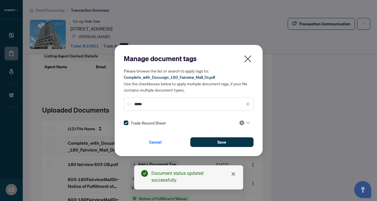
click at [239, 124] on img at bounding box center [242, 123] width 6 height 6
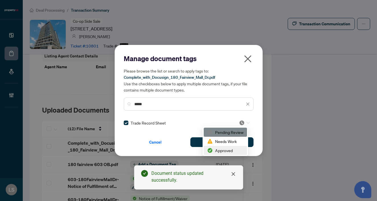
click at [222, 153] on div "Approved" at bounding box center [225, 150] width 36 height 6
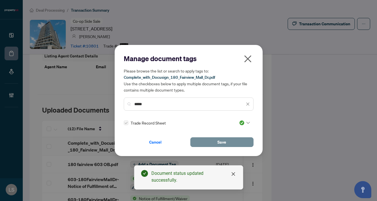
click at [218, 142] on span "Save" at bounding box center [221, 142] width 9 height 9
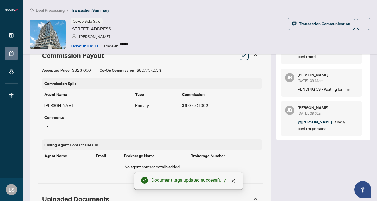
scroll to position [334, 0]
